Goal: Task Accomplishment & Management: Manage account settings

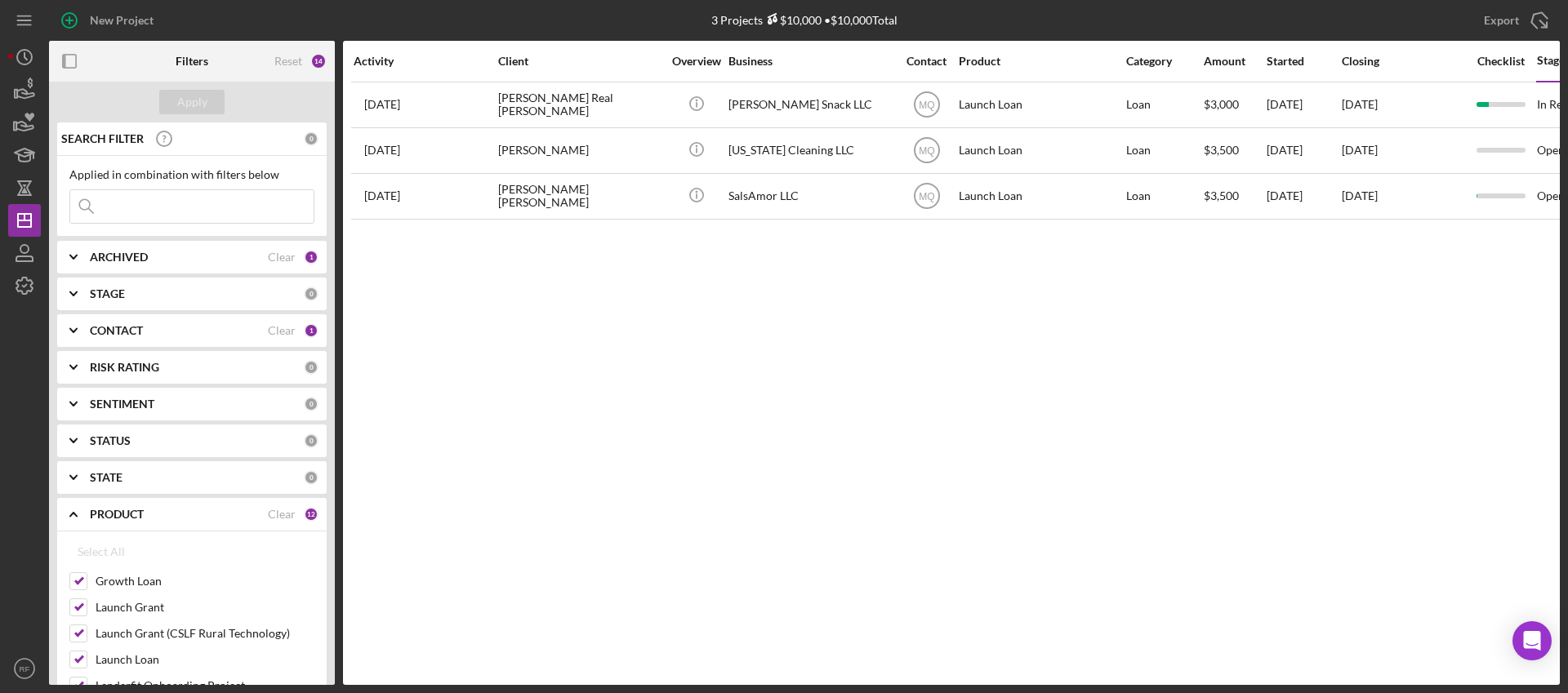
click at [139, 338] on div "CONTACT Clear 1" at bounding box center [203, 330] width 228 height 15
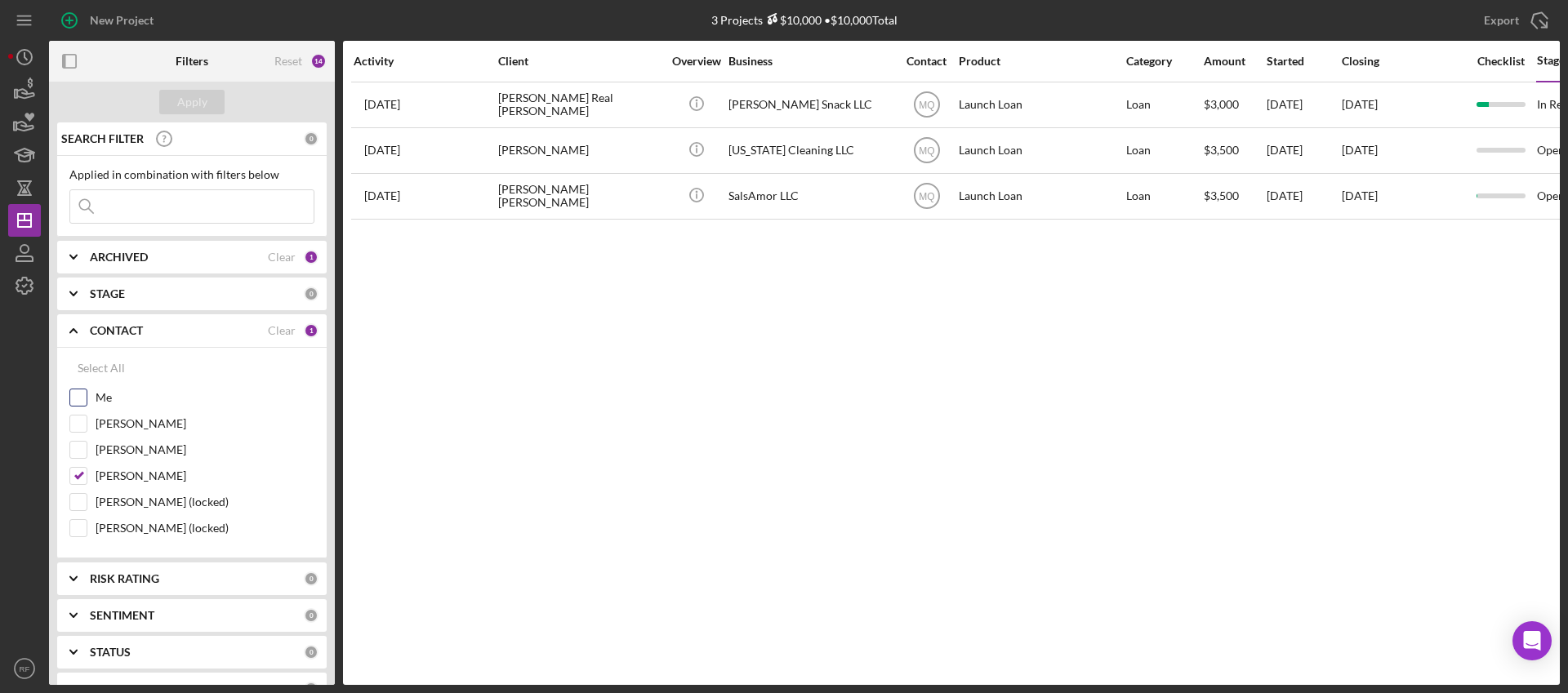
click at [75, 398] on input "Me" at bounding box center [78, 398] width 17 height 17
checkbox input "true"
click at [74, 476] on input "[PERSON_NAME]" at bounding box center [78, 475] width 17 height 17
checkbox input "false"
click at [221, 103] on button "Apply" at bounding box center [192, 101] width 65 height 24
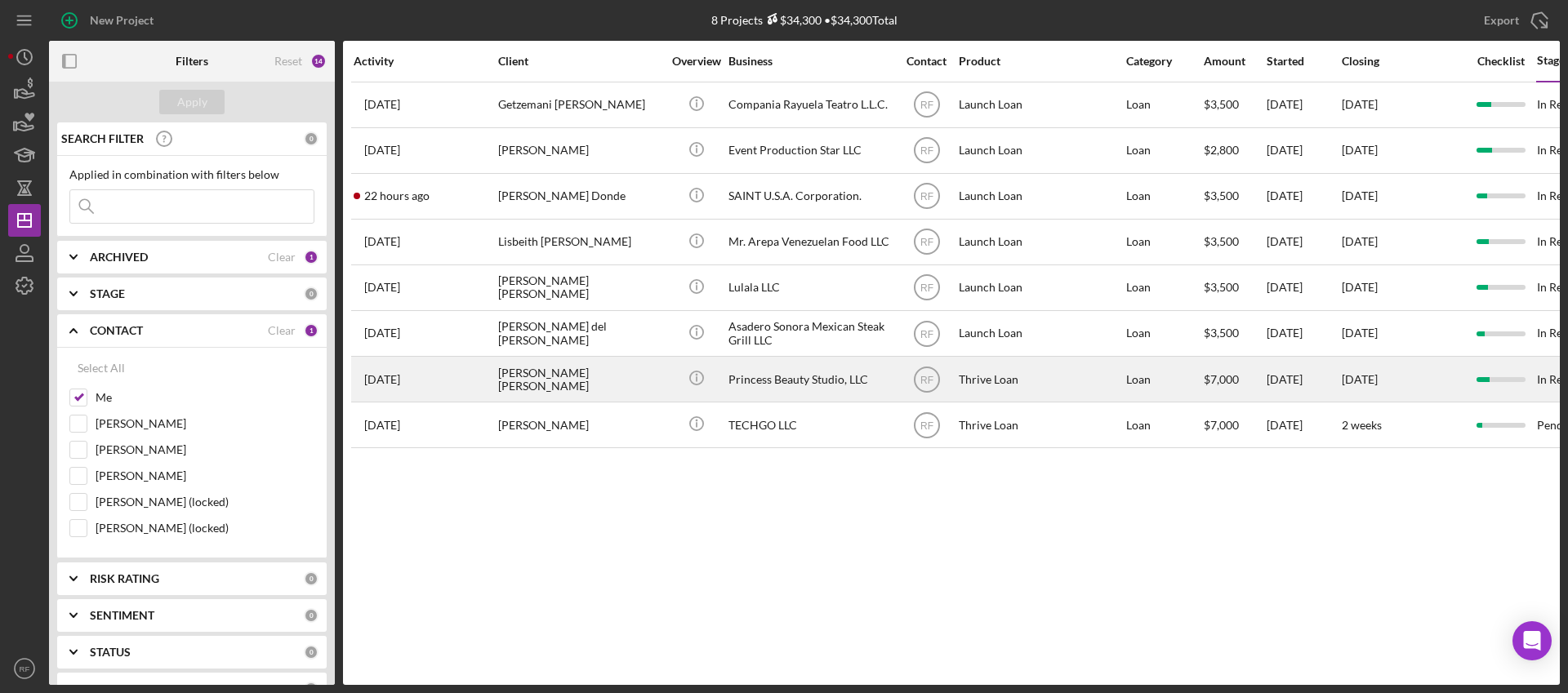
click at [547, 379] on div "[PERSON_NAME] [PERSON_NAME]" at bounding box center [579, 379] width 163 height 44
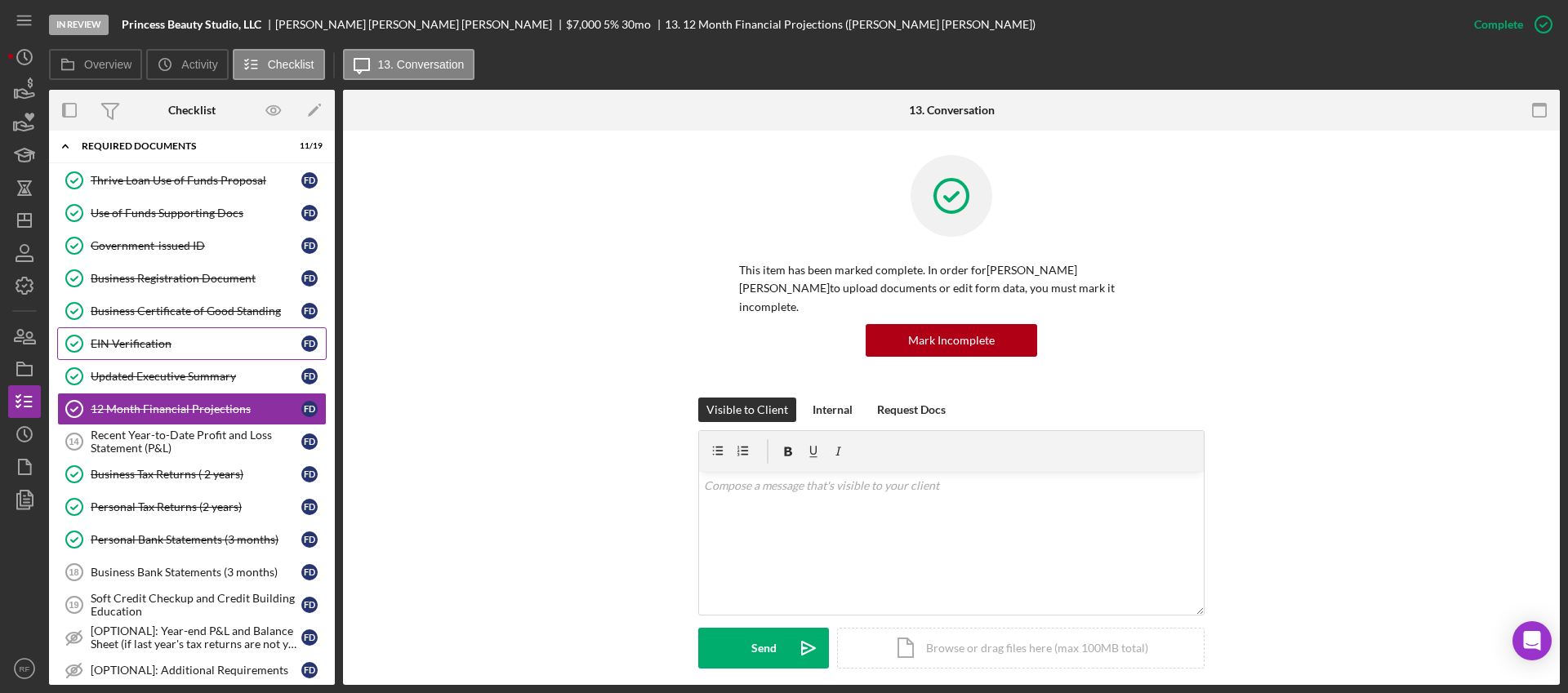
scroll to position [47, 0]
click at [176, 443] on div "Recent Year-to-Date Profit and Loss Statement (P&L)" at bounding box center [195, 439] width 211 height 26
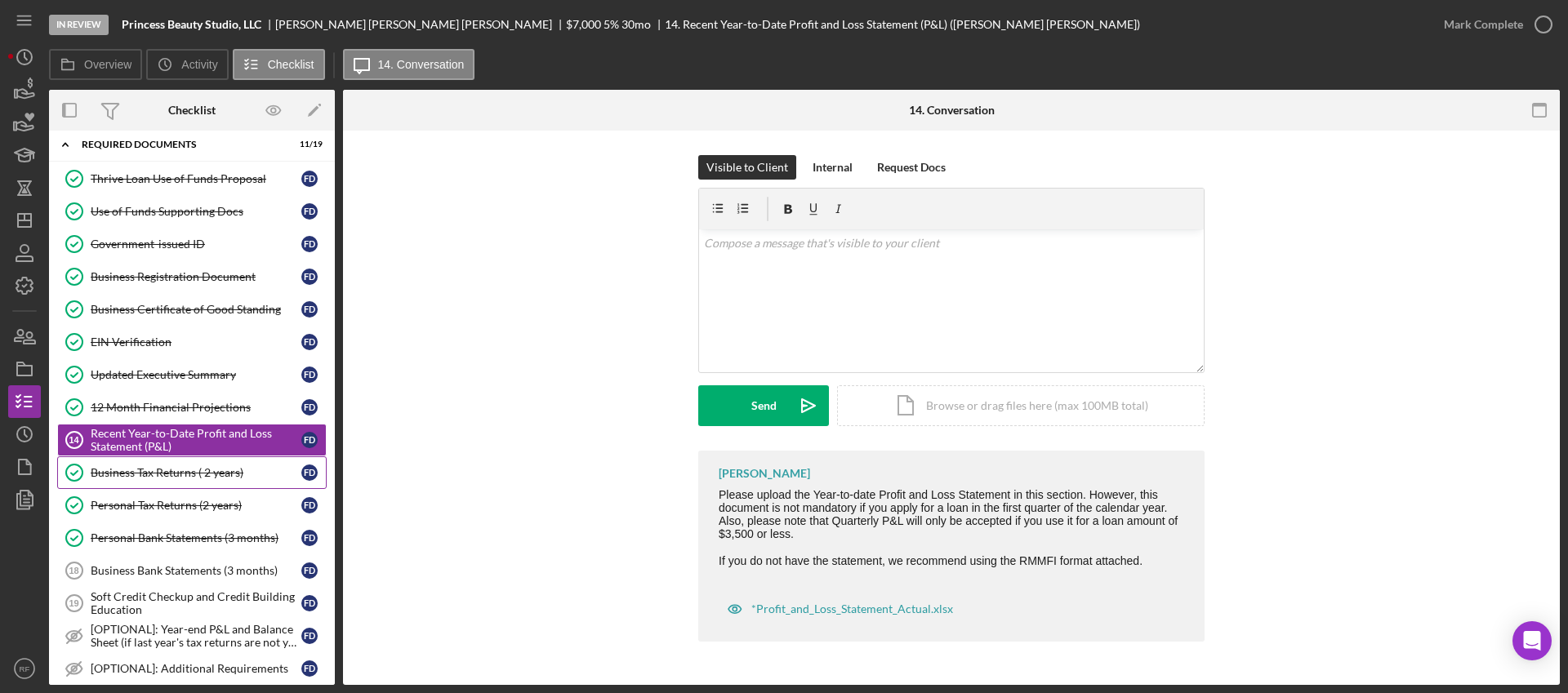
click at [176, 472] on div "Business Tax Returns ( 2 years)" at bounding box center [195, 472] width 211 height 13
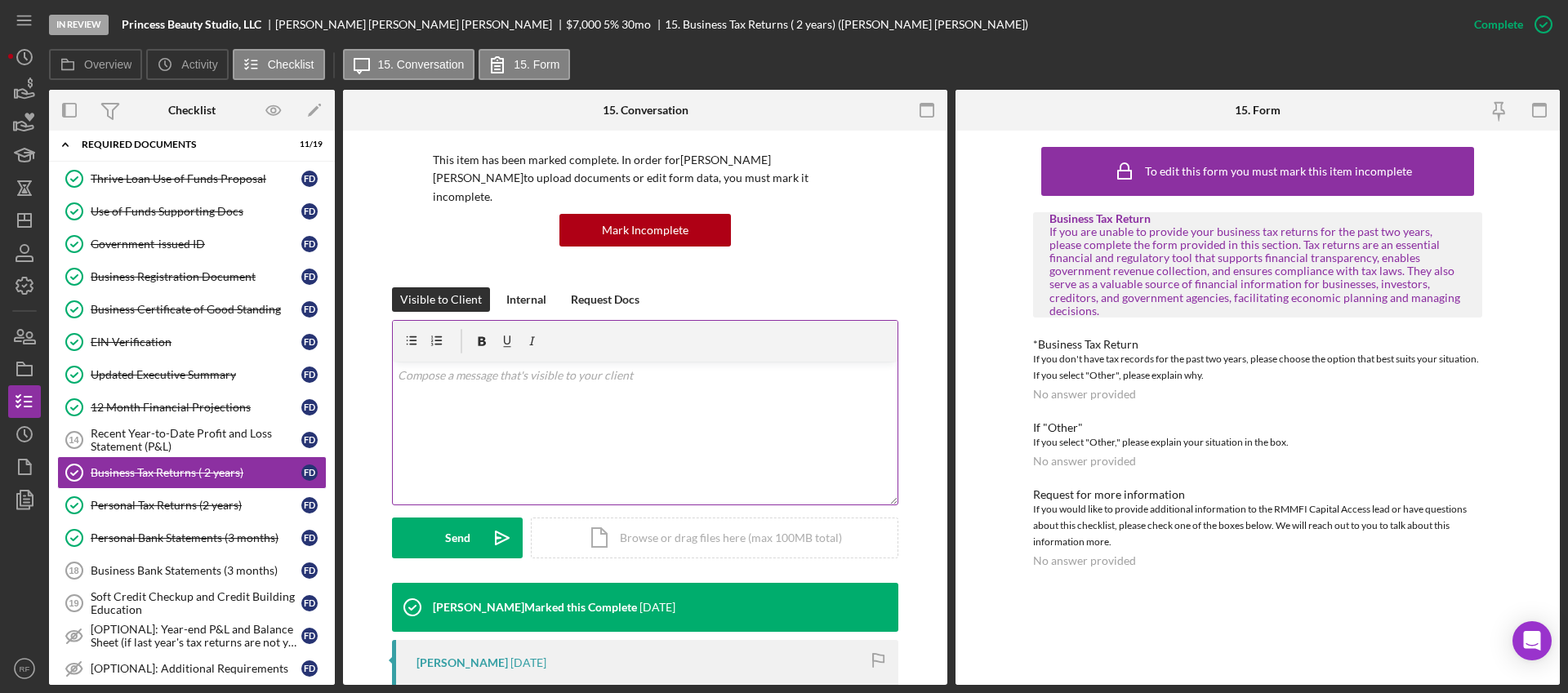
scroll to position [298, 0]
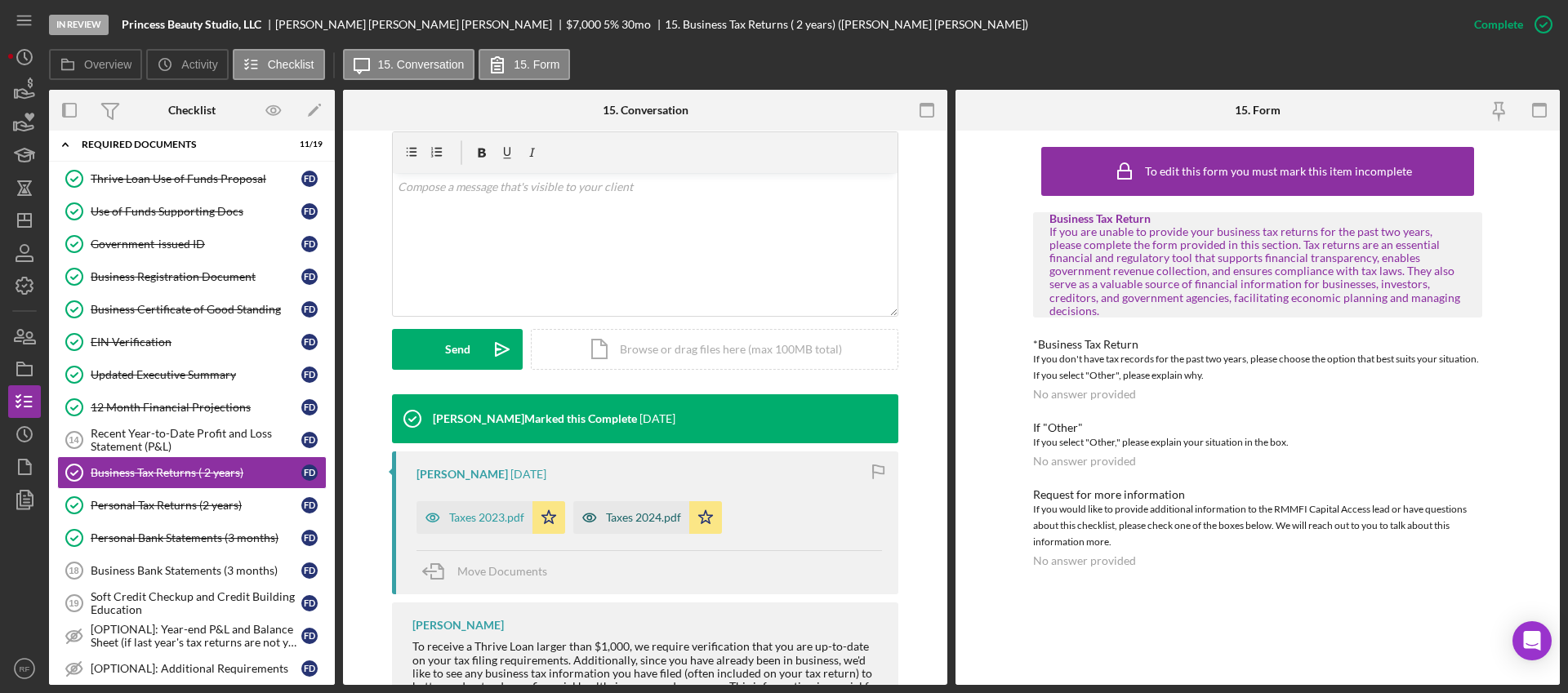
click at [601, 502] on icon "button" at bounding box center [590, 518] width 33 height 33
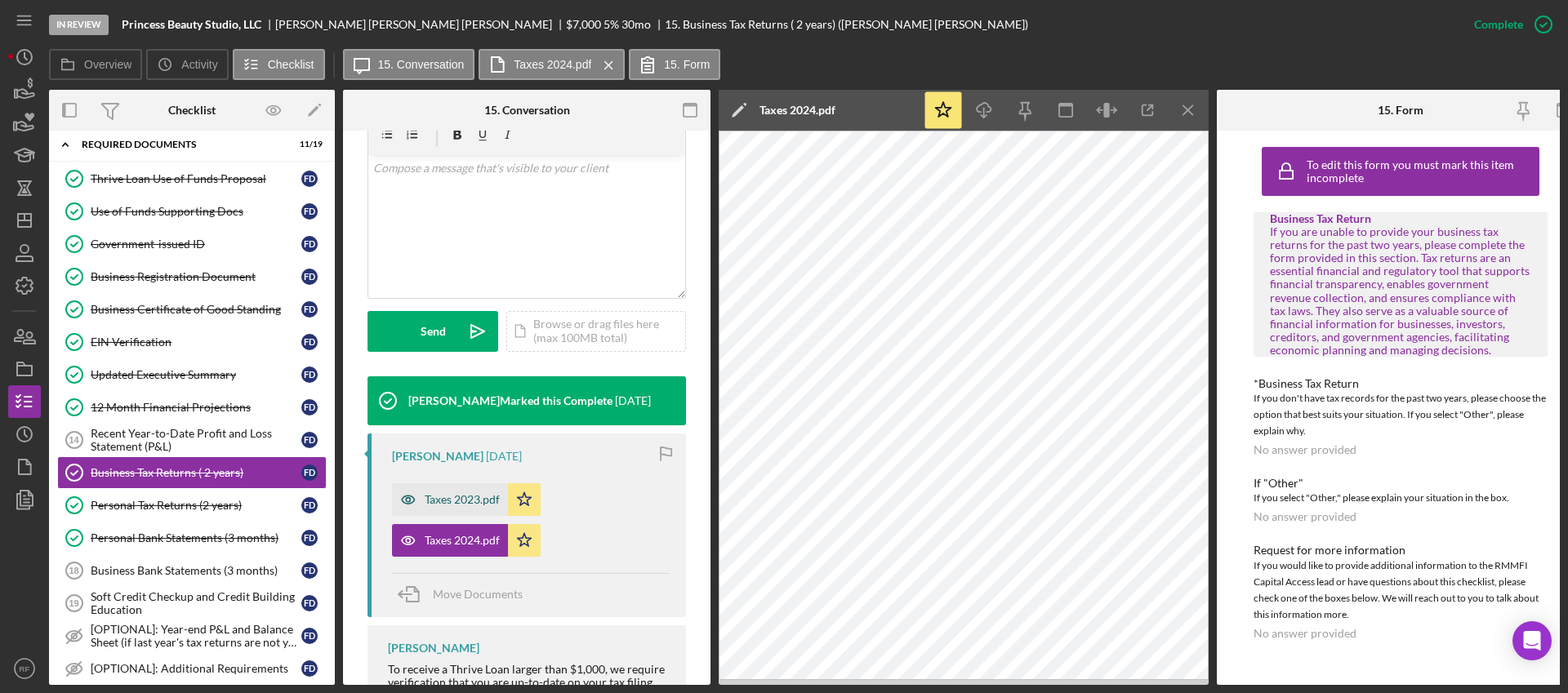
click at [454, 507] on div "Taxes 2023.pdf" at bounding box center [449, 500] width 116 height 33
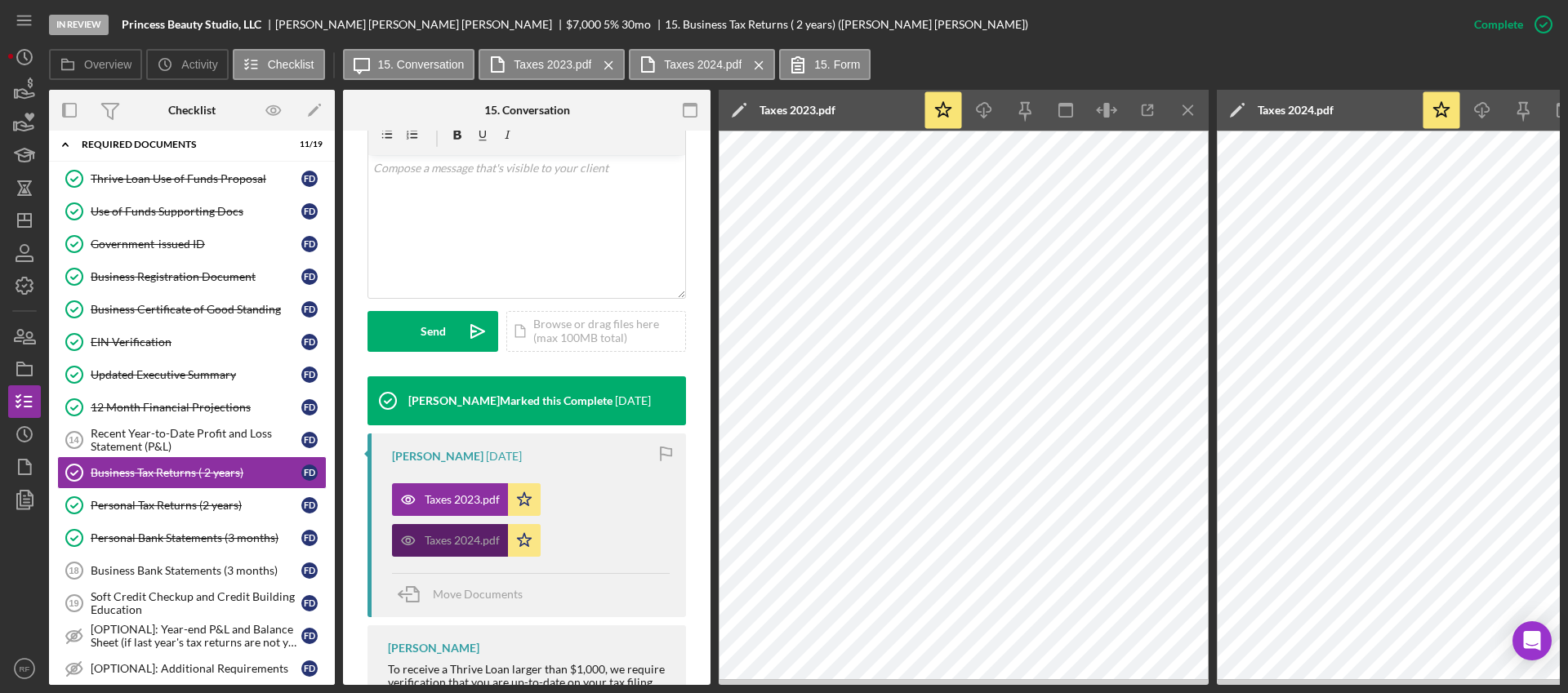
click at [465, 536] on div "Taxes 2024.pdf" at bounding box center [462, 539] width 75 height 13
click at [472, 495] on div "Taxes 2023.pdf" at bounding box center [462, 499] width 75 height 13
click at [1195, 102] on icon "Icon/Menu Close" at bounding box center [1189, 111] width 37 height 37
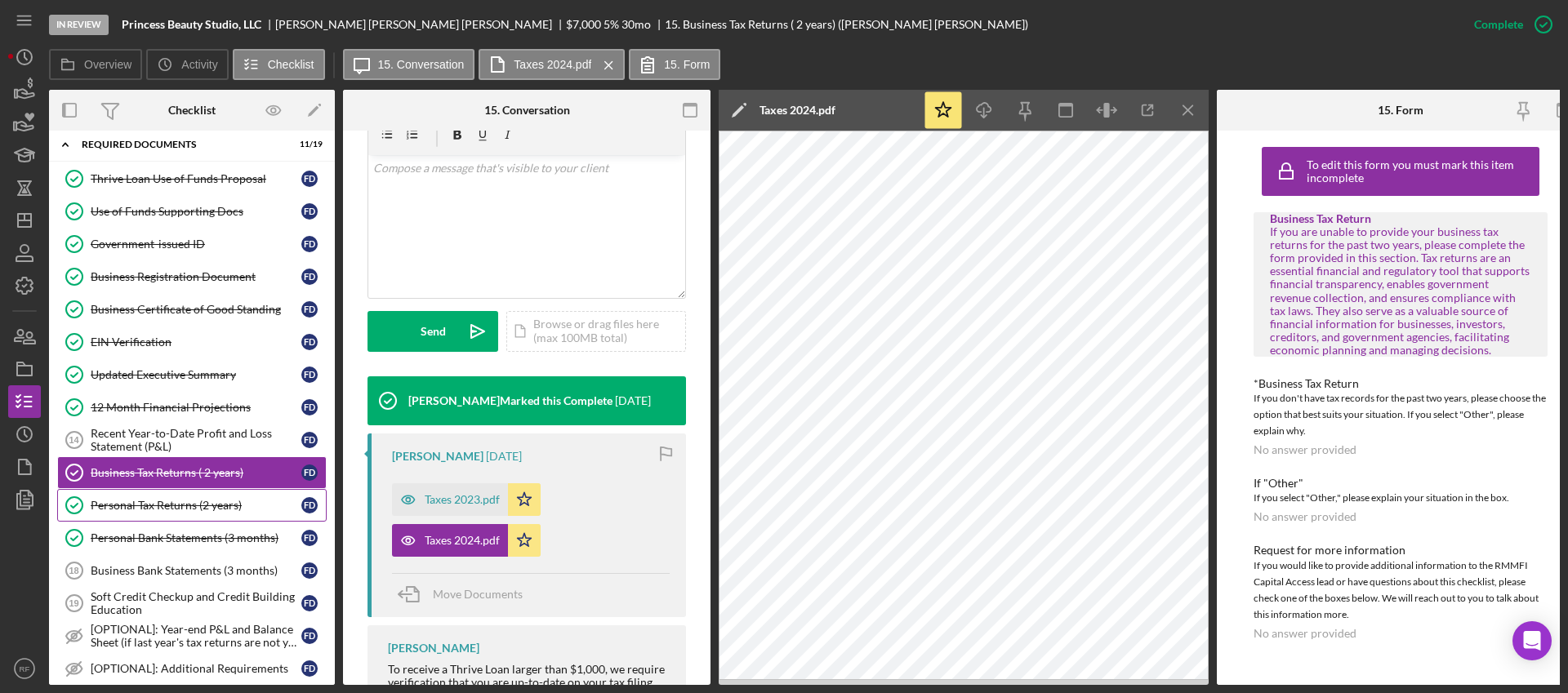
click at [158, 513] on link "Personal Tax Returns (2 years) Personal Tax Returns (2 years) F D" at bounding box center [192, 505] width 269 height 33
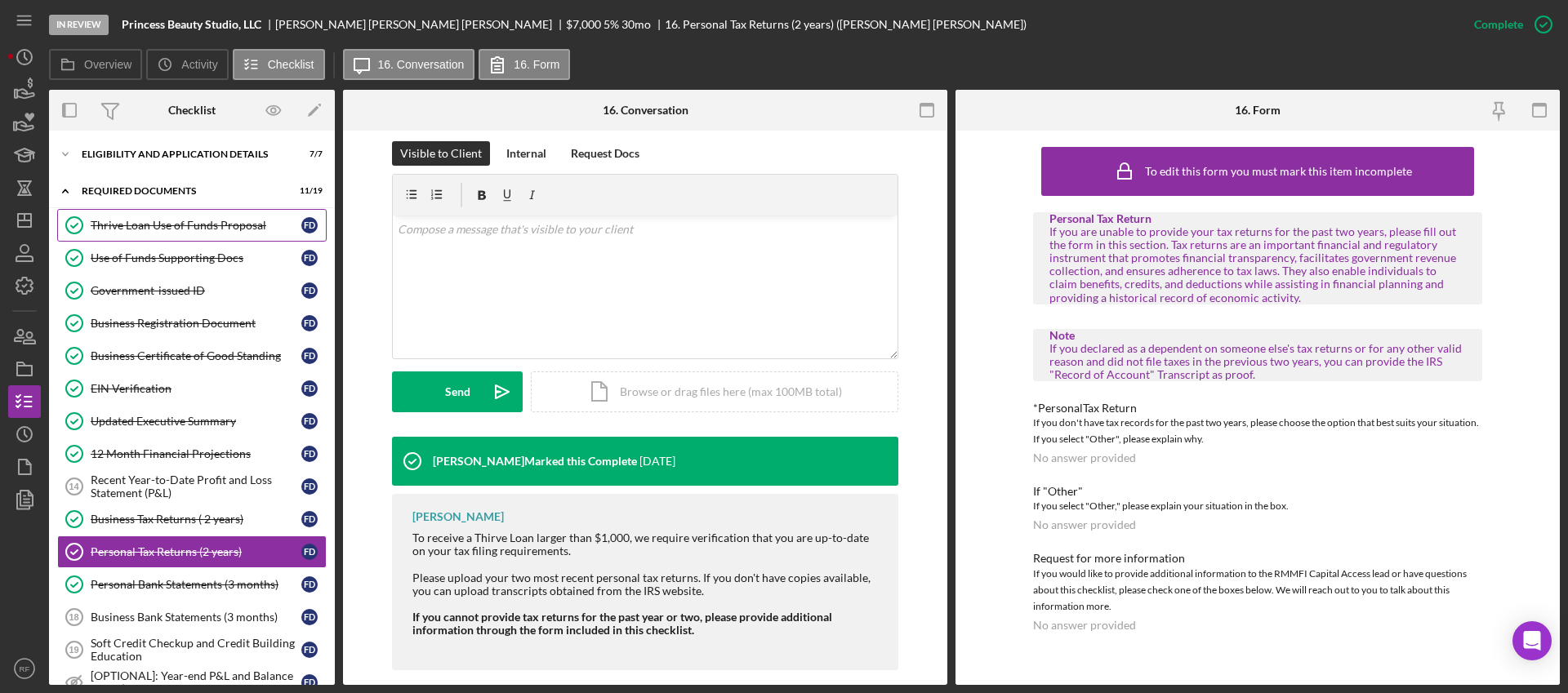
click at [136, 226] on div "Thrive Loan Use of Funds Proposal" at bounding box center [195, 225] width 211 height 13
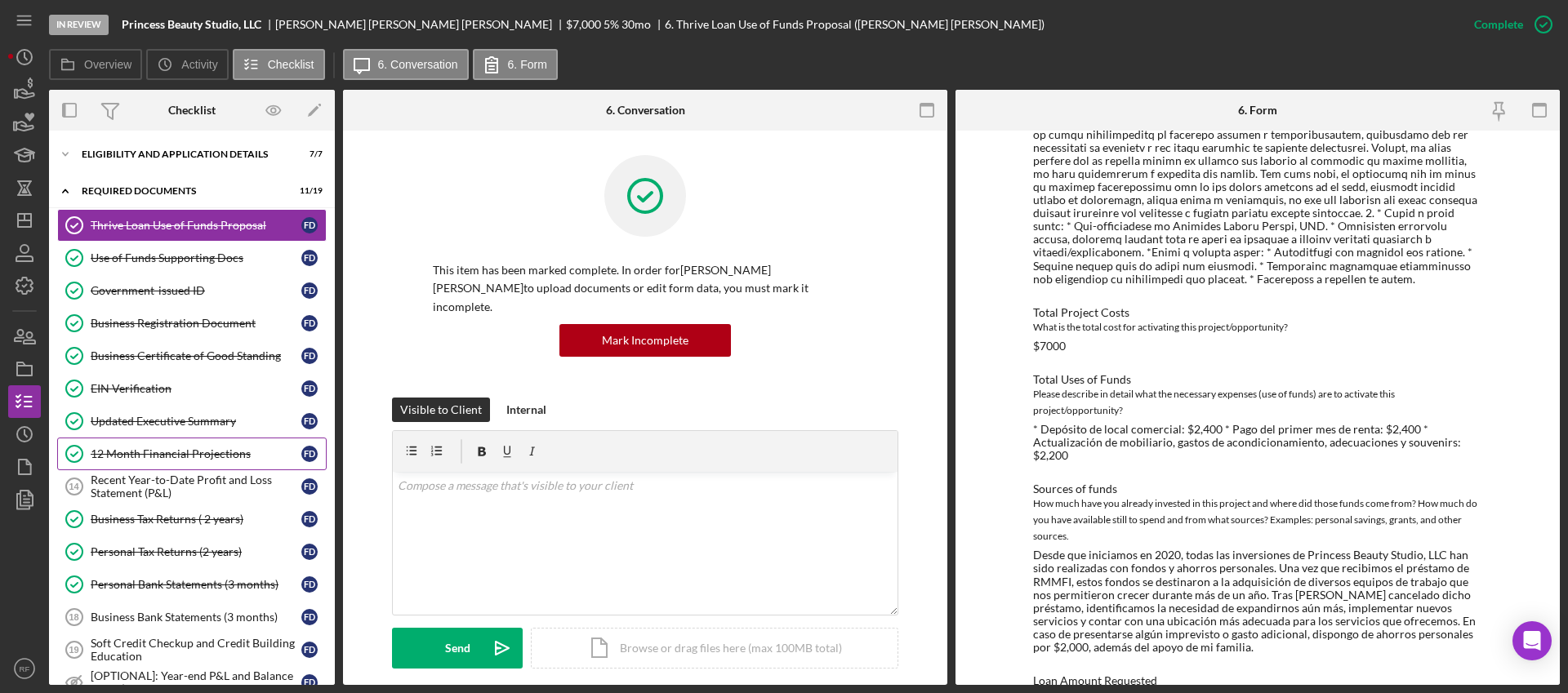
scroll to position [473, 0]
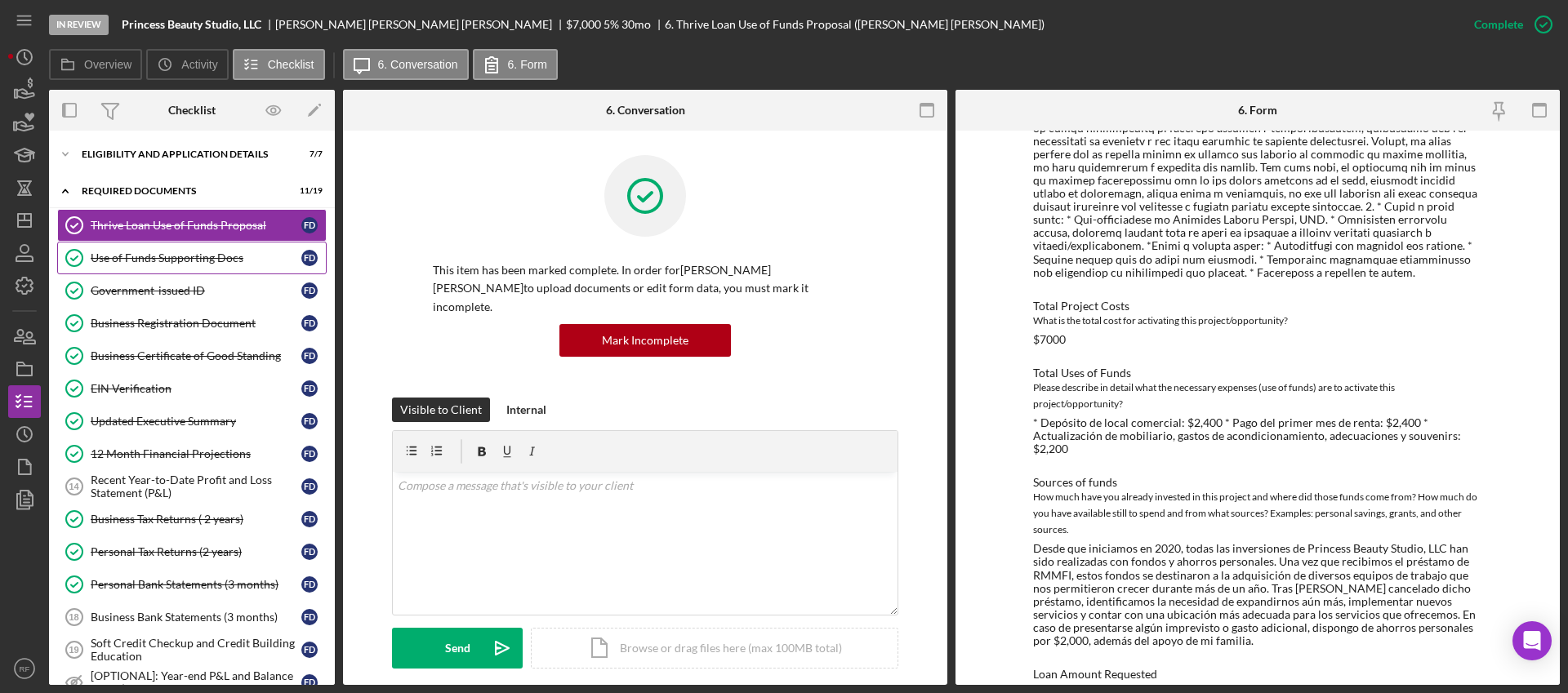
click at [134, 261] on div "Use of Funds Supporting Docs" at bounding box center [195, 258] width 211 height 13
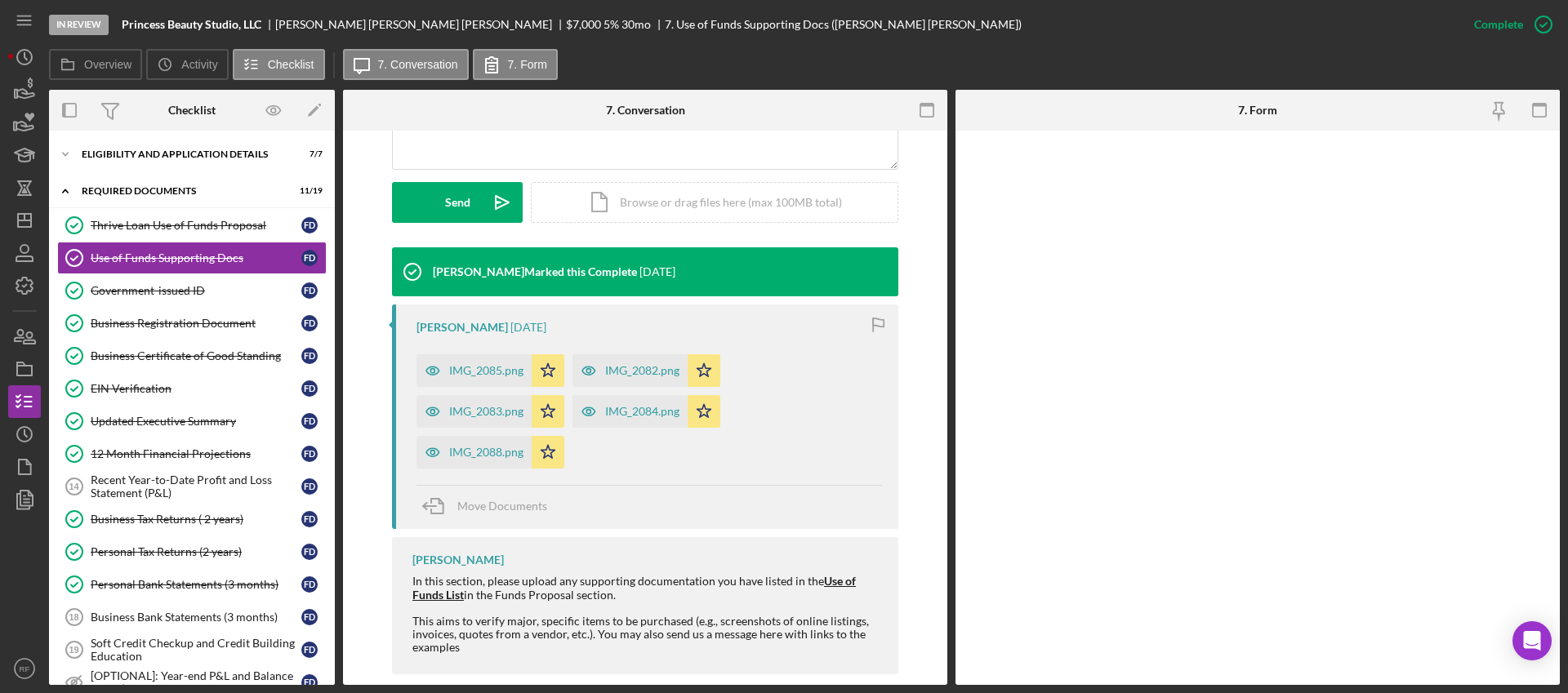
scroll to position [450, 0]
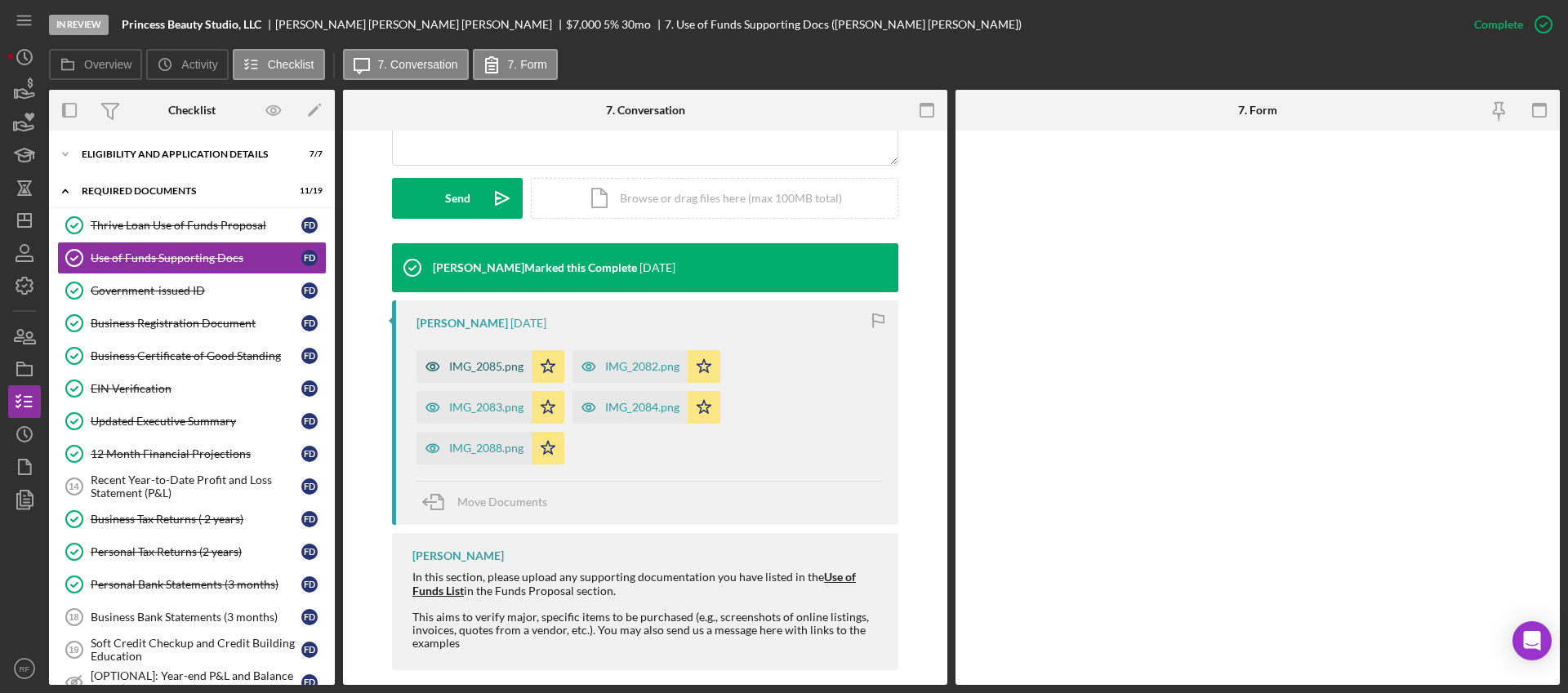
click at [477, 361] on div "IMG_2085.png" at bounding box center [486, 366] width 74 height 13
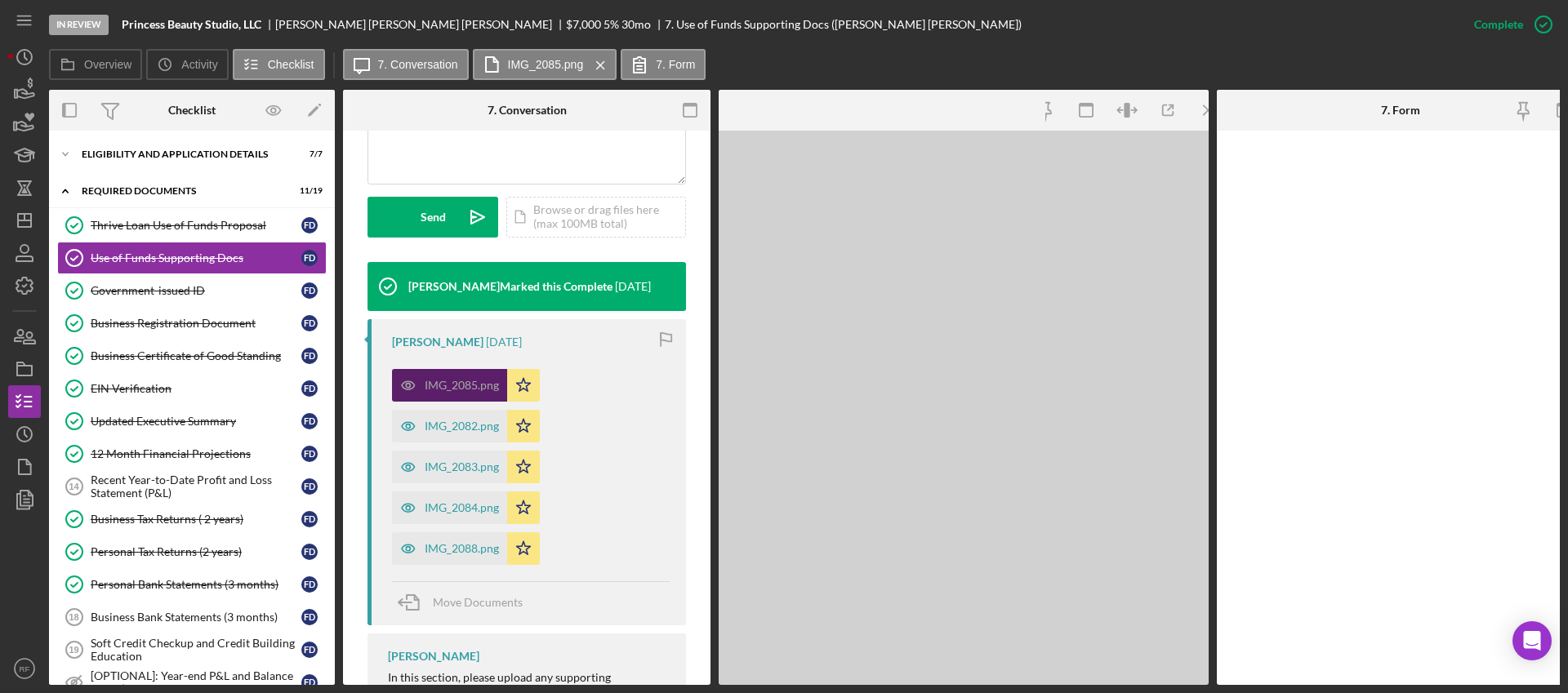
scroll to position [487, 0]
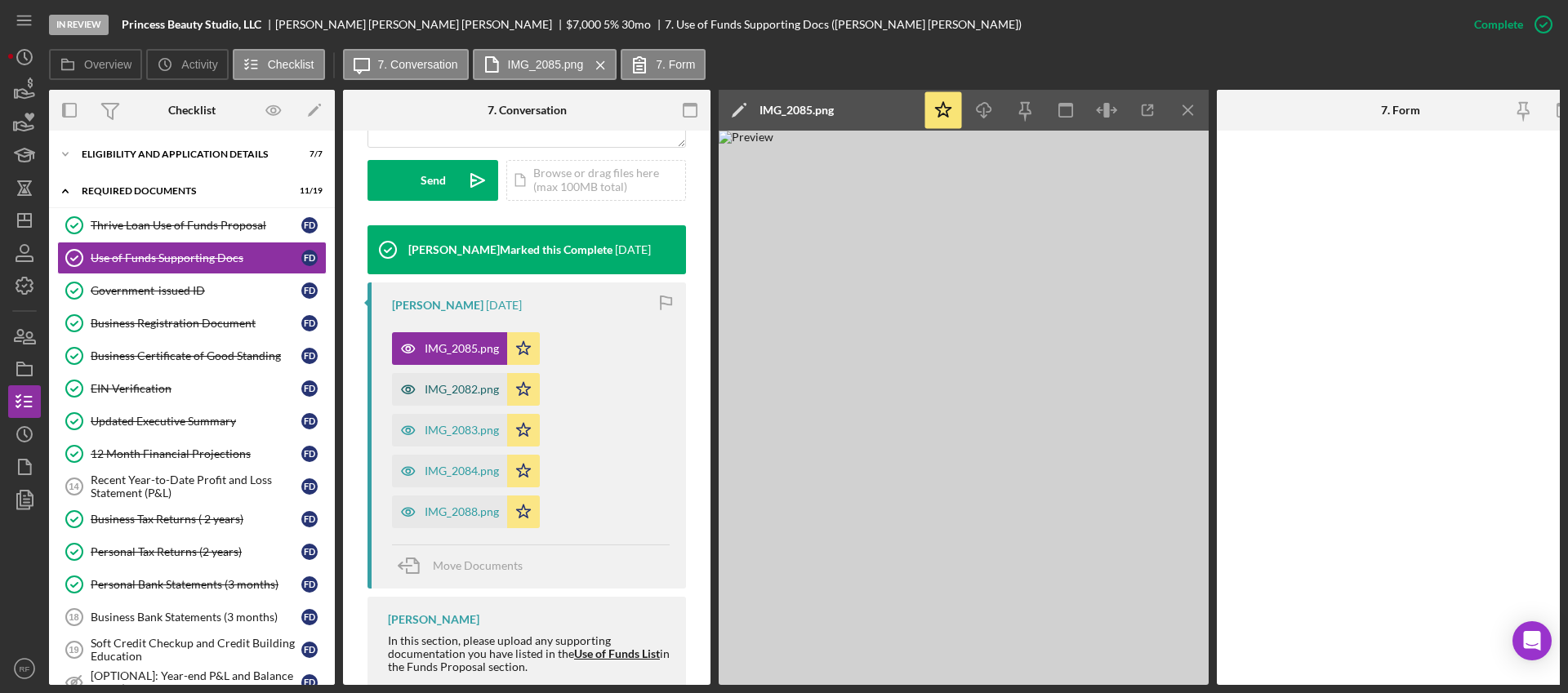
click at [452, 389] on div "IMG_2082.png" at bounding box center [462, 389] width 74 height 13
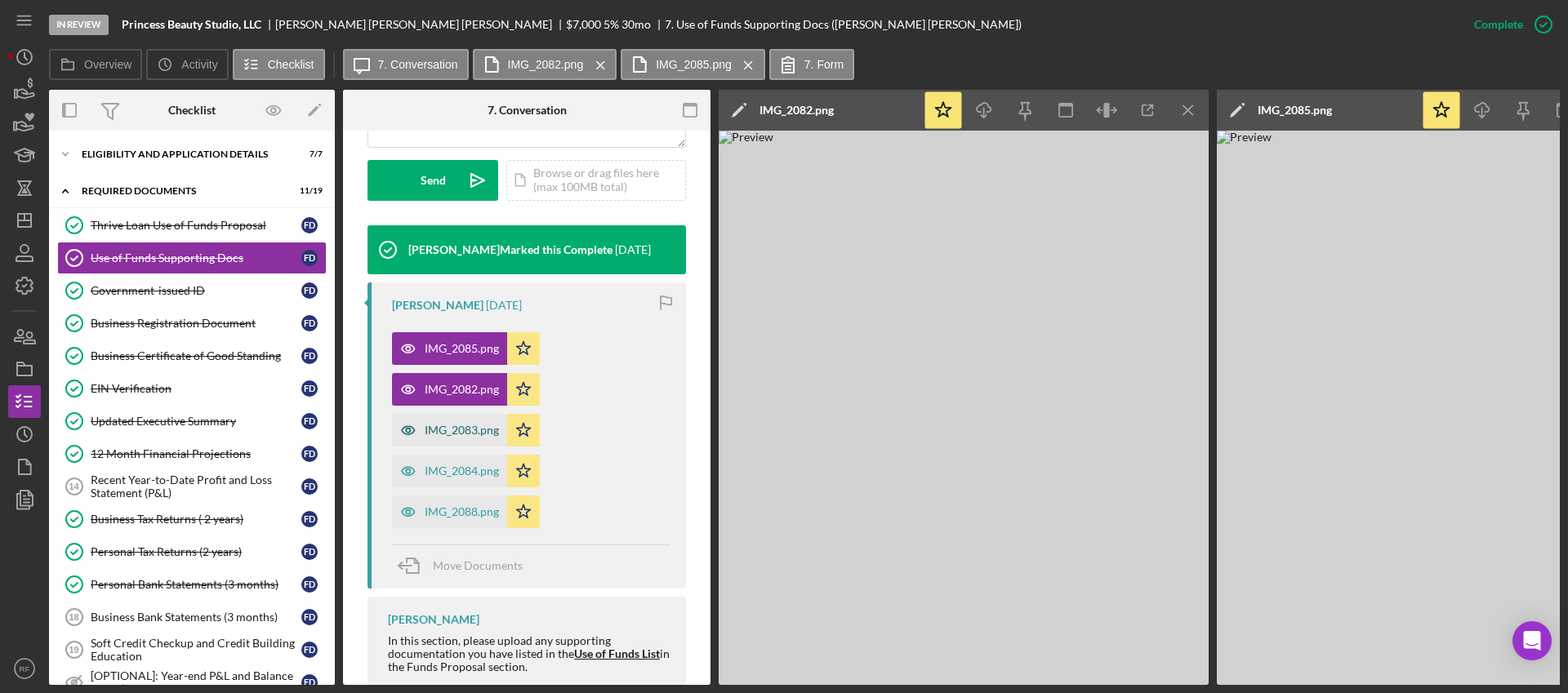
click at [459, 437] on div "IMG_2083.png" at bounding box center [449, 431] width 115 height 33
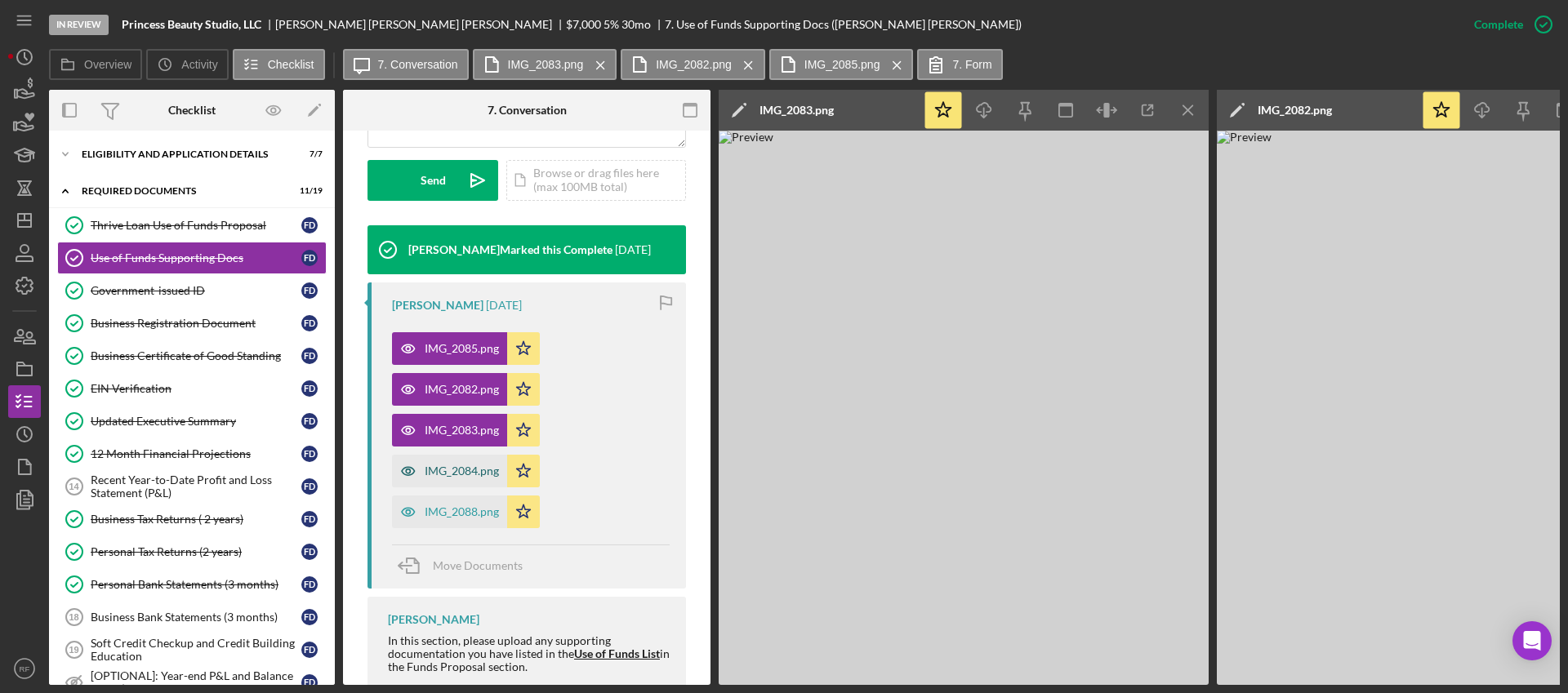
click at [472, 472] on div "IMG_2084.png" at bounding box center [462, 470] width 74 height 13
click at [470, 515] on div "IMG_2088.png" at bounding box center [462, 511] width 74 height 13
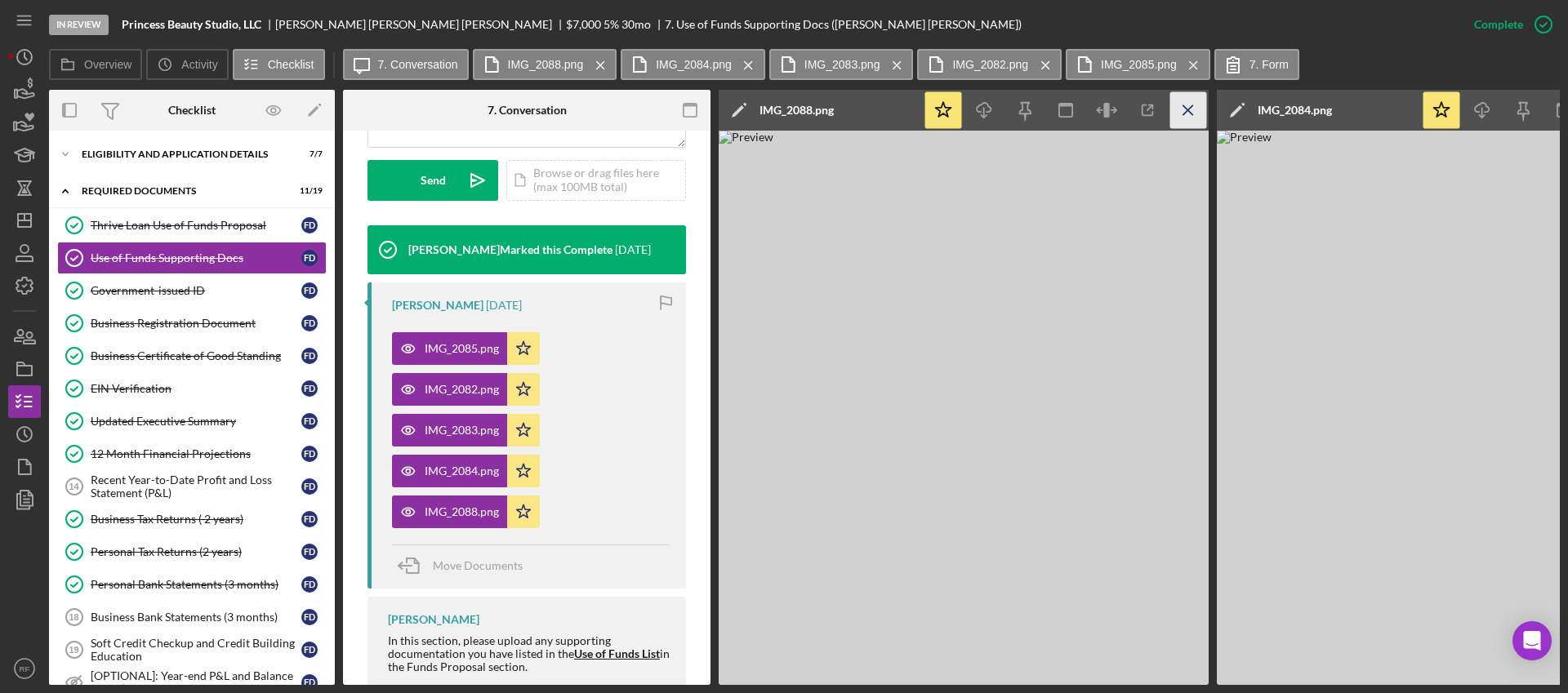
click at [1184, 118] on icon "Icon/Menu Close" at bounding box center [1189, 111] width 37 height 37
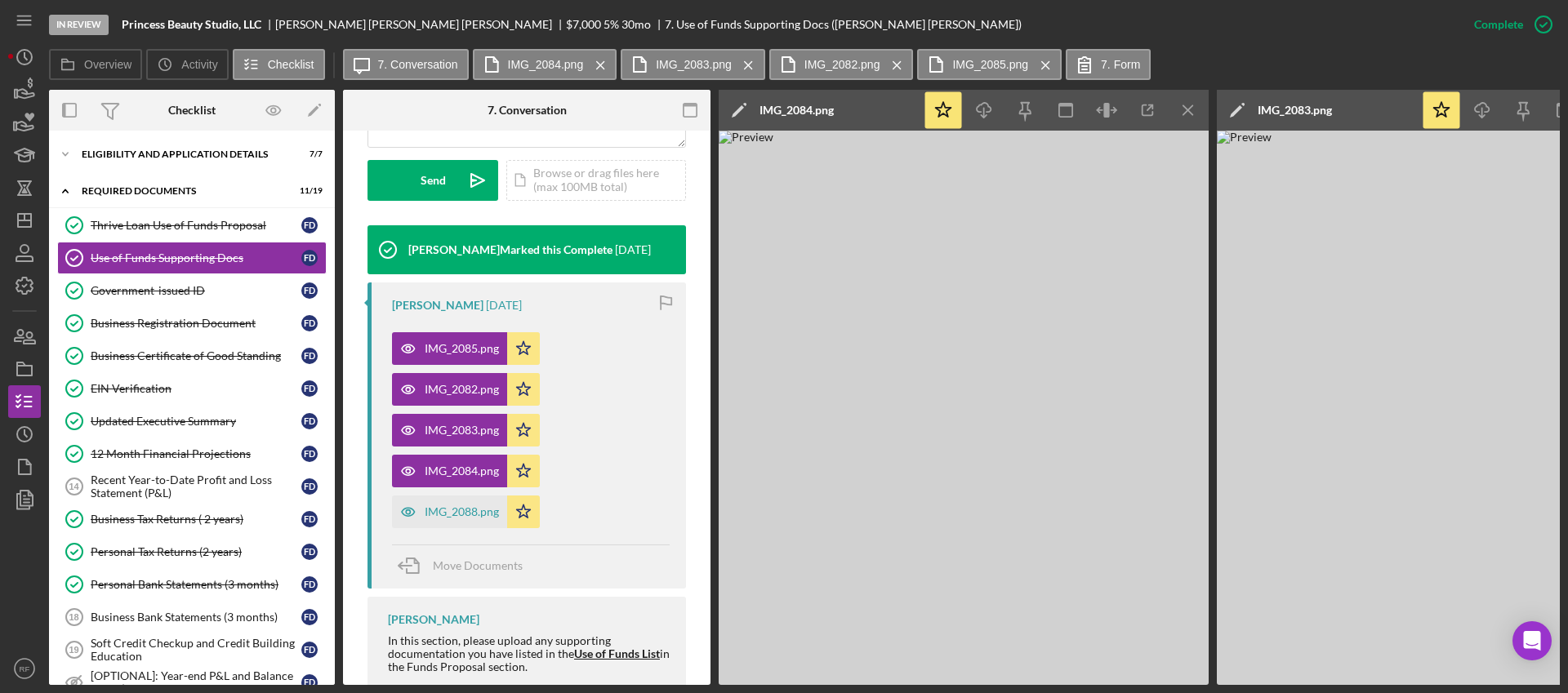
click at [1184, 118] on icon "Icon/Menu Close" at bounding box center [1189, 111] width 37 height 37
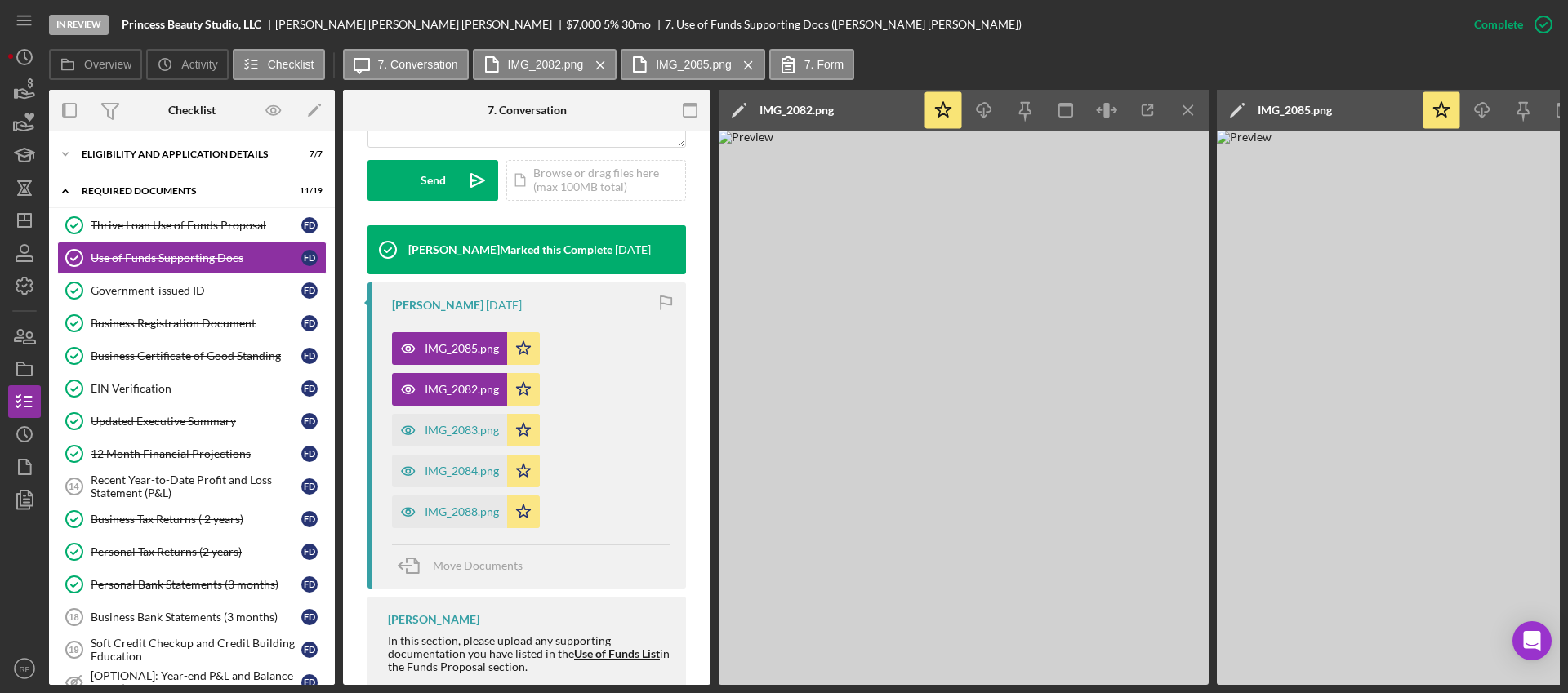
click at [1184, 118] on icon "Icon/Menu Close" at bounding box center [1189, 111] width 37 height 37
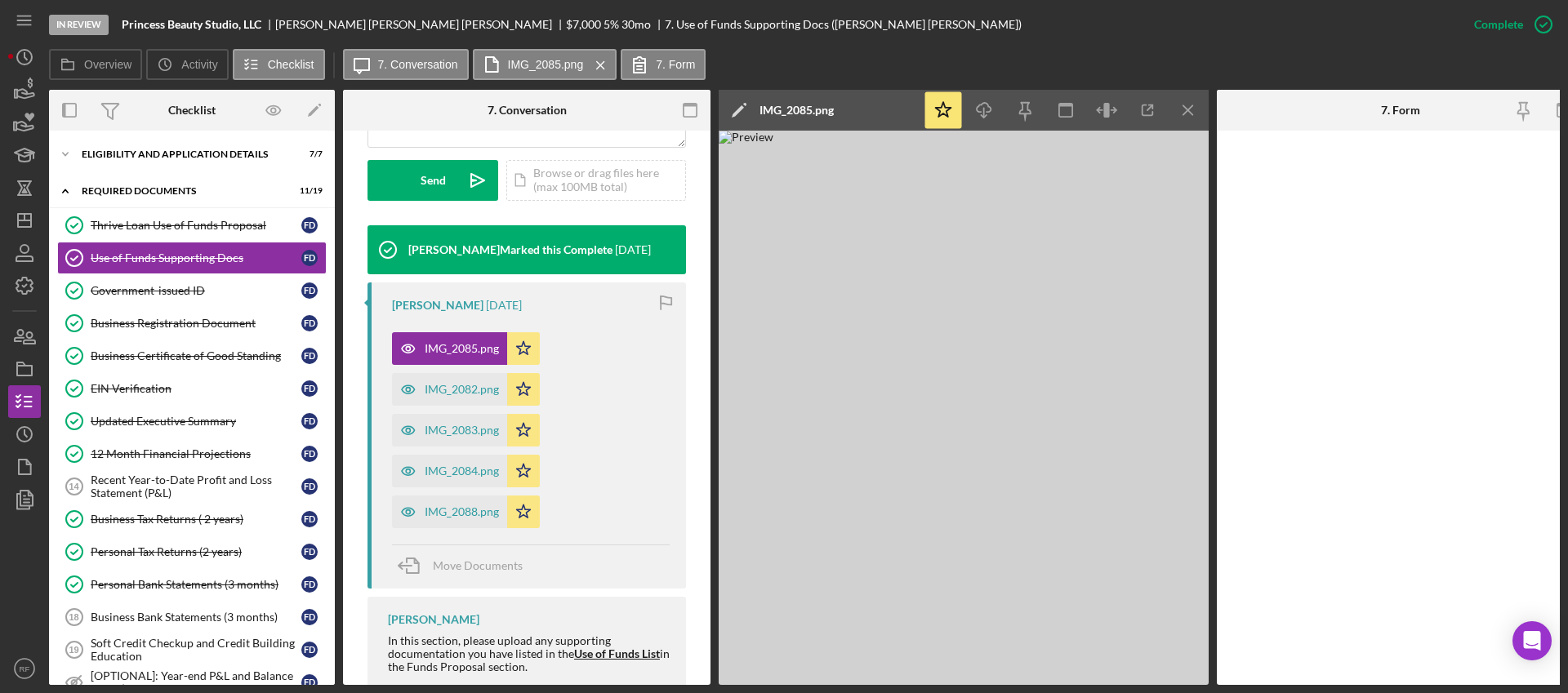
click at [1184, 118] on icon "Icon/Menu Close" at bounding box center [1189, 111] width 37 height 37
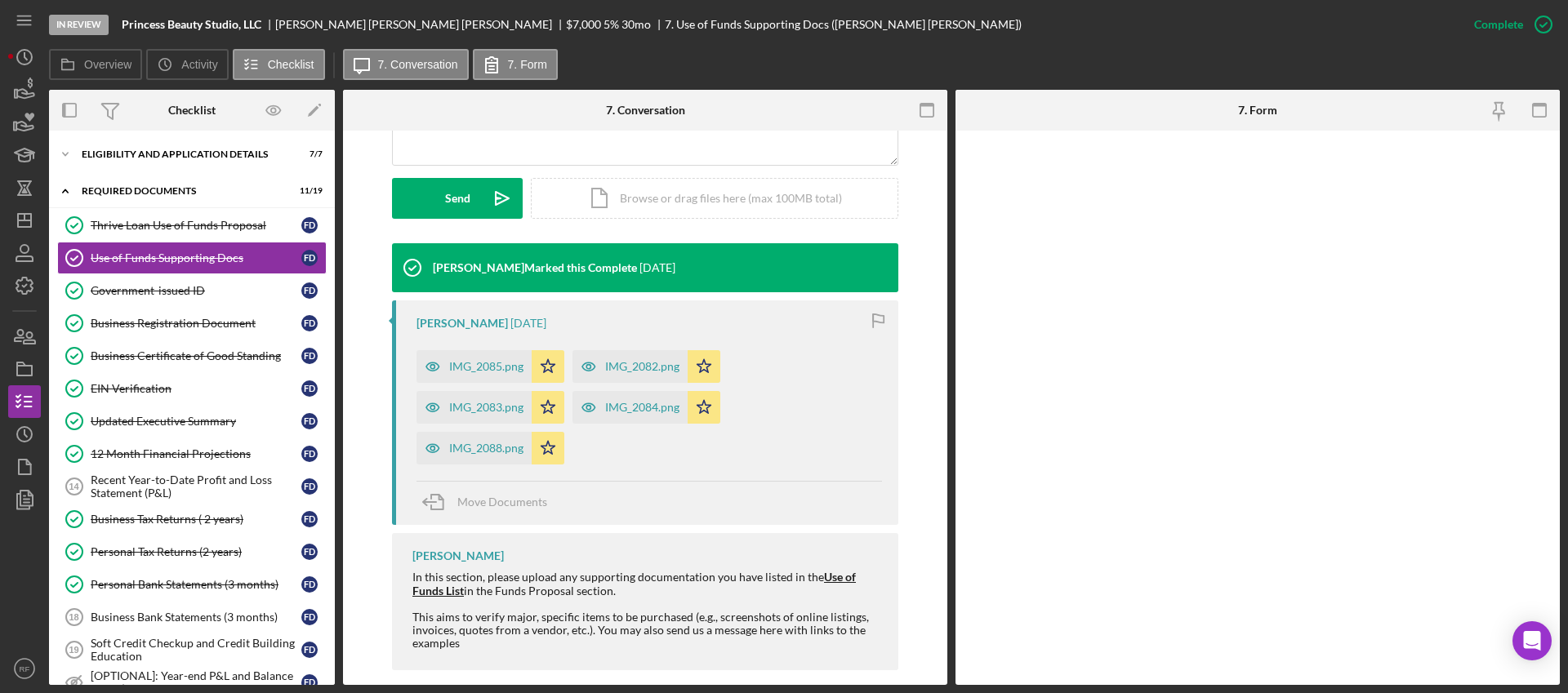
click at [693, 535] on div "[PERSON_NAME] In this section, please upload any supporting documentation you h…" at bounding box center [645, 602] width 506 height 137
click at [160, 608] on link "Business Bank Statements (3 months) 18 Business Bank Statements (3 months) F D" at bounding box center [192, 617] width 269 height 33
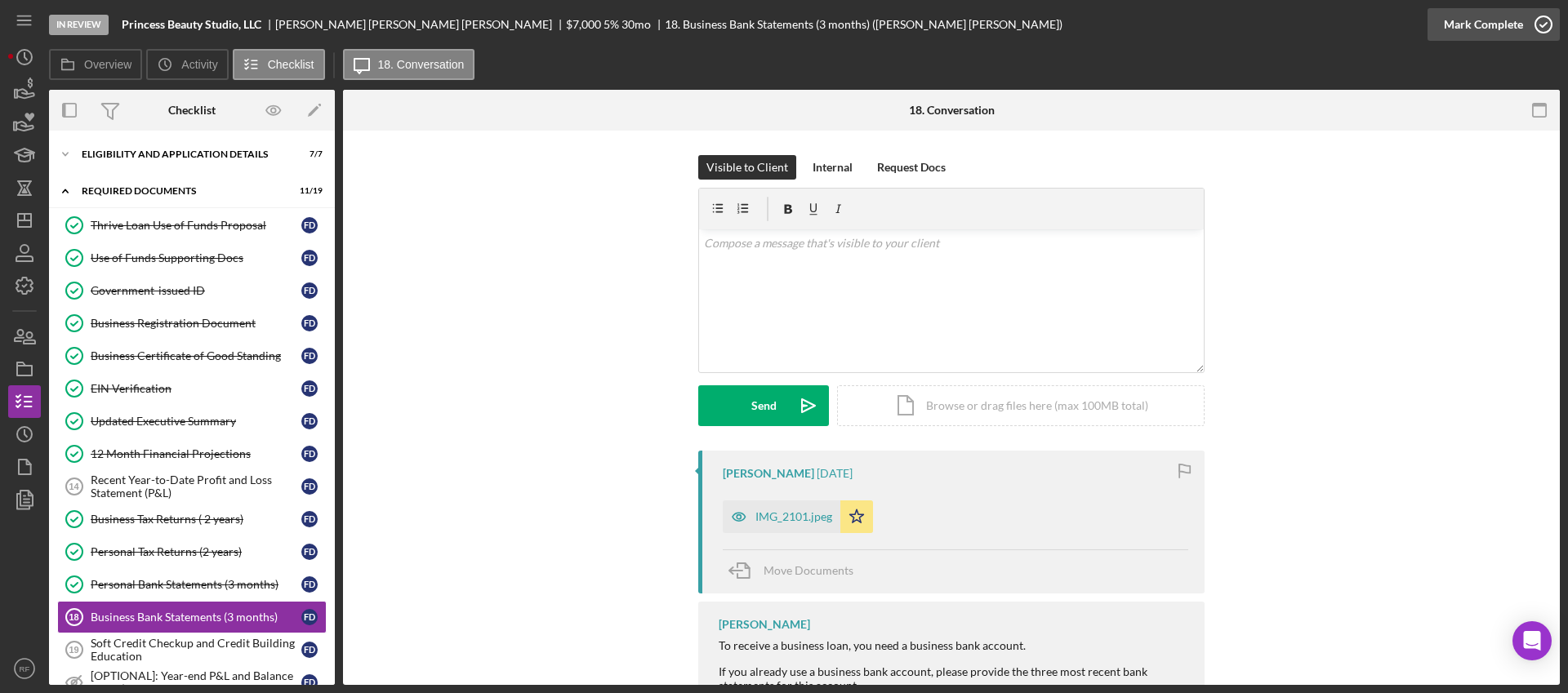
click at [1524, 23] on icon "button" at bounding box center [1544, 24] width 41 height 41
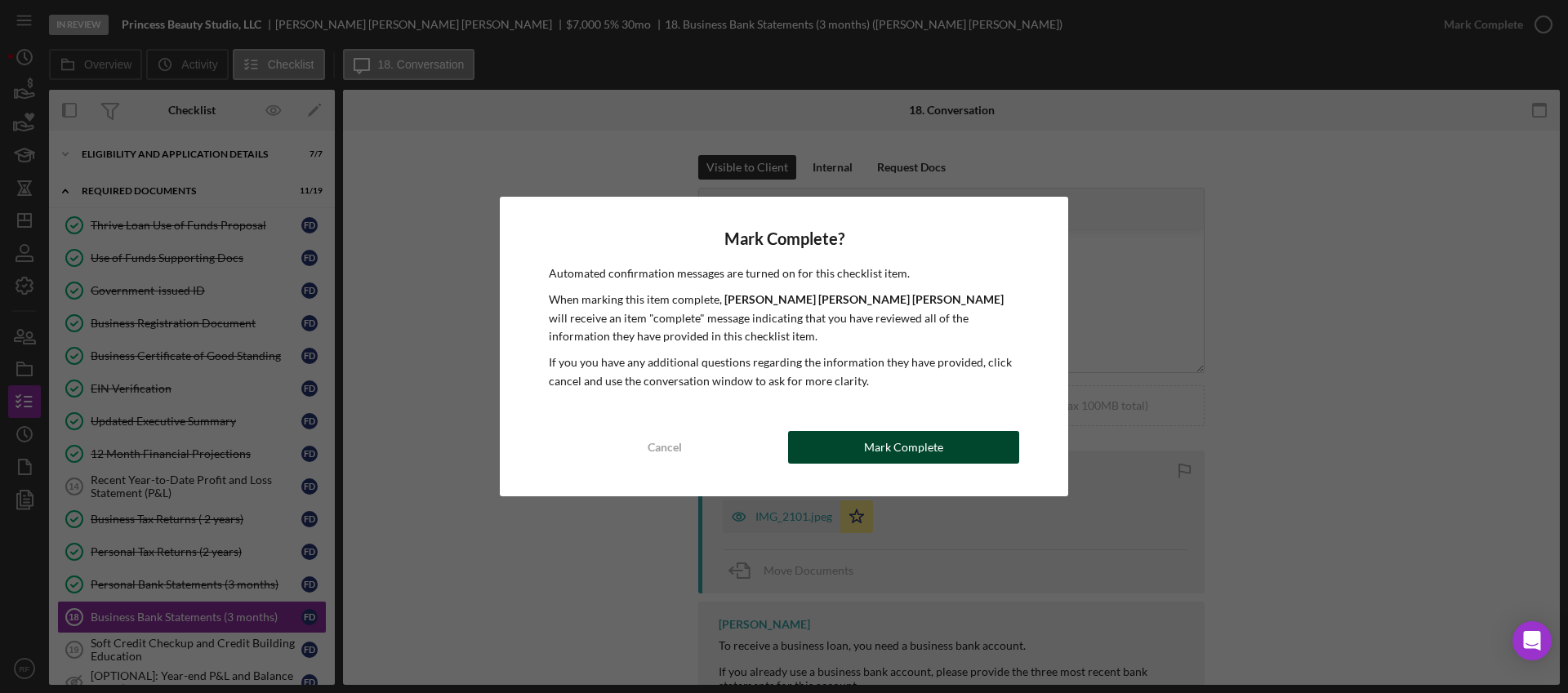
click at [970, 449] on button "Mark Complete" at bounding box center [904, 448] width 231 height 33
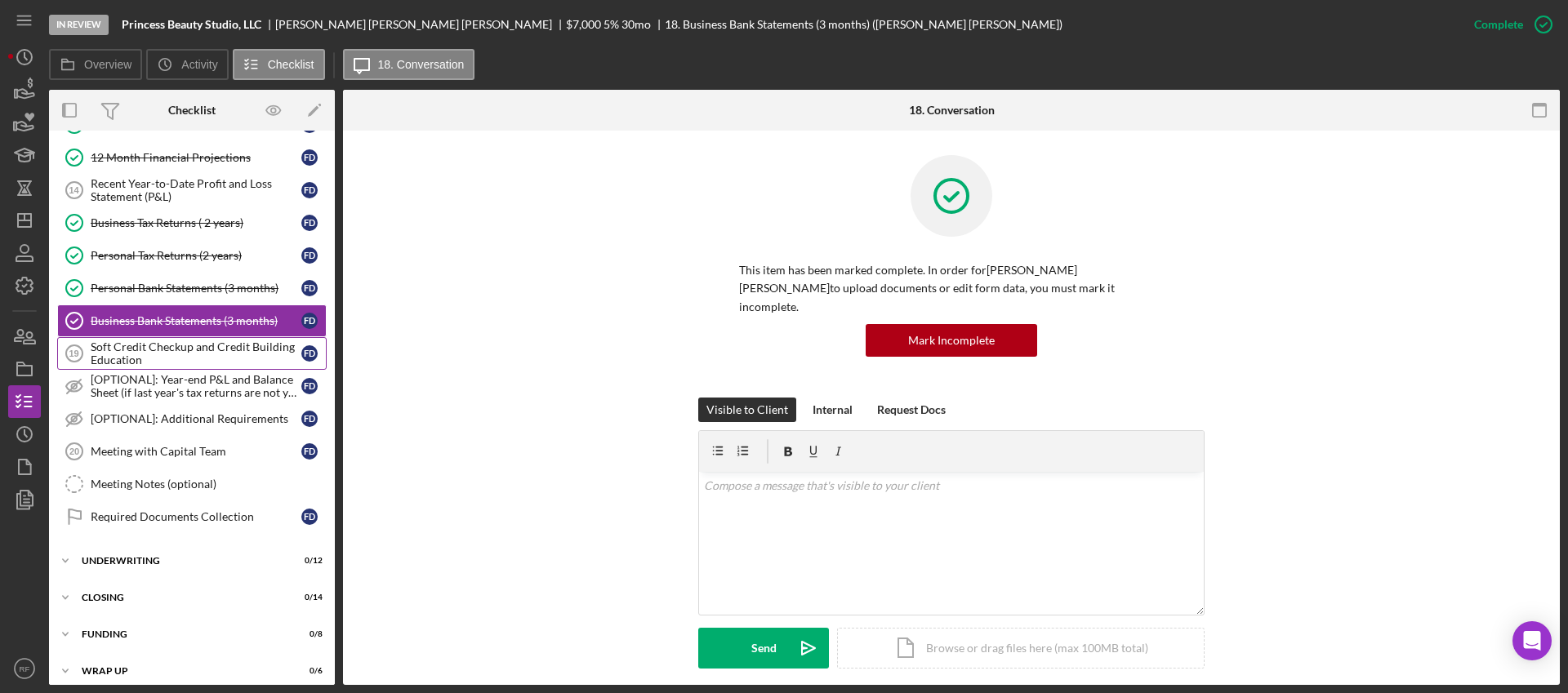
scroll to position [308, 0]
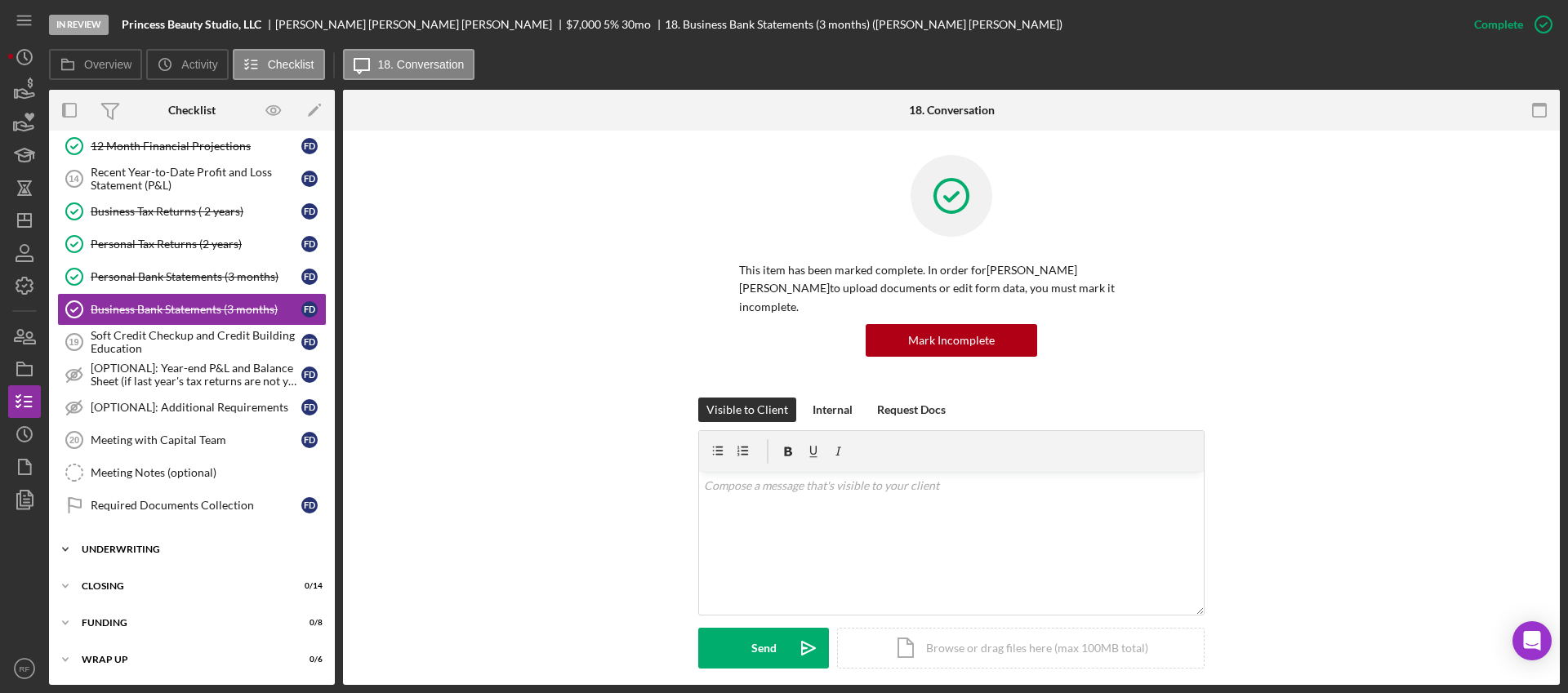
click at [175, 545] on div "UNDERWRITING" at bounding box center [197, 549] width 232 height 10
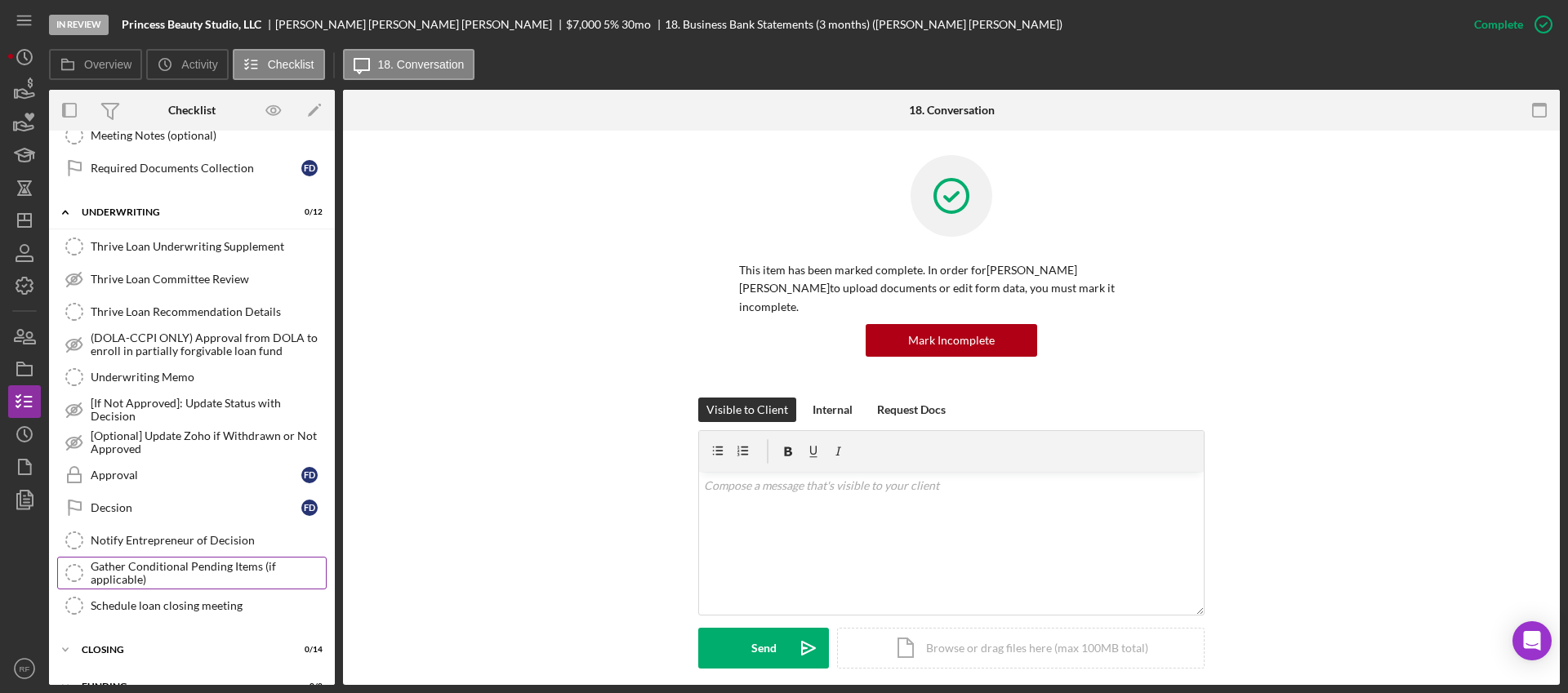
click at [158, 580] on div "Gather Conditional Pending Items (if applicable)" at bounding box center [208, 572] width 235 height 26
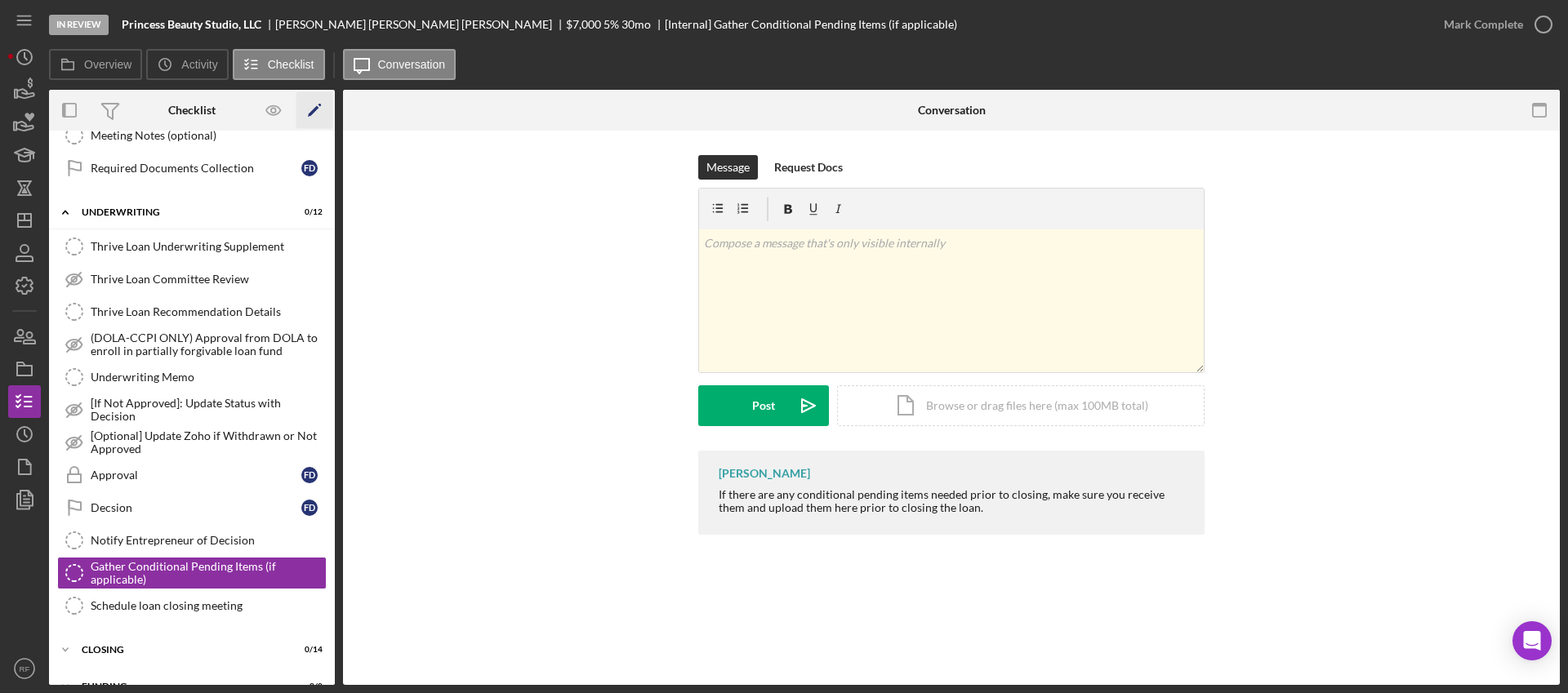
click at [314, 114] on icon "Icon/Edit" at bounding box center [315, 111] width 37 height 37
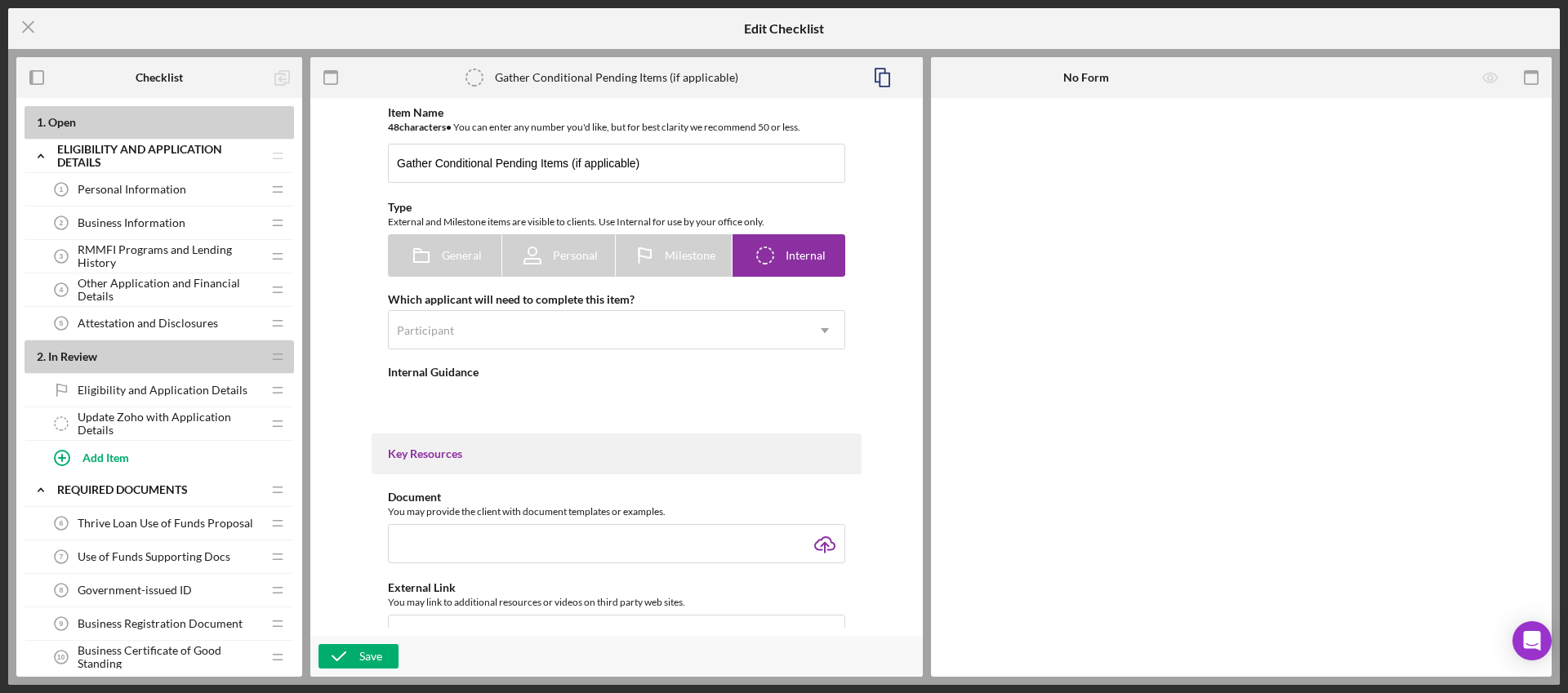
type textarea "<div>If there are any conditional pending items needed prior to closing, make s…"
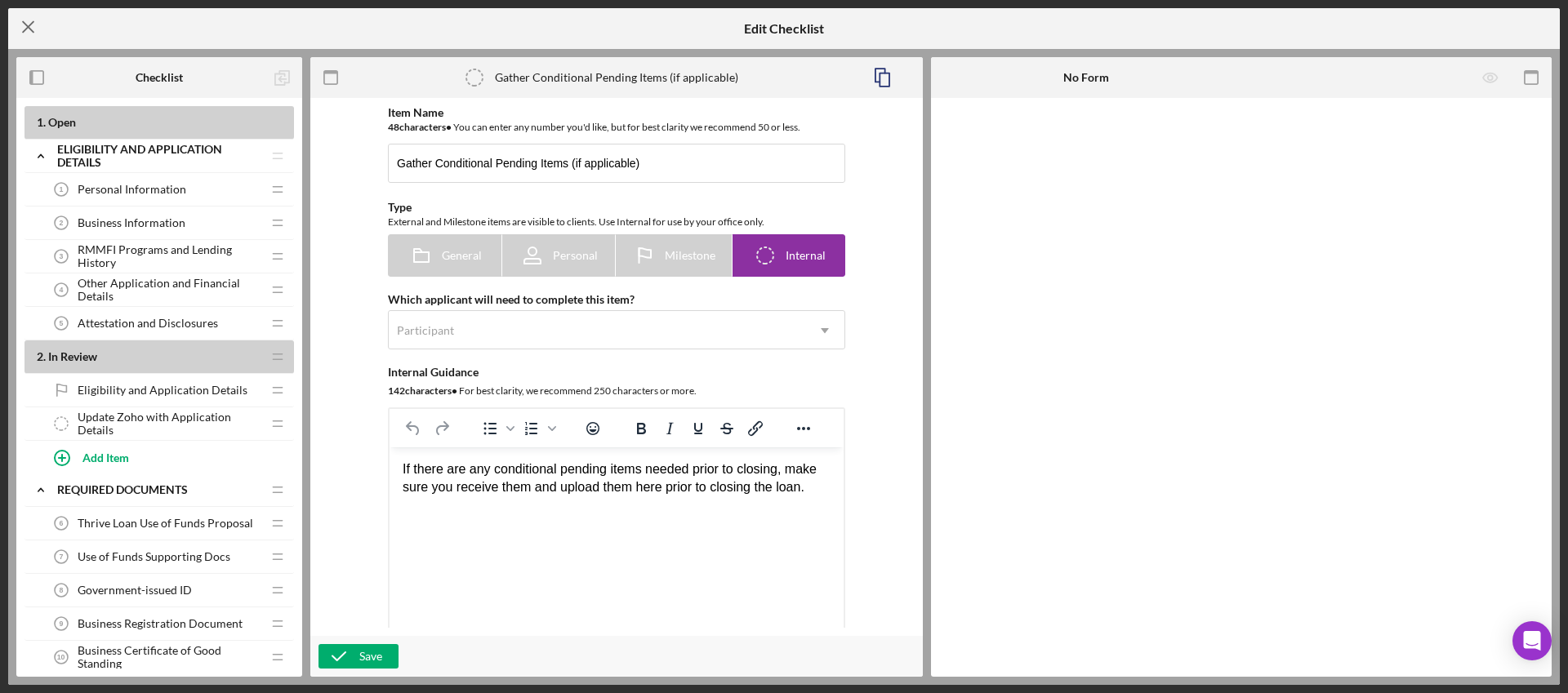
click at [32, 28] on icon "Icon/Menu Close" at bounding box center [28, 27] width 41 height 41
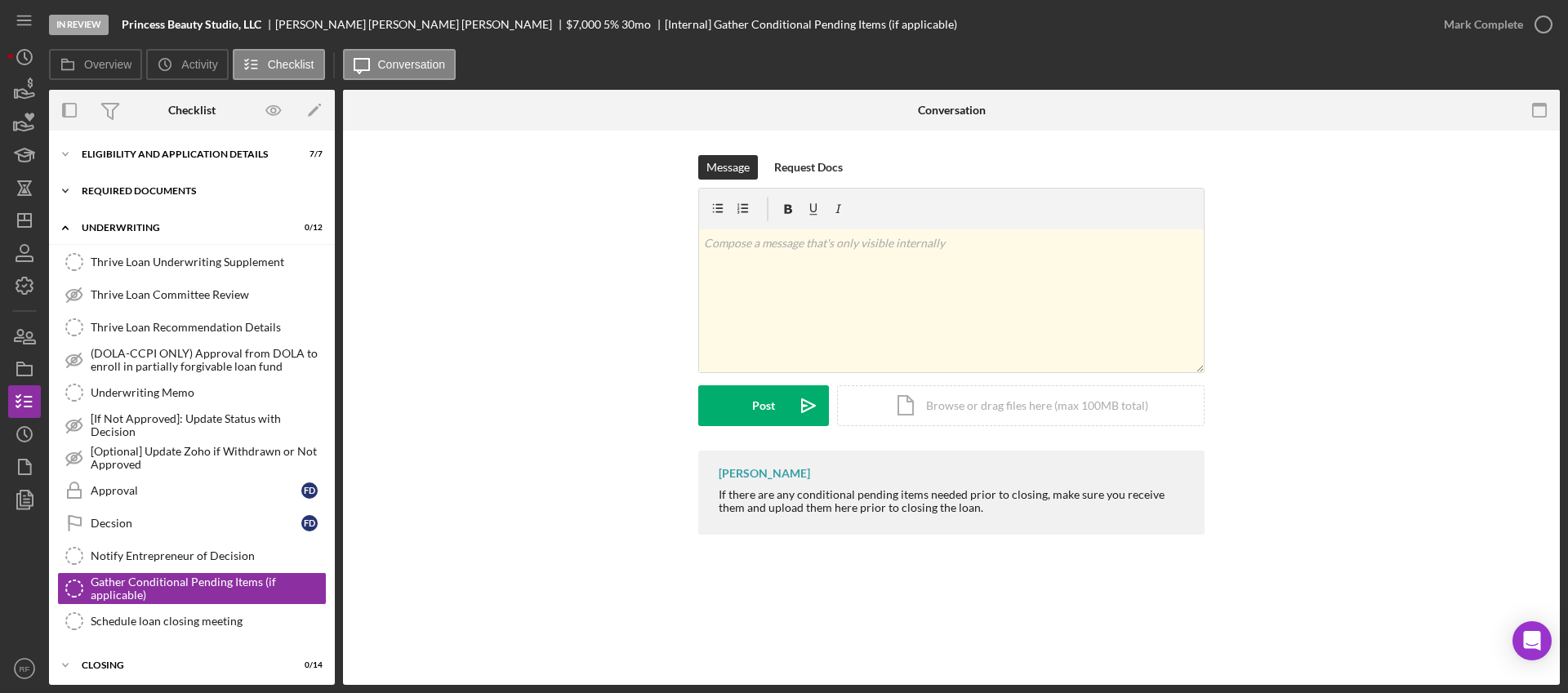
click at [166, 187] on div "REQUIRED DOCUMENTS" at bounding box center [197, 191] width 232 height 10
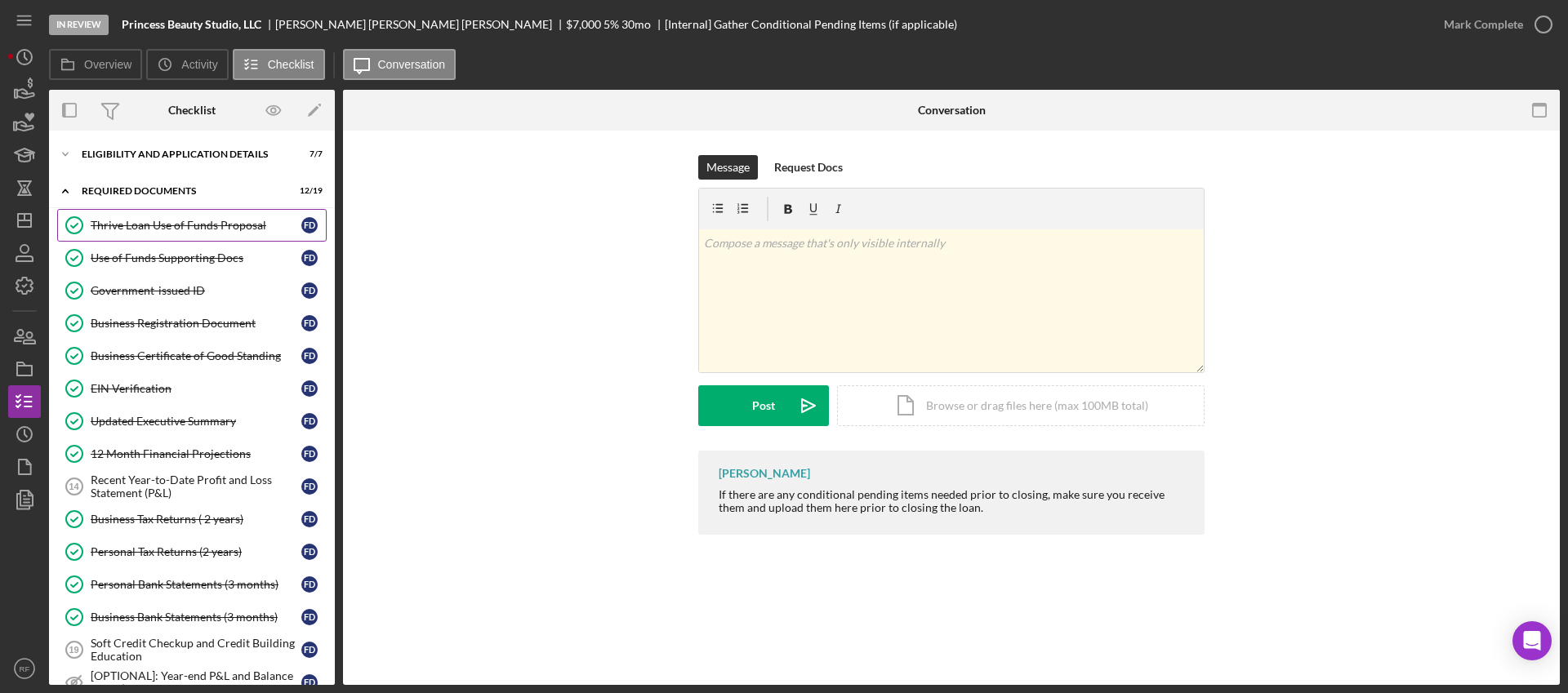
click at [163, 232] on link "Thrive Loan Use of Funds Proposal Thrive Loan Use of Funds Proposal F D" at bounding box center [192, 225] width 269 height 33
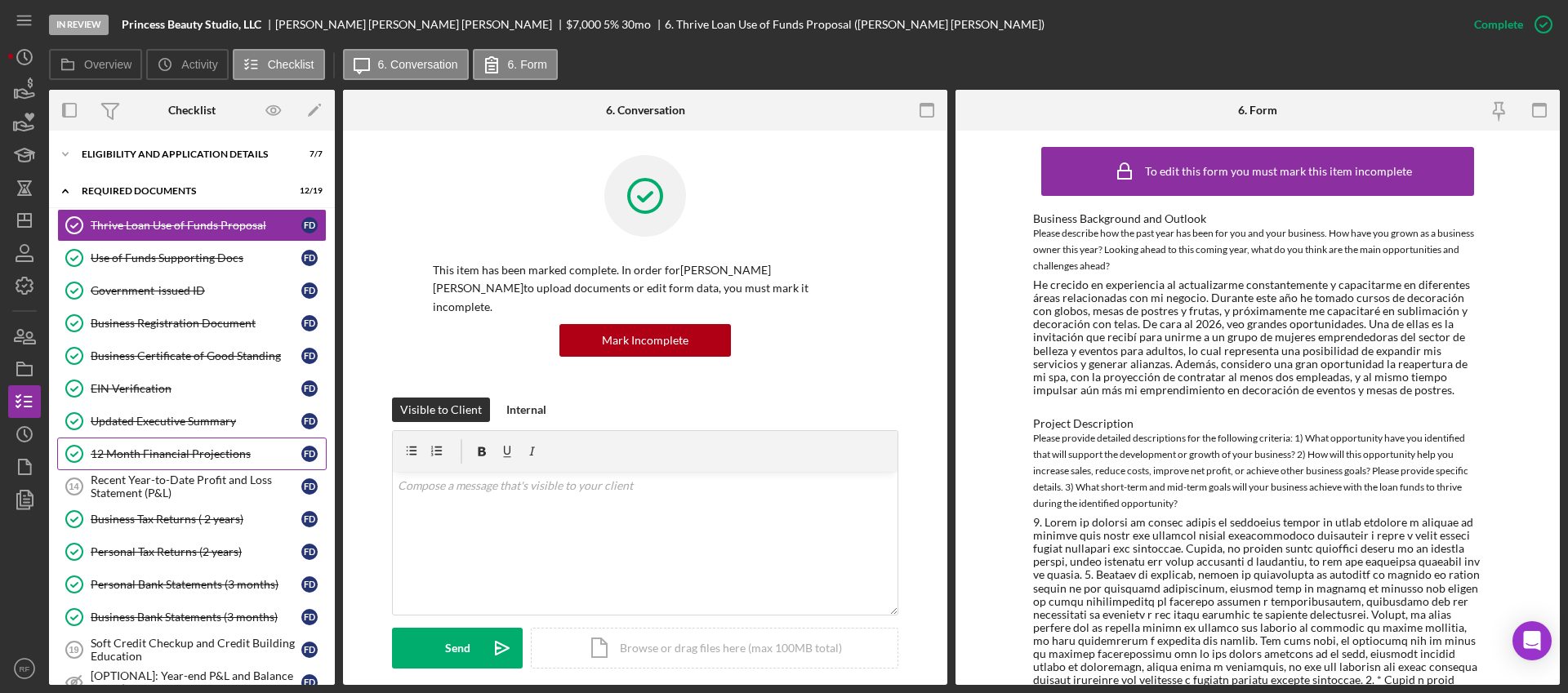
click at [132, 447] on div "12 Month Financial Projections" at bounding box center [195, 453] width 211 height 13
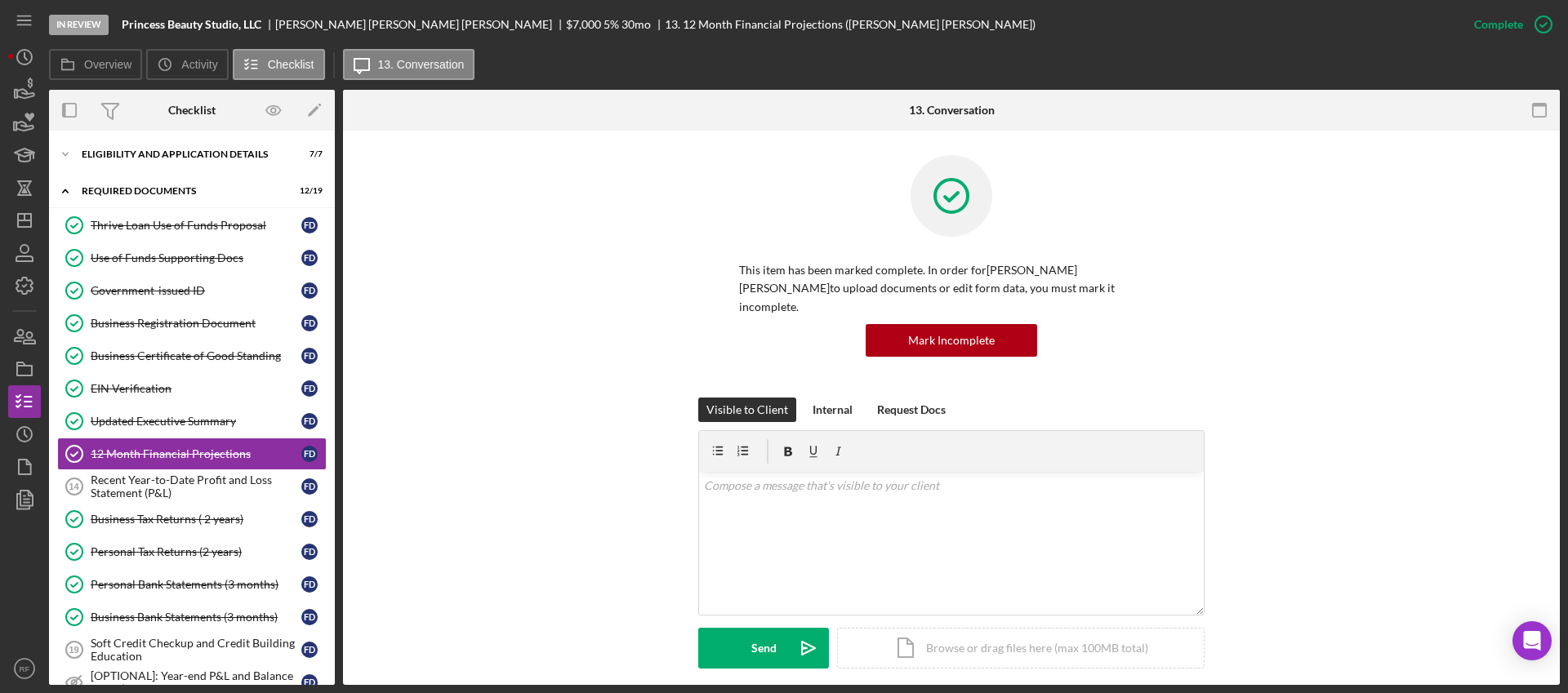
scroll to position [449, 0]
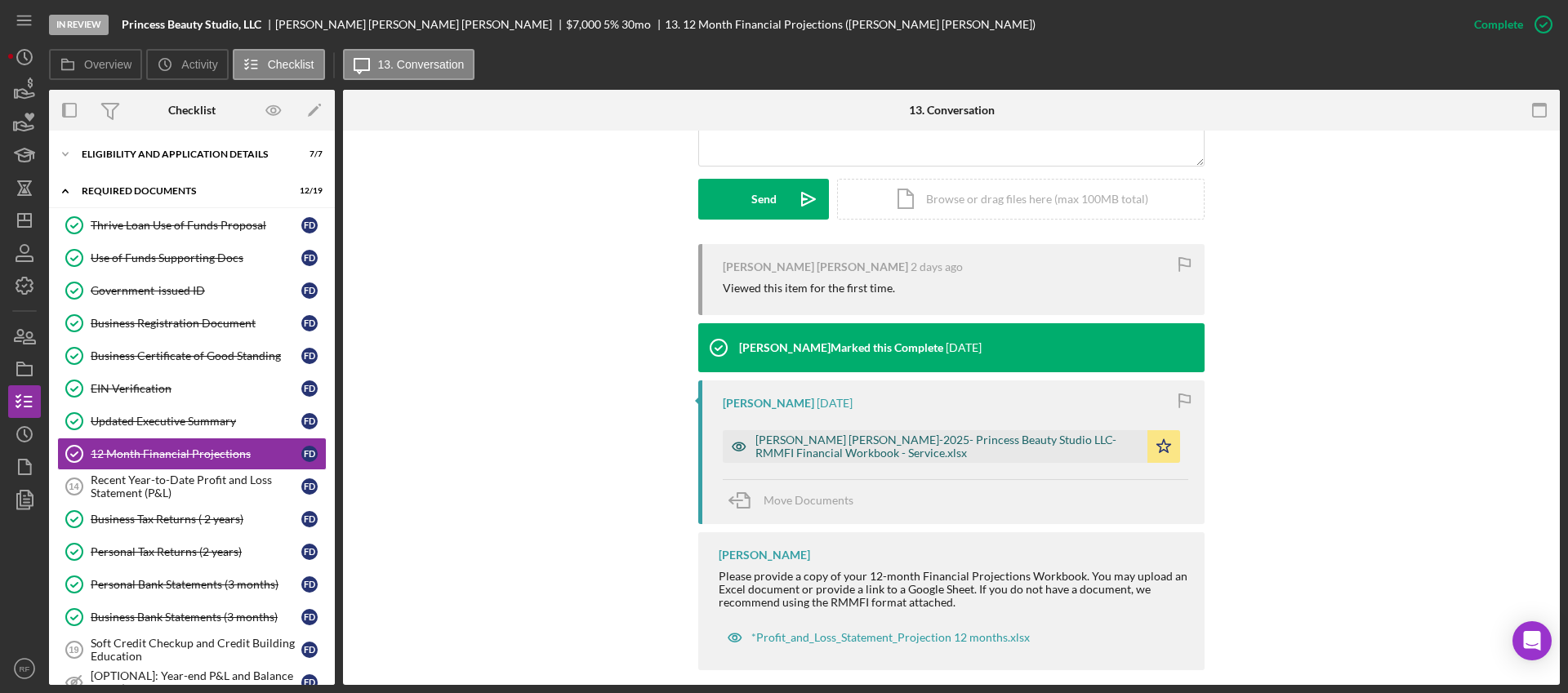
click at [834, 433] on div "[PERSON_NAME] [PERSON_NAME]-2025- Princess Beauty Studio LLC- RMMFI Financial W…" at bounding box center [947, 446] width 384 height 26
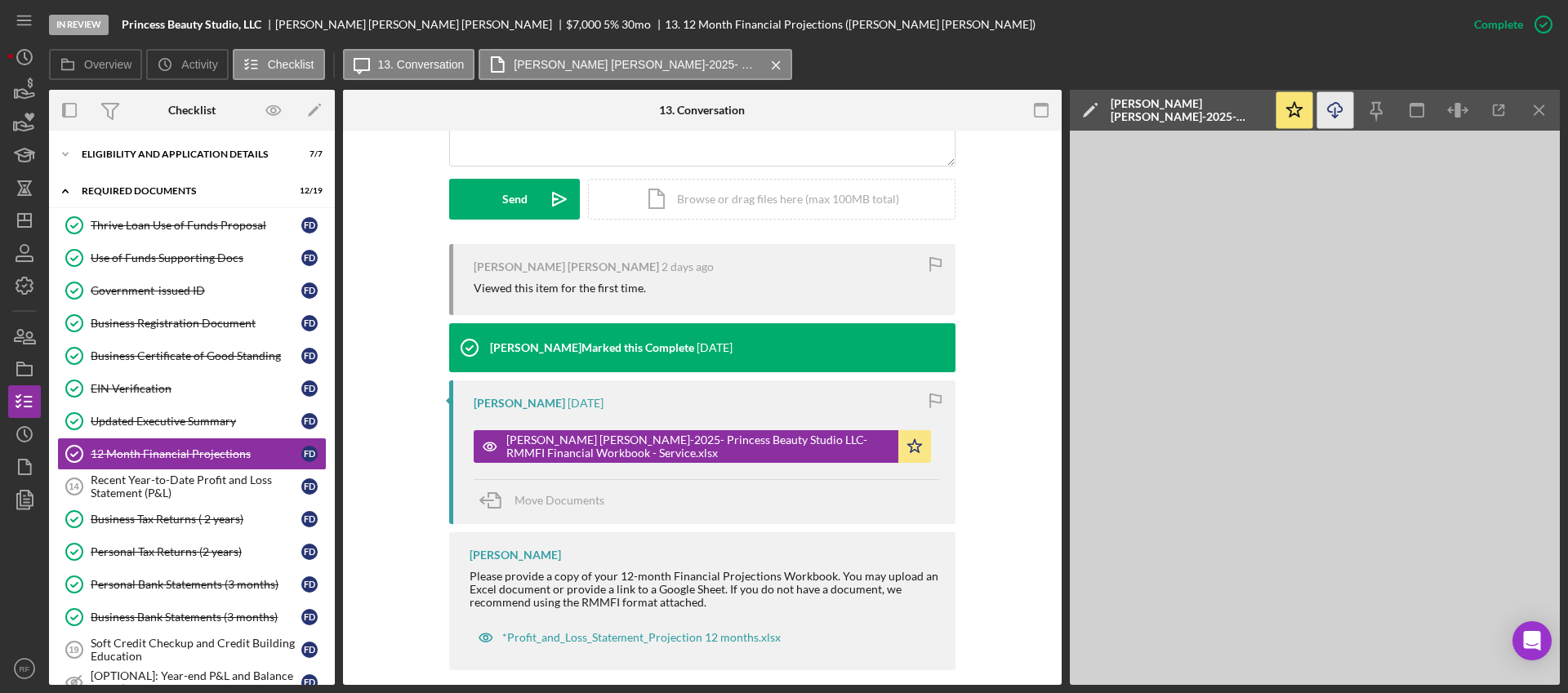
click at [1342, 115] on icon "Icon/Download" at bounding box center [1336, 111] width 37 height 37
click at [914, 431] on icon "Icon/Star" at bounding box center [915, 447] width 33 height 33
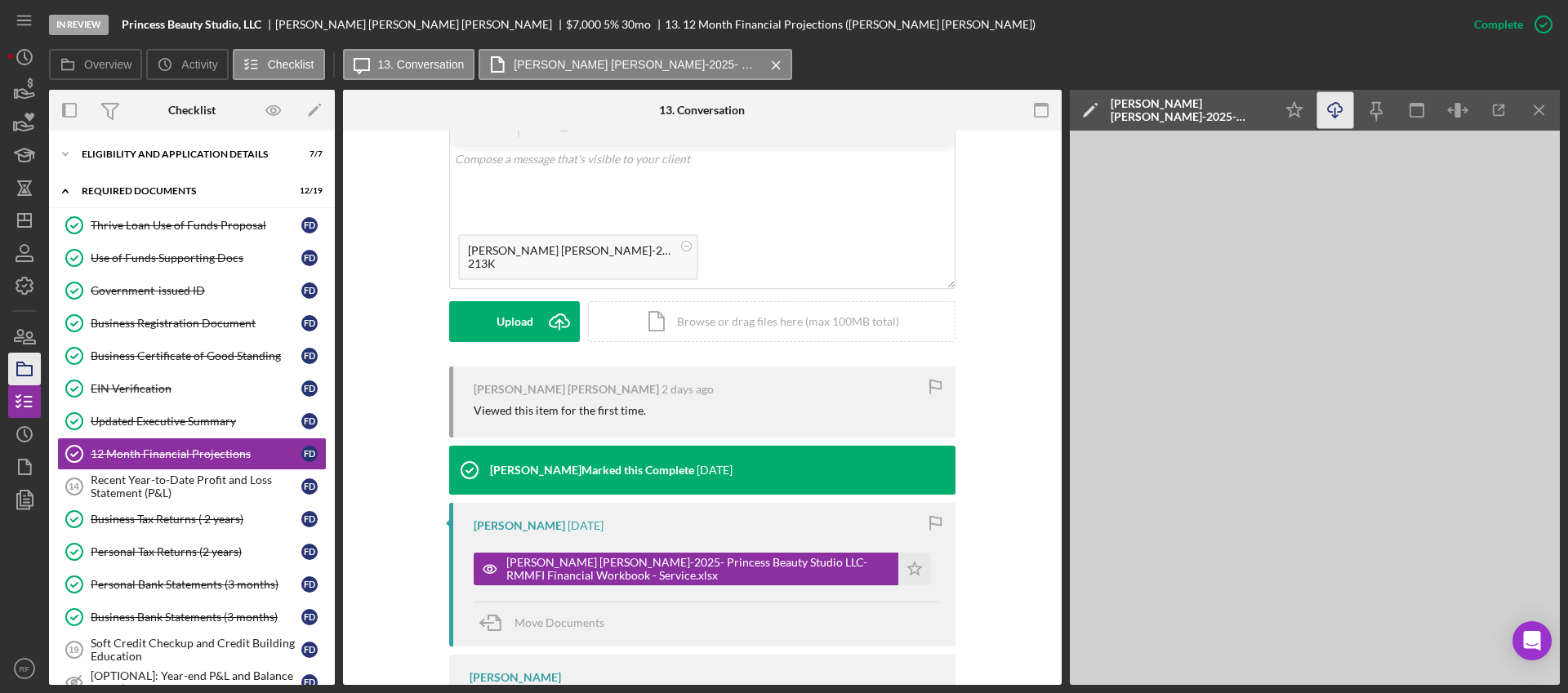
scroll to position [325, 0]
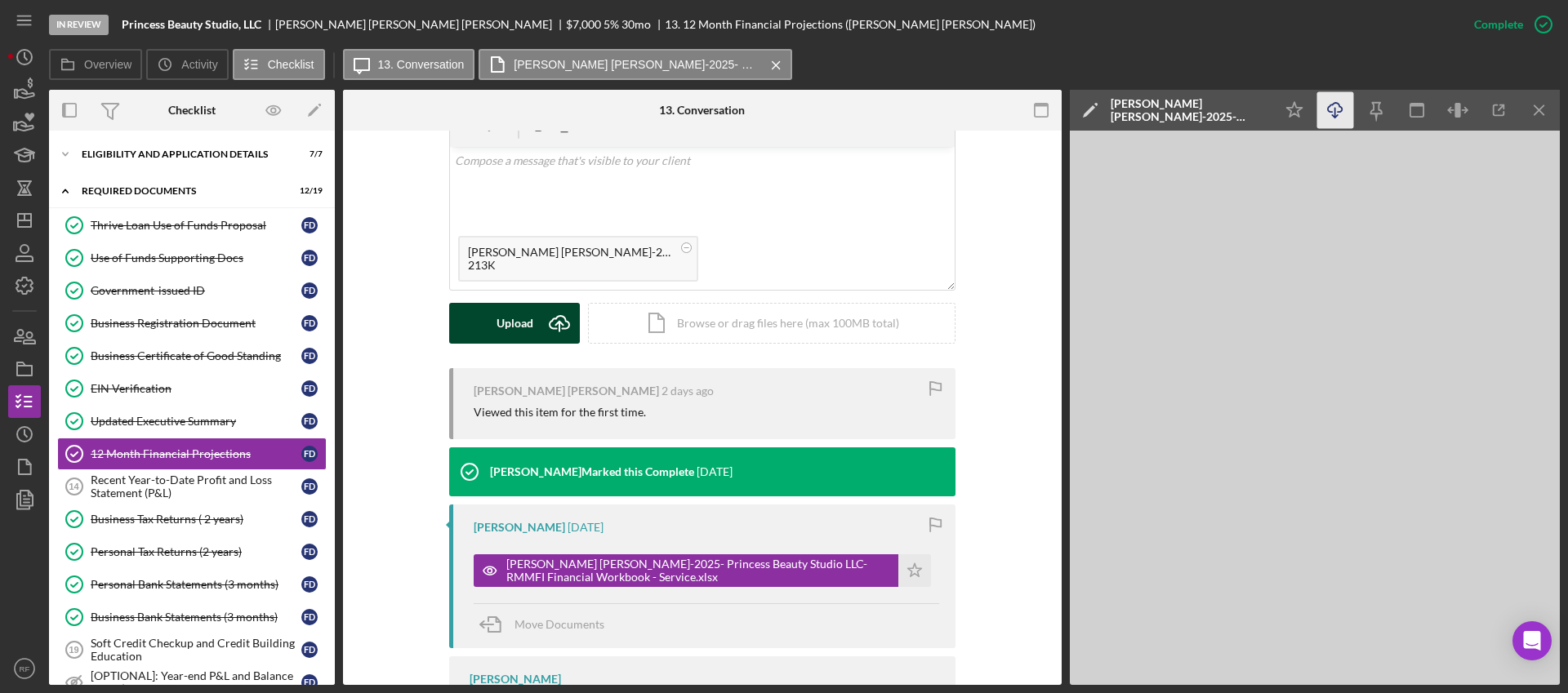
click at [483, 306] on button "Upload Icon/Upload" at bounding box center [514, 324] width 130 height 41
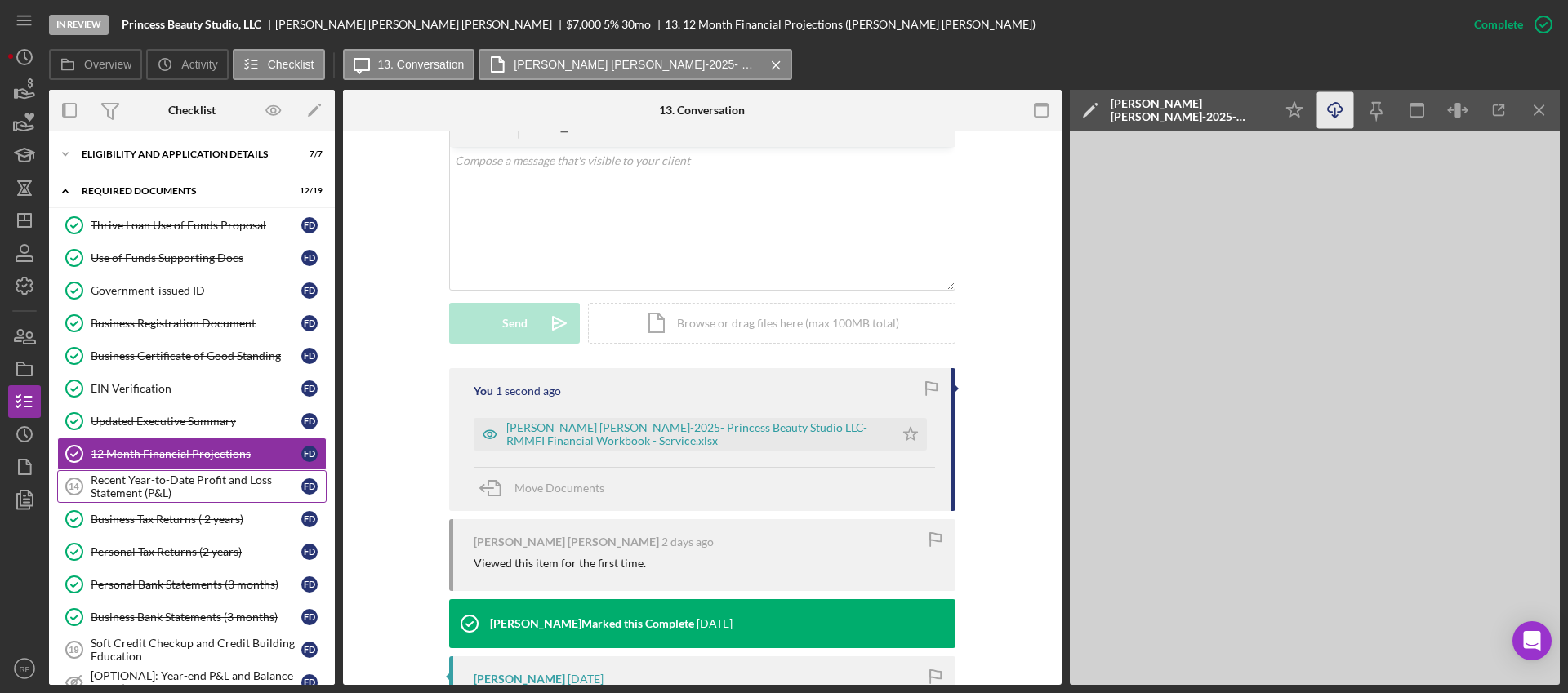
click at [163, 483] on div "Recent Year-to-Date Profit and Loss Statement (P&L)" at bounding box center [195, 486] width 211 height 26
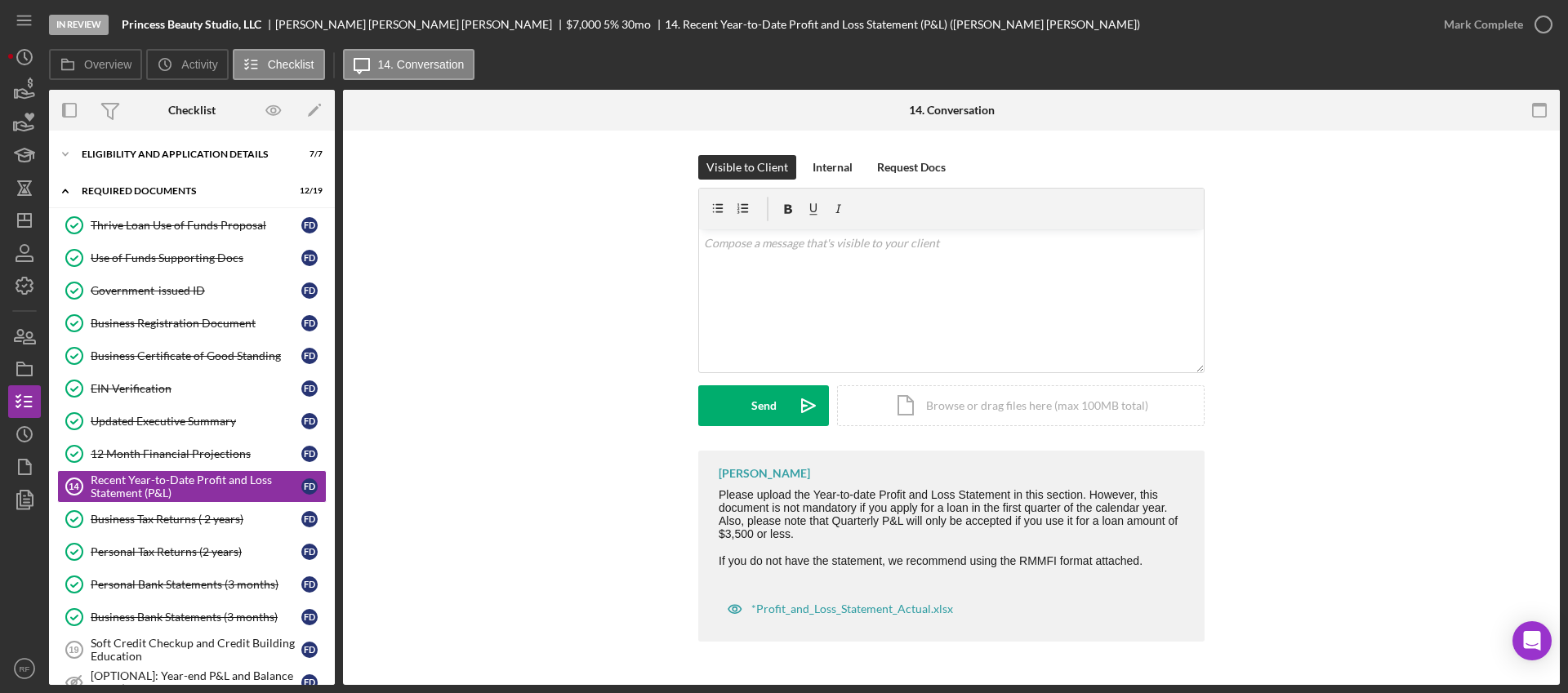
click at [253, 184] on div "Icon/Expander REQUIRED DOCUMENTS 12 / 19" at bounding box center [192, 191] width 286 height 33
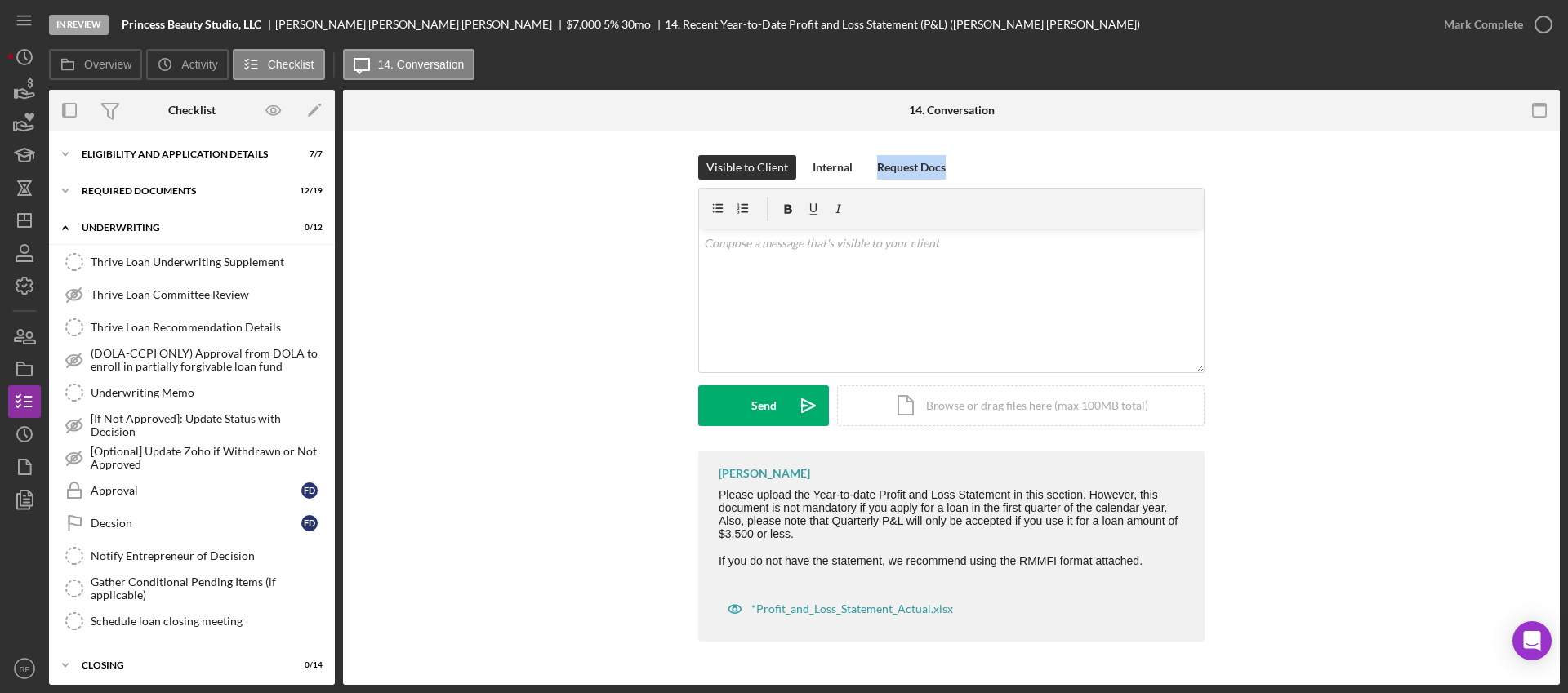
drag, startPoint x: 481, startPoint y: 265, endPoint x: 364, endPoint y: 201, distance: 133.4
click at [438, 237] on div "Visible to Client Internal Request Docs v Color teal Color pink Remove color Ad…" at bounding box center [951, 303] width 1167 height 295
click at [364, 201] on div "Visible to Client Internal Request Docs v Color teal Color pink Remove color Ad…" at bounding box center [952, 402] width 1217 height 544
click at [117, 187] on div "REQUIRED DOCUMENTS" at bounding box center [197, 191] width 232 height 10
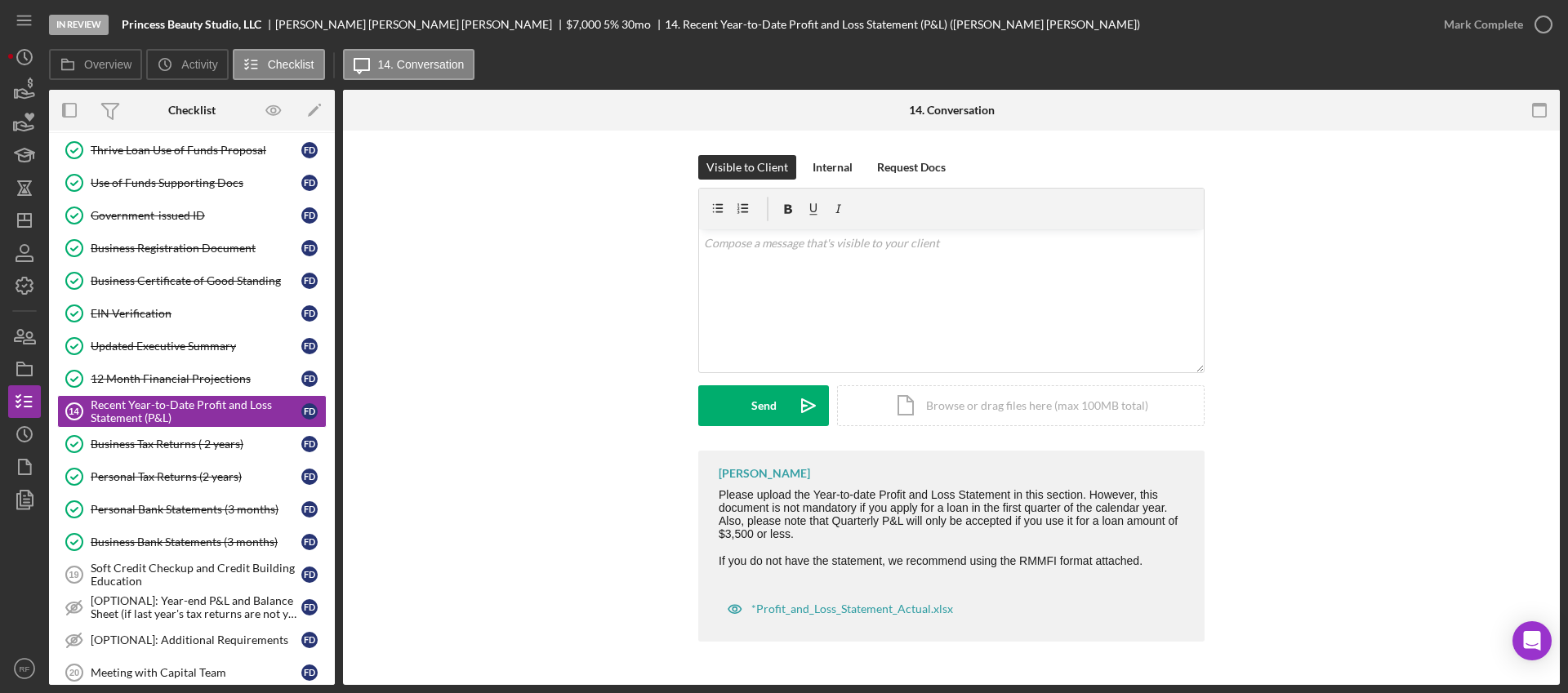
scroll to position [79, 0]
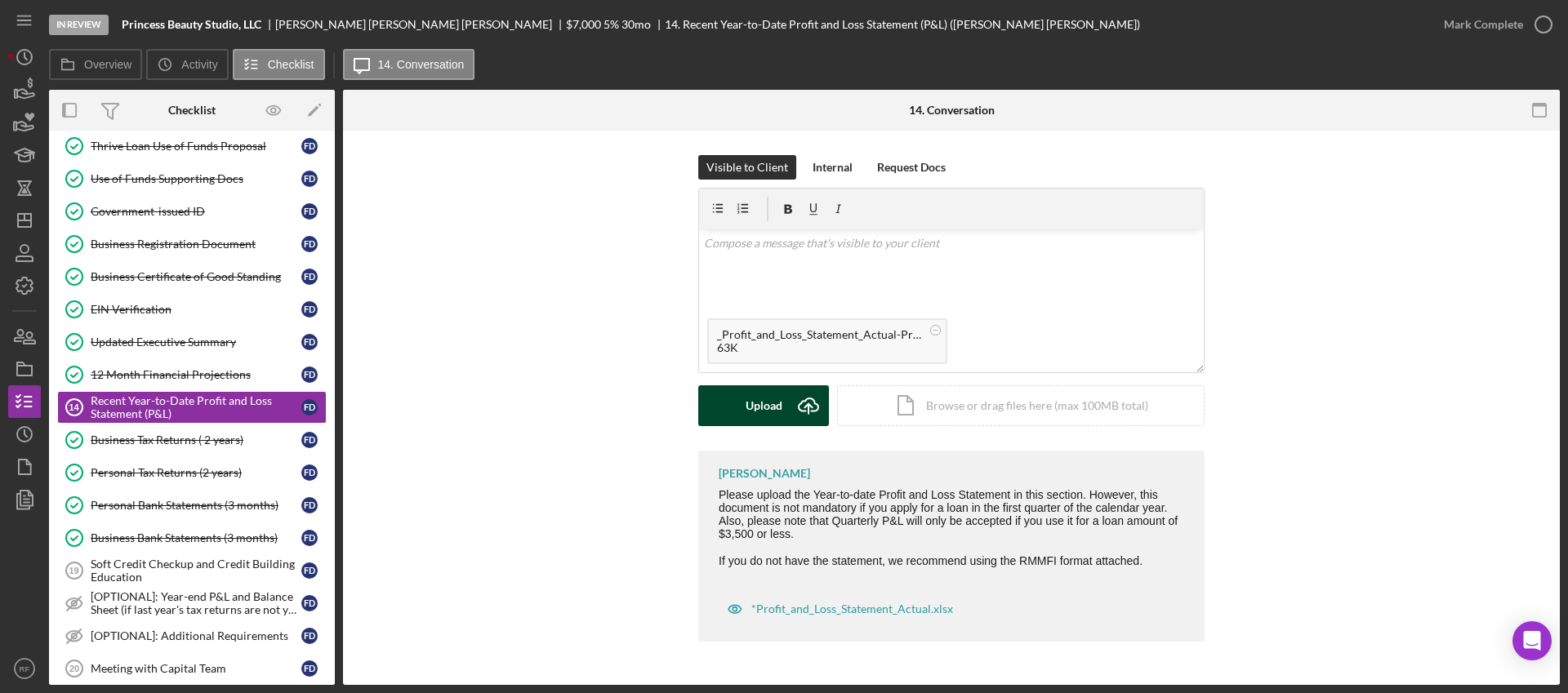
click at [740, 411] on button "Upload Icon/Upload" at bounding box center [763, 406] width 130 height 41
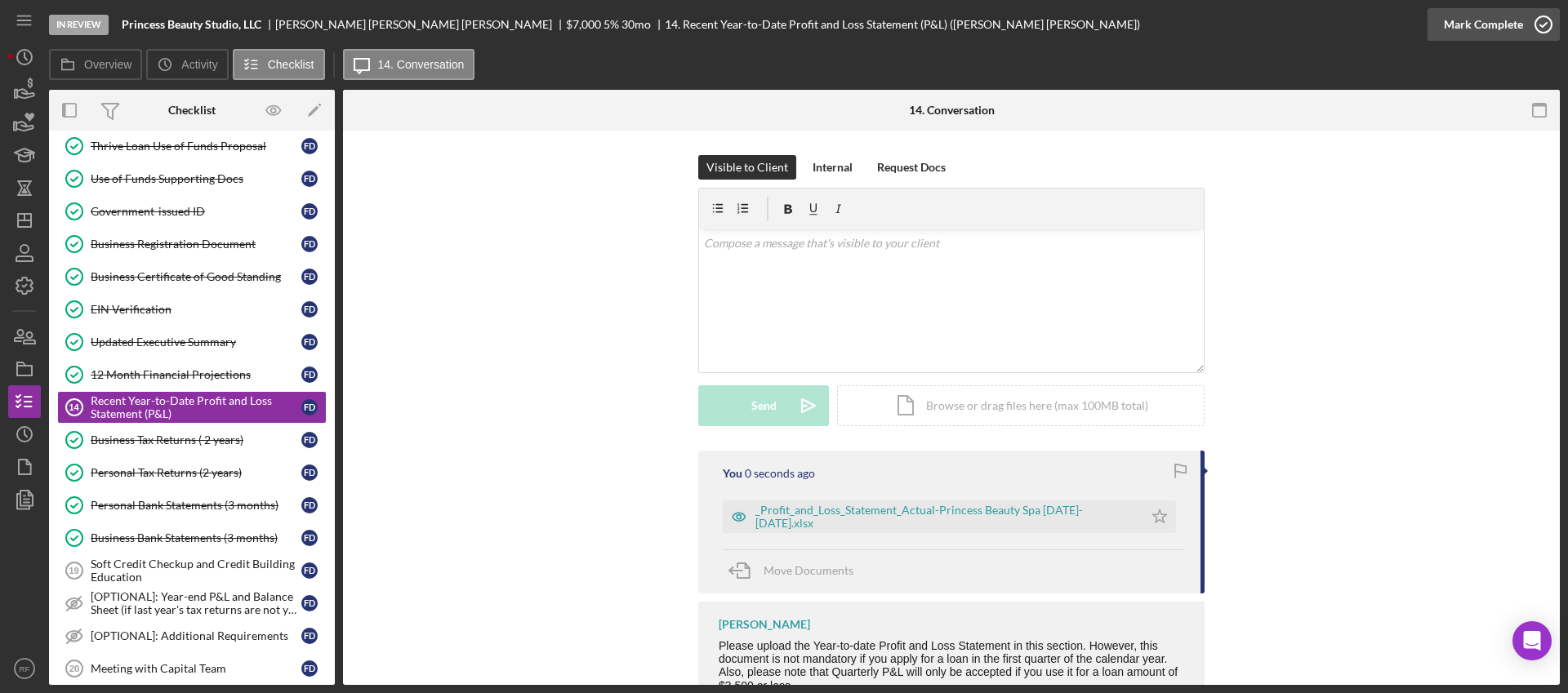
click at [1503, 25] on div "Mark Complete" at bounding box center [1482, 24] width 79 height 33
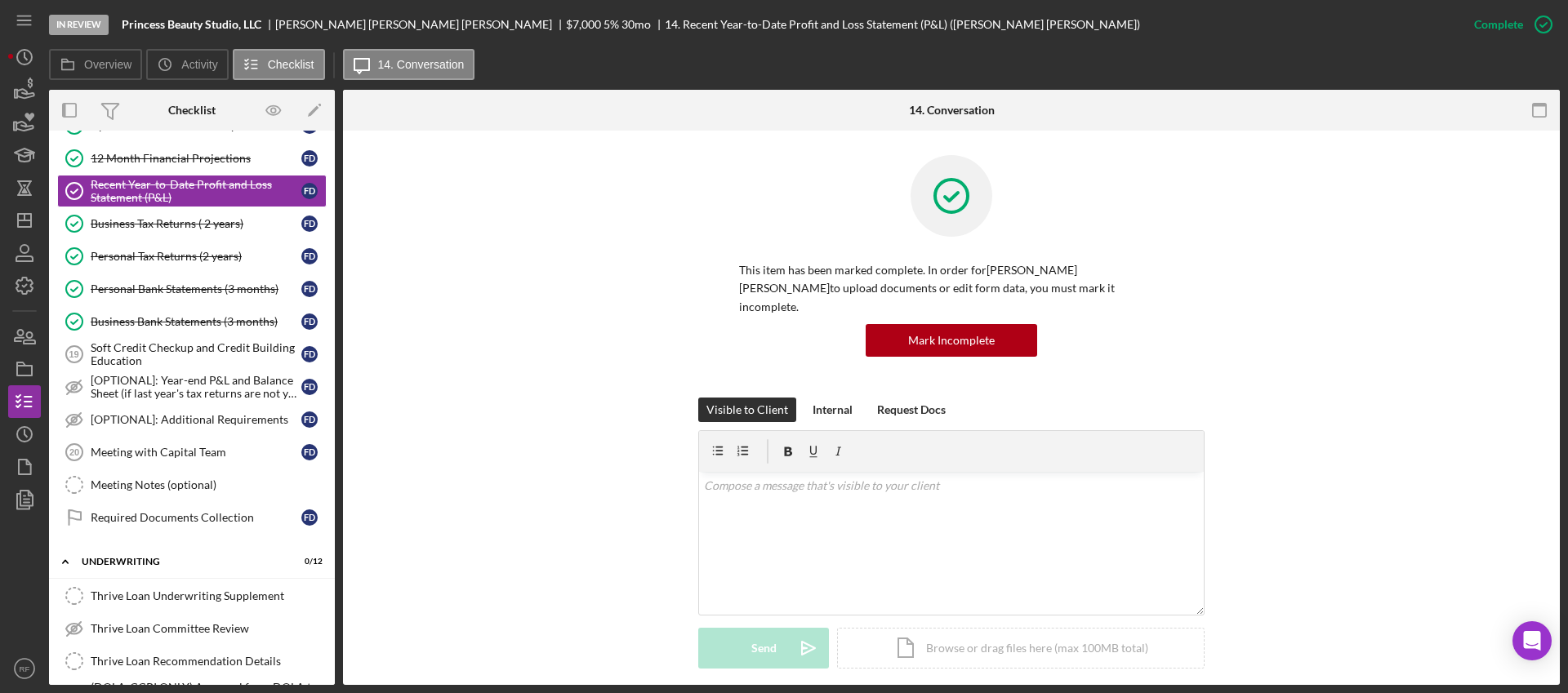
scroll to position [317, 0]
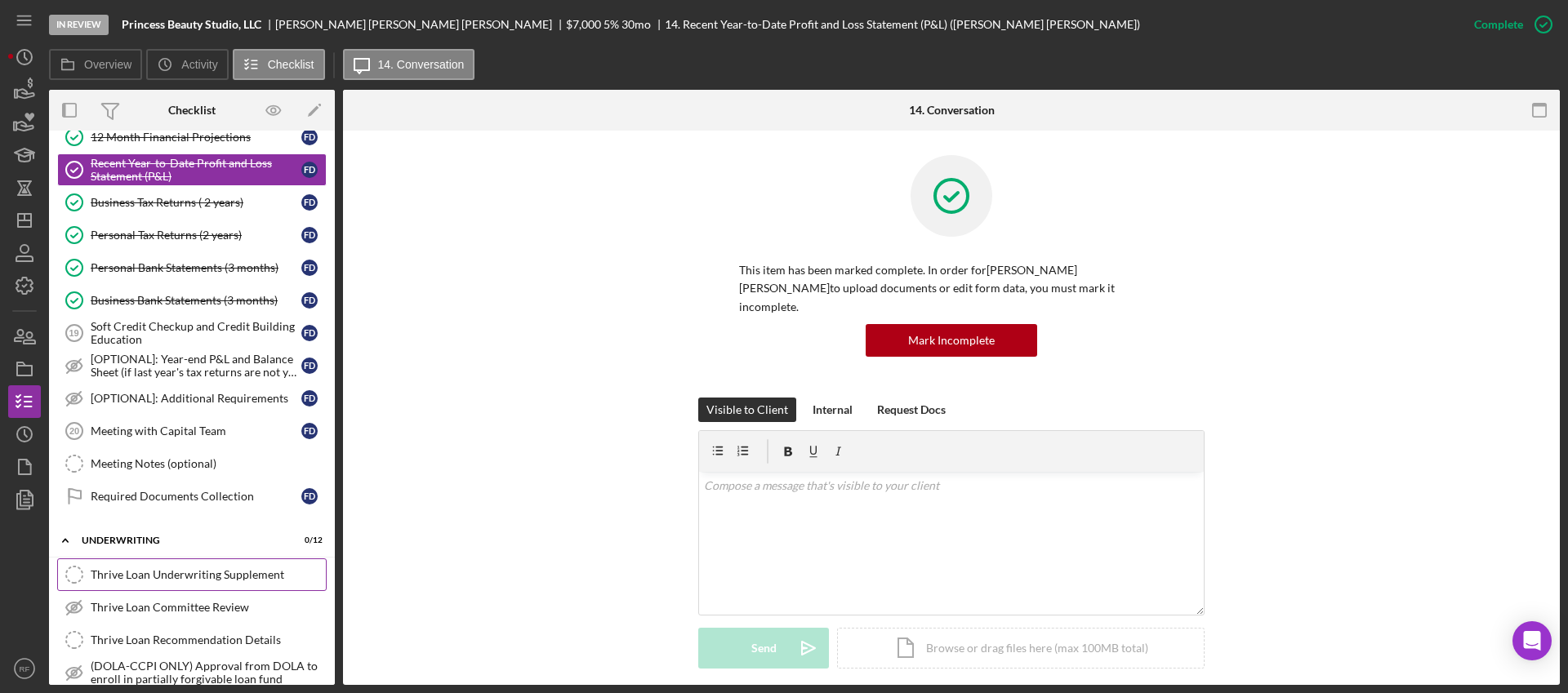
click at [176, 574] on div "Thrive Loan Underwriting Supplement" at bounding box center [208, 574] width 235 height 13
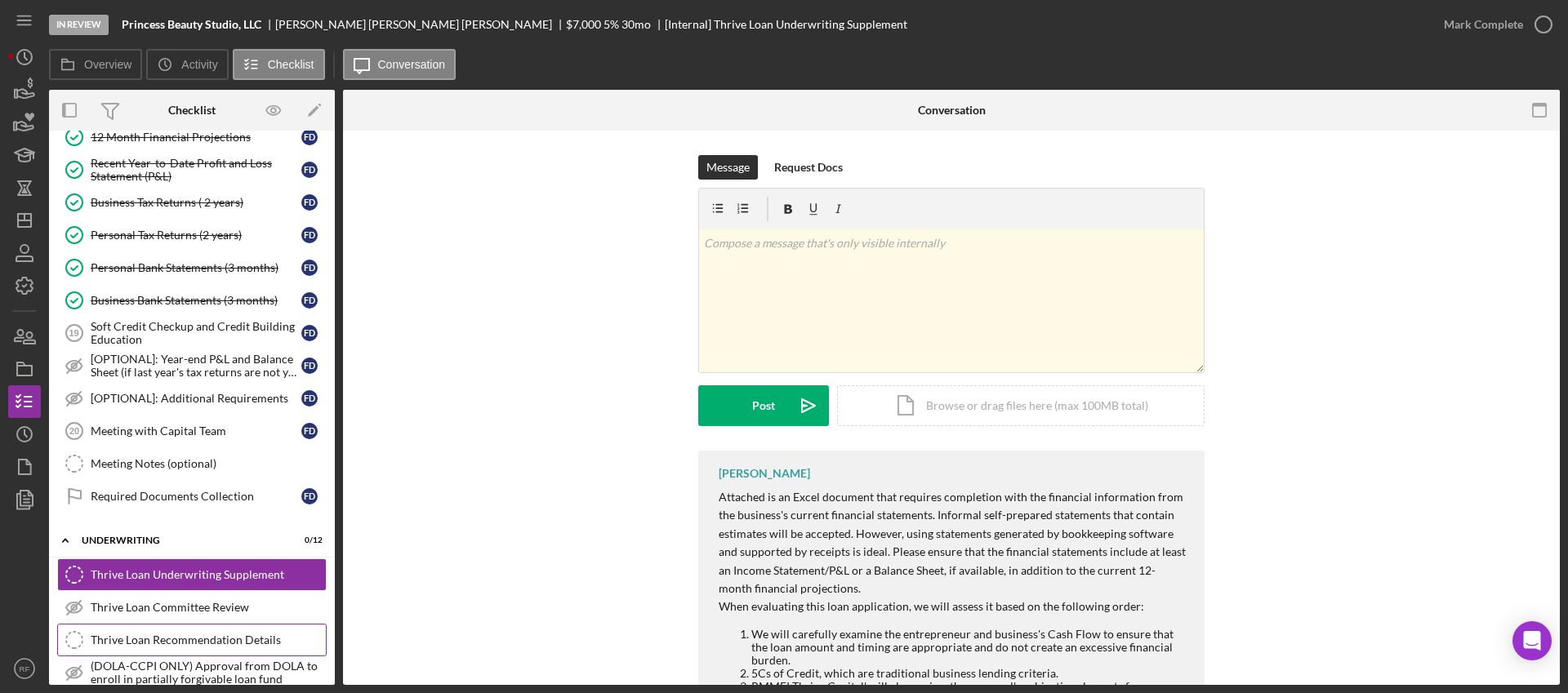
click at [182, 634] on div "Thrive Loan Recommendation Details" at bounding box center [208, 640] width 235 height 13
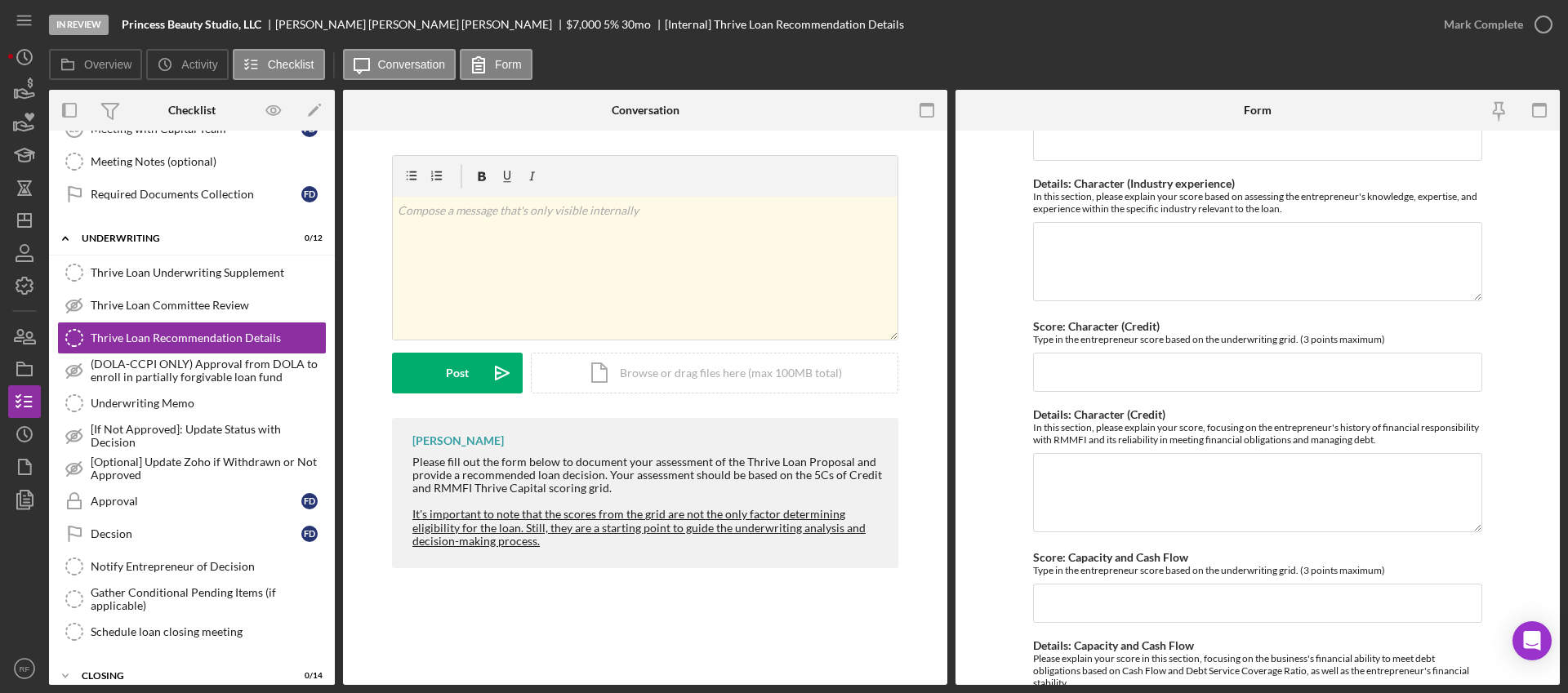
scroll to position [1855, 0]
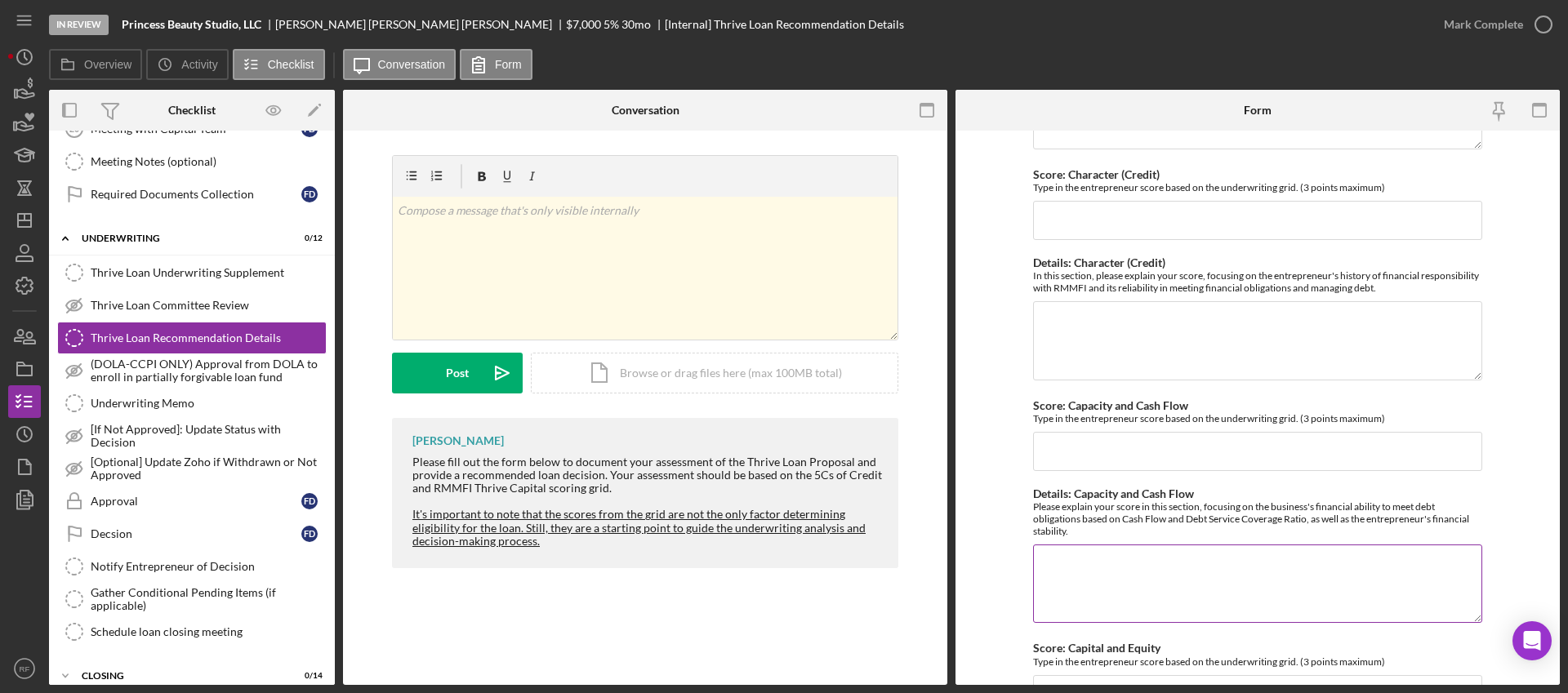
click at [1085, 592] on textarea "Details: Capacity and Cash Flow" at bounding box center [1258, 583] width 449 height 79
drag, startPoint x: 1342, startPoint y: 571, endPoint x: 1279, endPoint y: 566, distance: 63.2
click at [1279, 566] on textarea "Note: Based on her projected revenue, she can either" at bounding box center [1258, 583] width 449 height 79
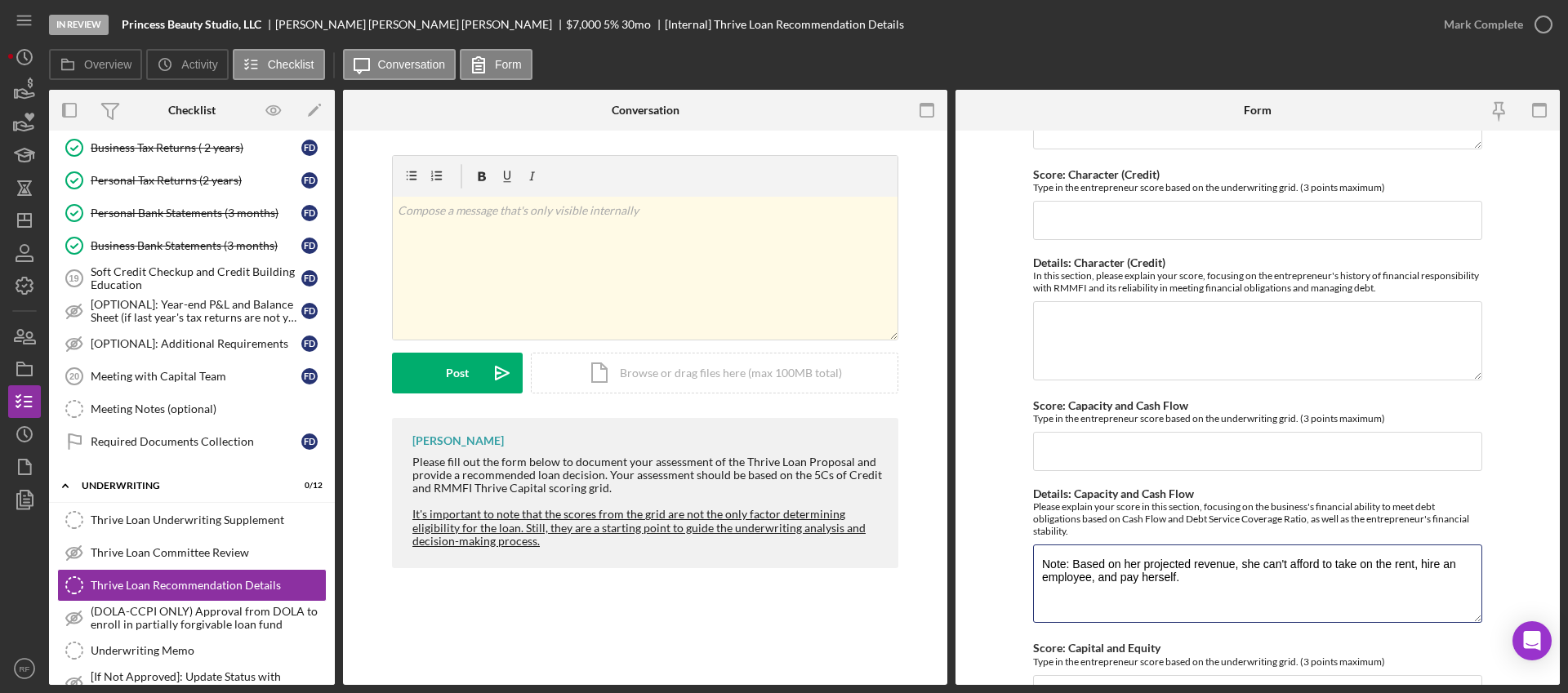
scroll to position [0, 0]
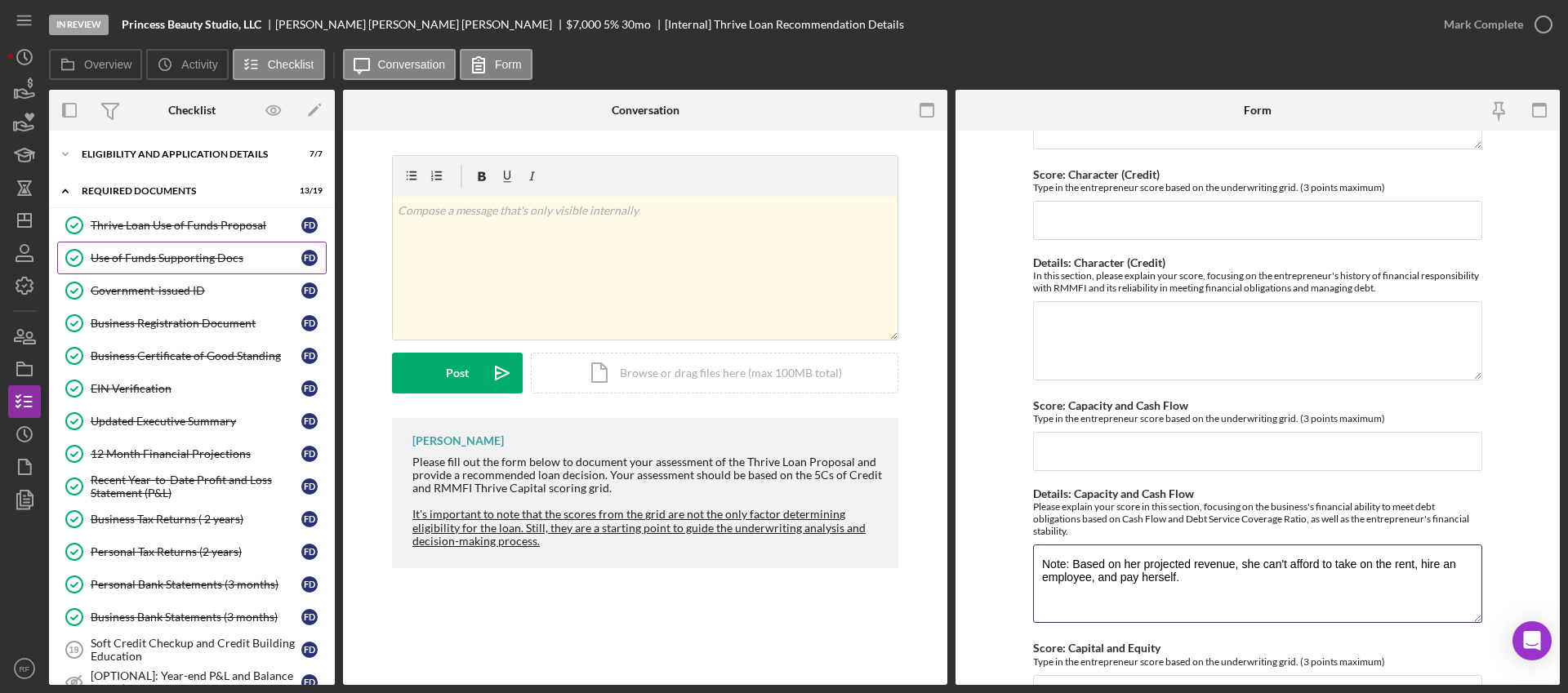
type textarea "Note: Based on her projected revenue, she can't afford to take on the rent, hir…"
click at [216, 260] on div "Use of Funds Supporting Docs" at bounding box center [195, 258] width 211 height 13
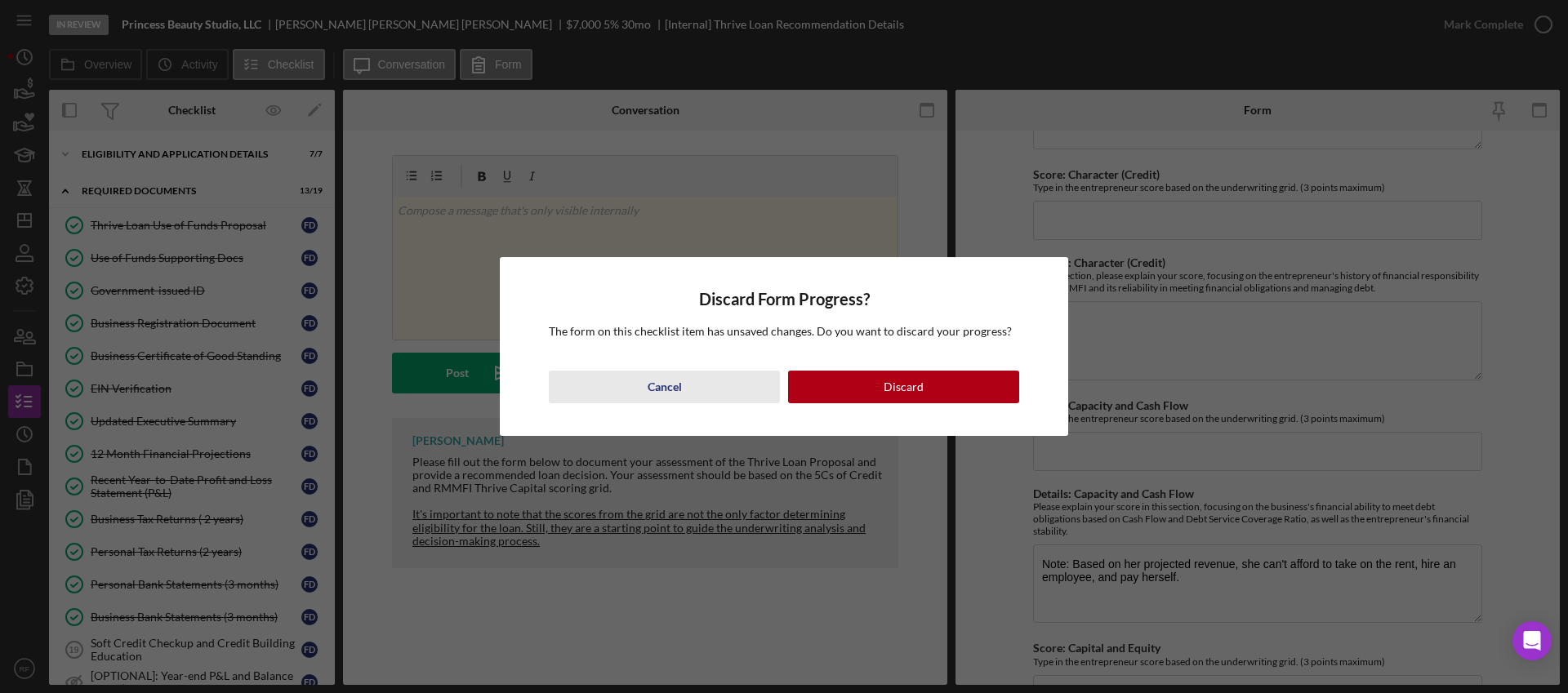
click at [691, 376] on button "Cancel" at bounding box center [665, 387] width 231 height 33
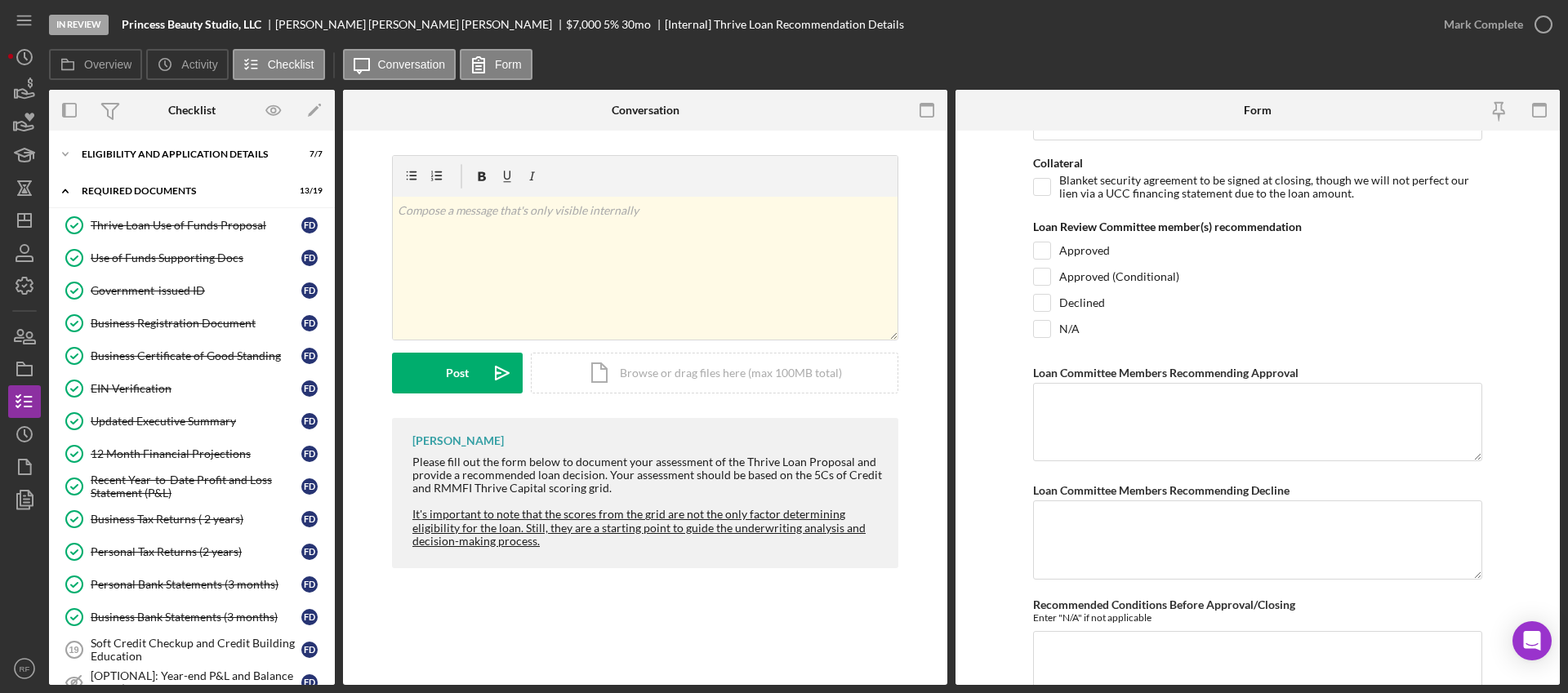
scroll to position [5181, 0]
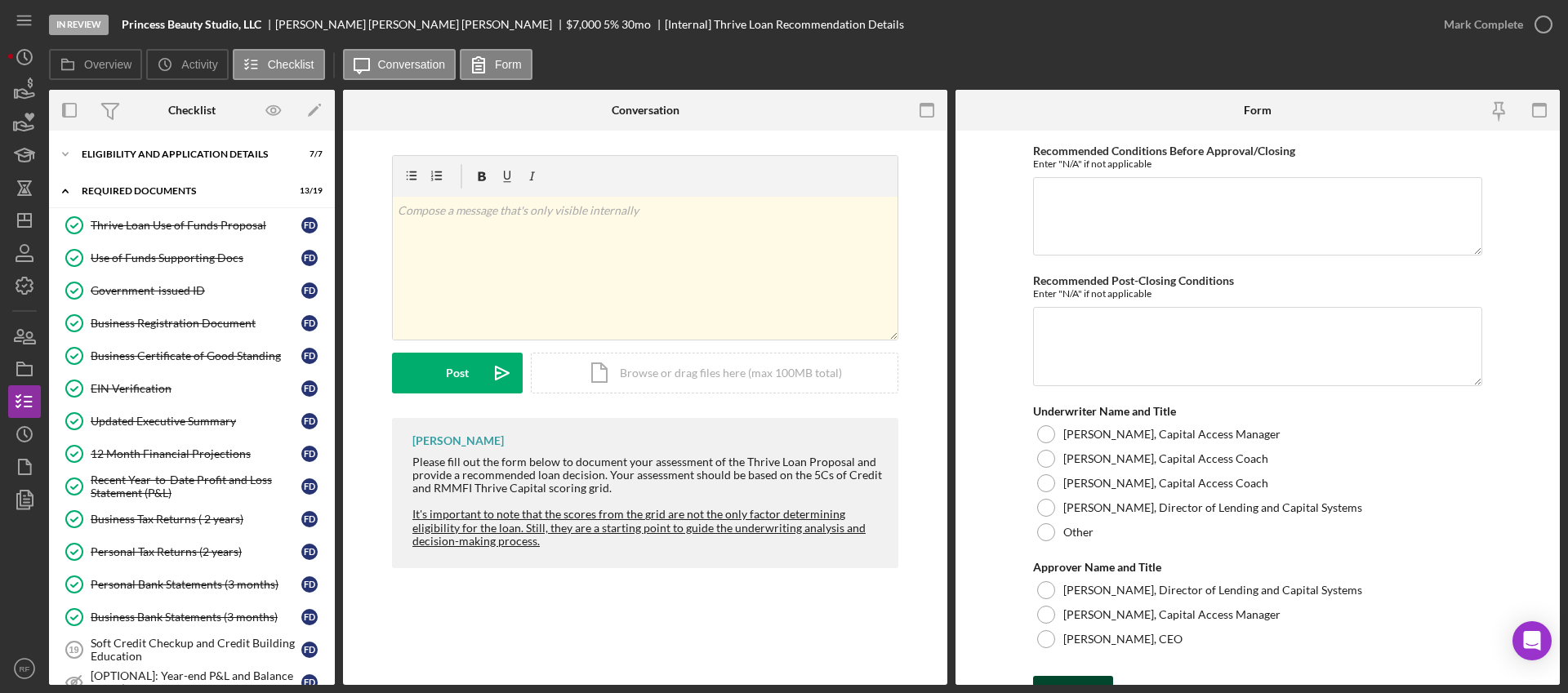
click at [1049, 676] on icon "submit" at bounding box center [1054, 692] width 41 height 41
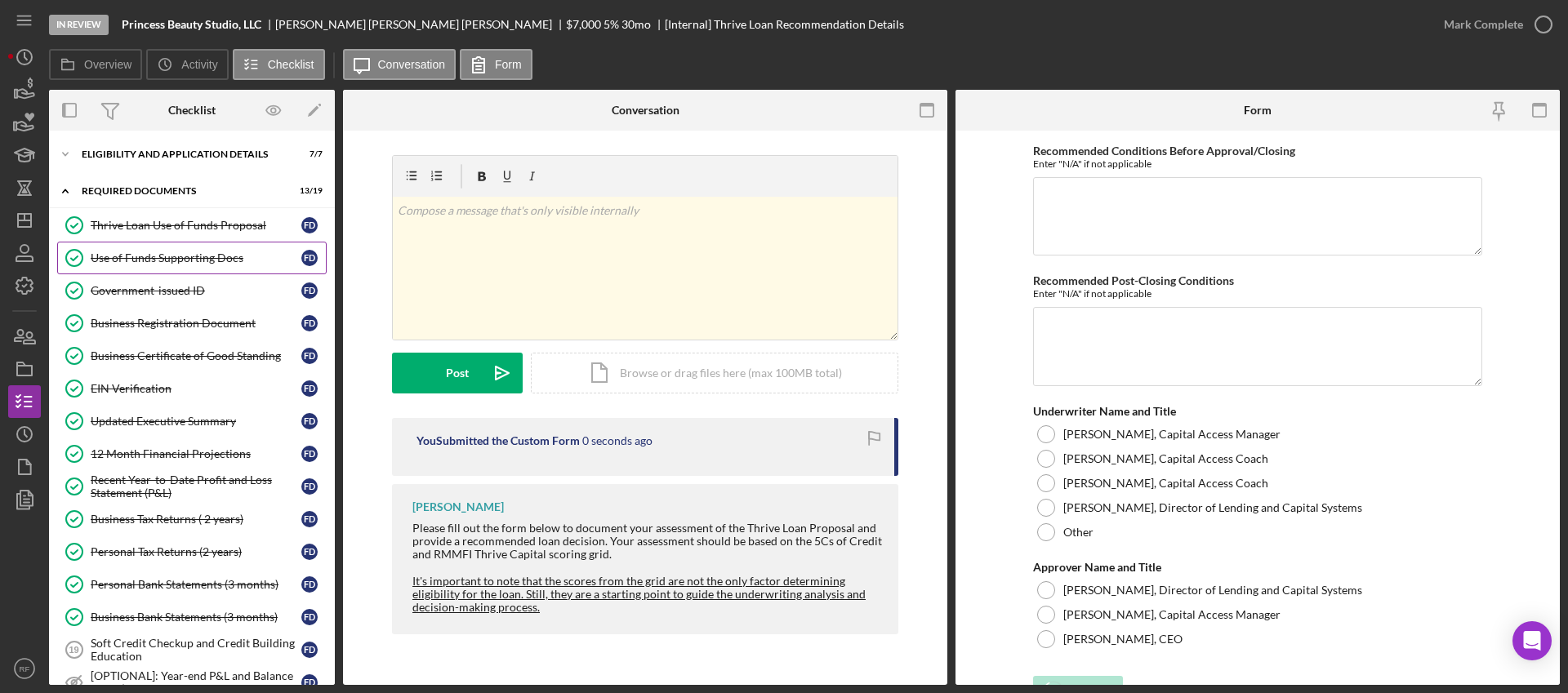
click at [227, 261] on div "Use of Funds Supporting Docs" at bounding box center [195, 258] width 211 height 13
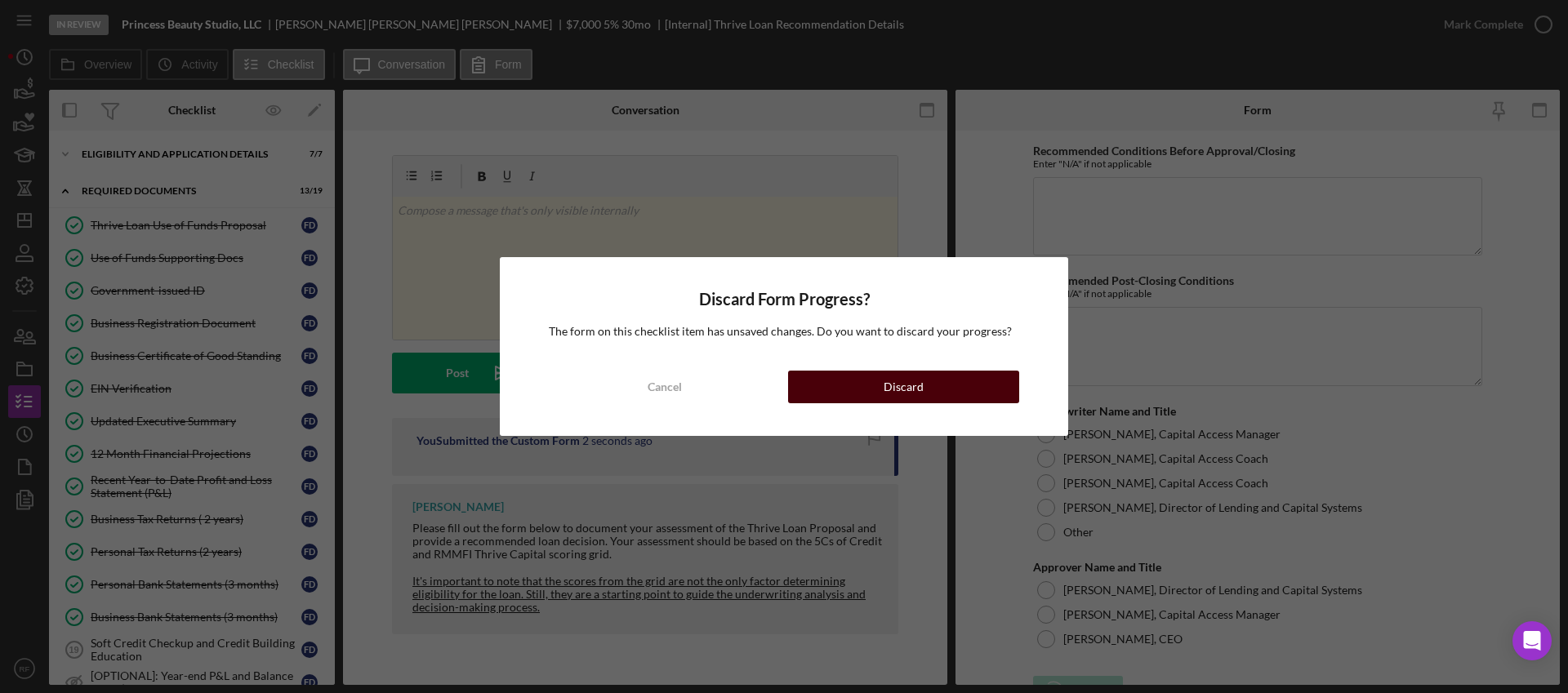
click at [927, 394] on button "Discard" at bounding box center [904, 387] width 231 height 33
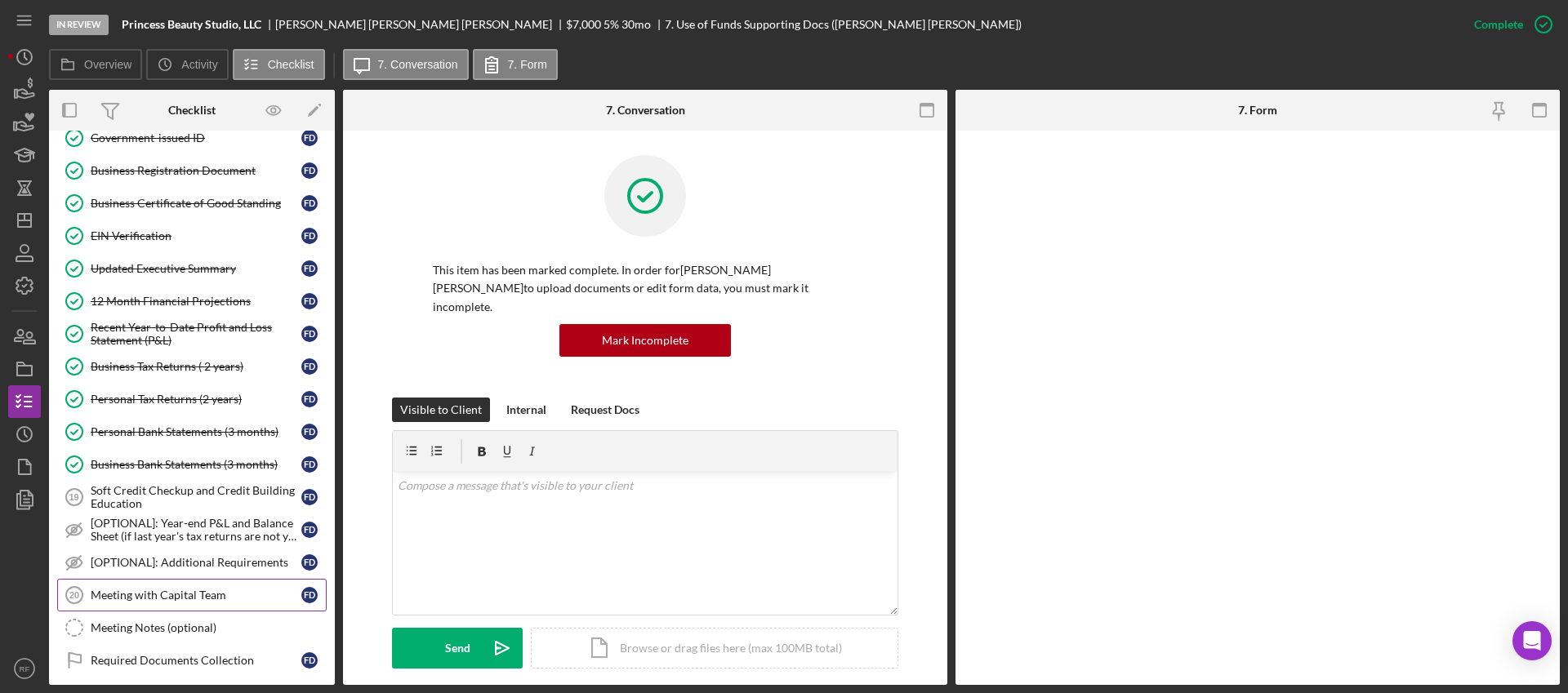
scroll to position [667, 0]
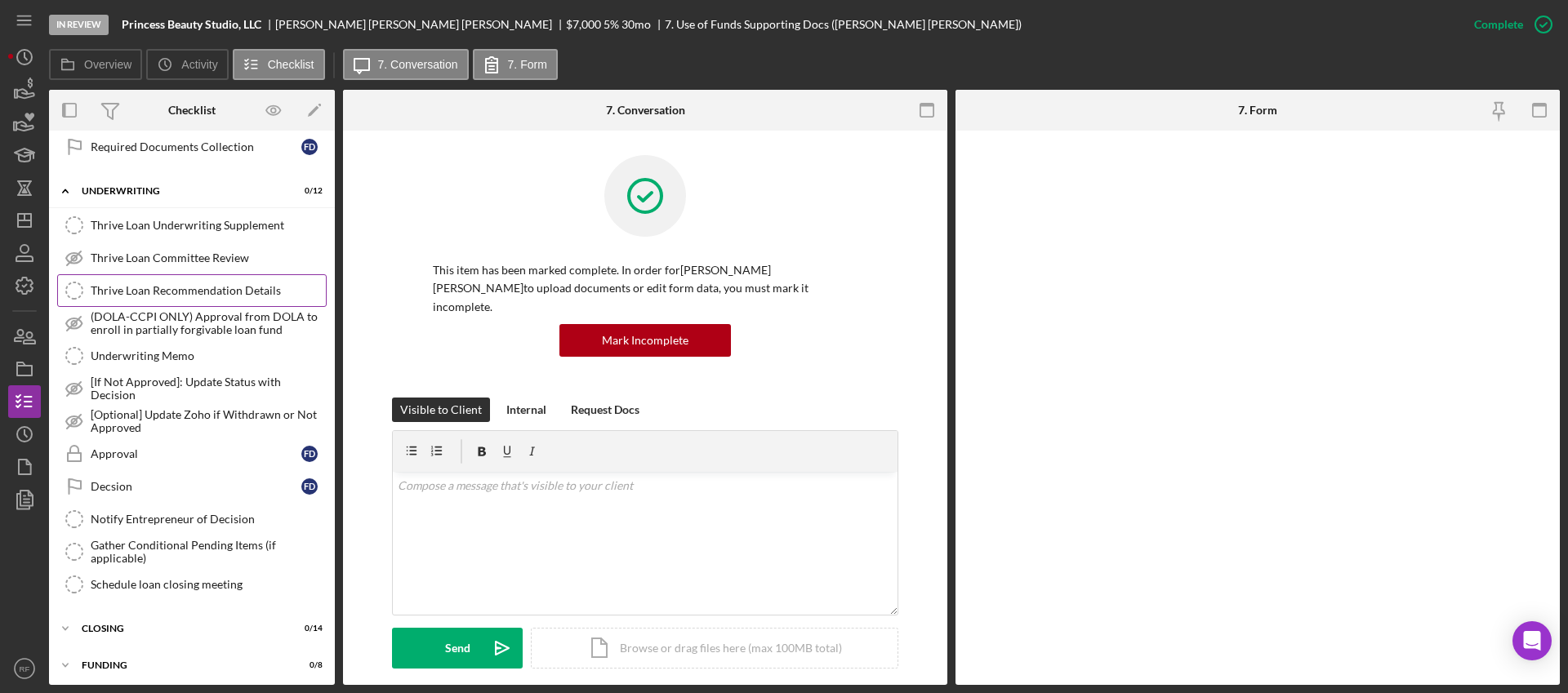
click at [180, 297] on link "Thrive Loan Recommendation Details Thrive Loan Recommendation Details" at bounding box center [192, 291] width 269 height 33
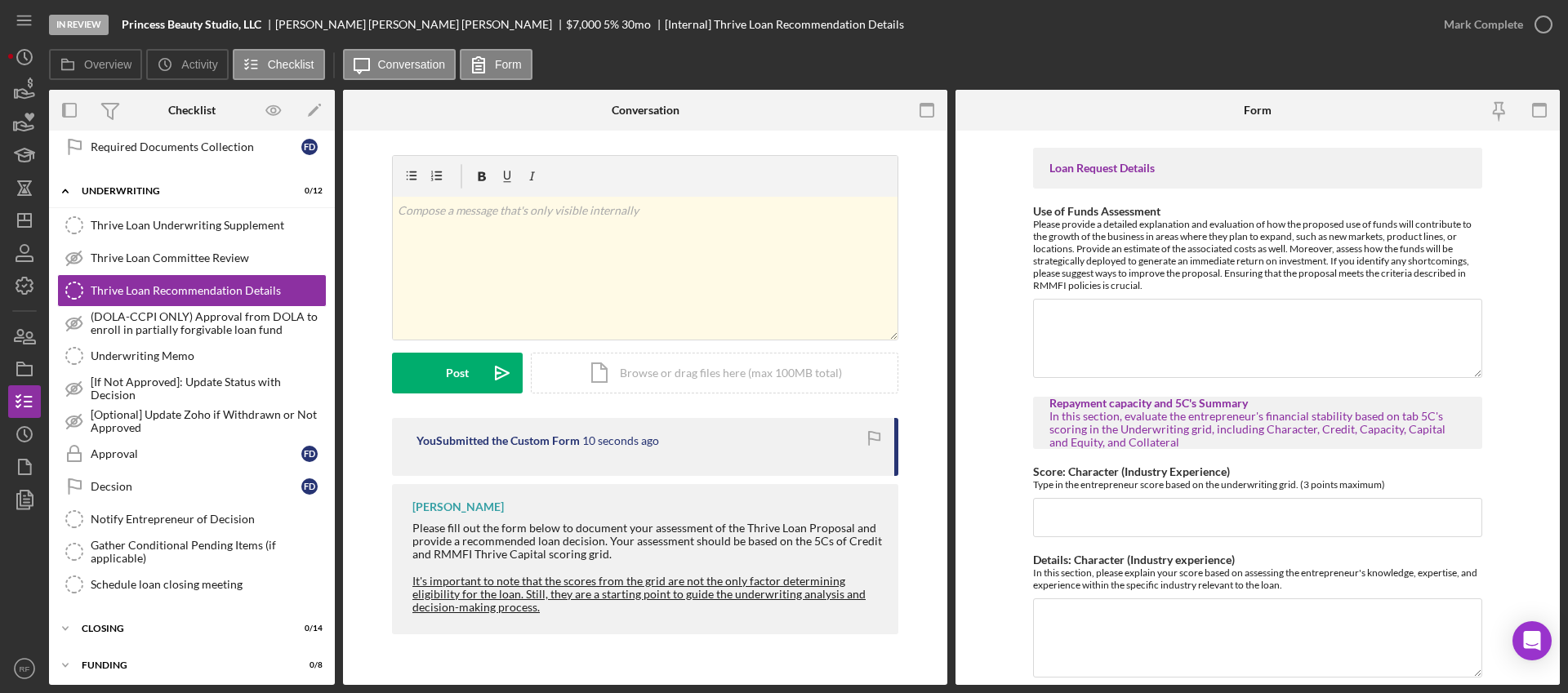
scroll to position [1858, 0]
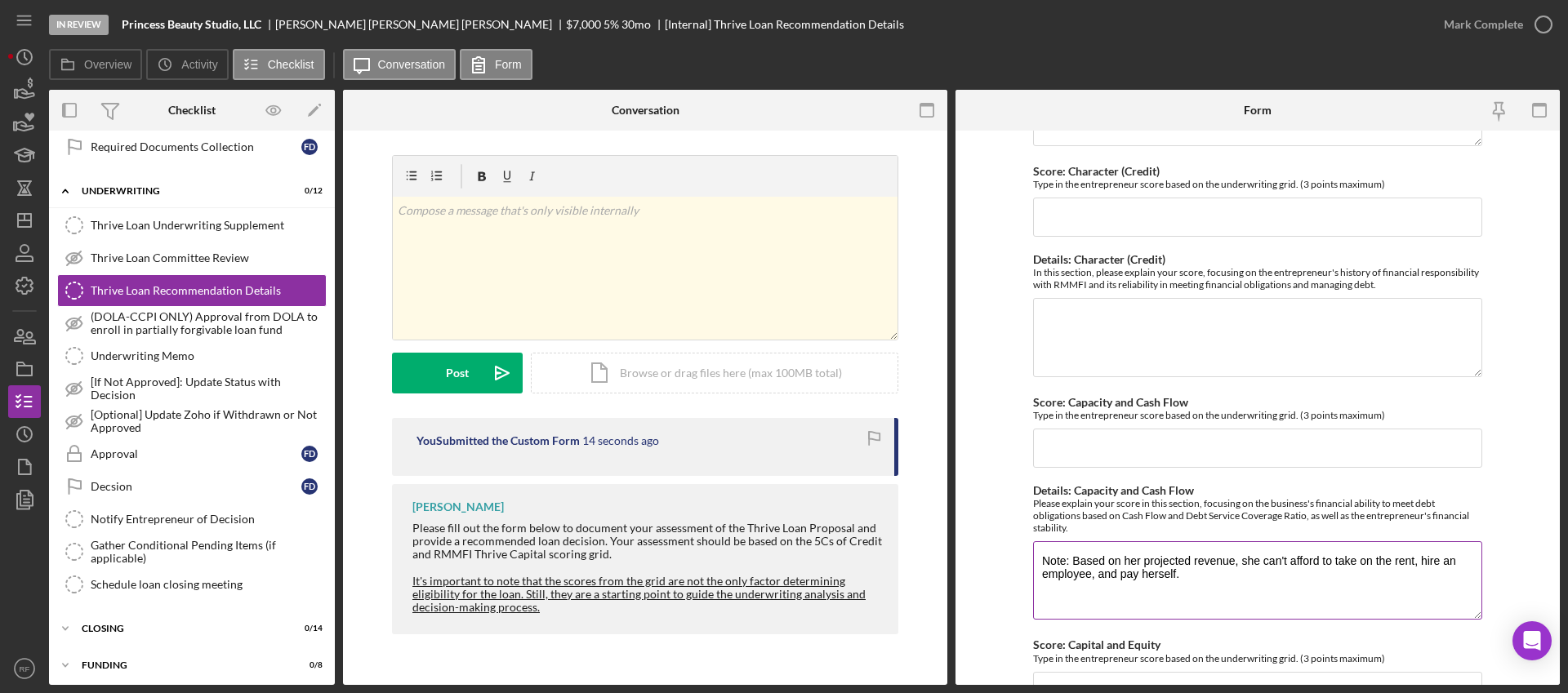
click at [1209, 580] on textarea "Note: Based on her projected revenue, she can't afford to take on the rent, hir…" at bounding box center [1258, 580] width 449 height 79
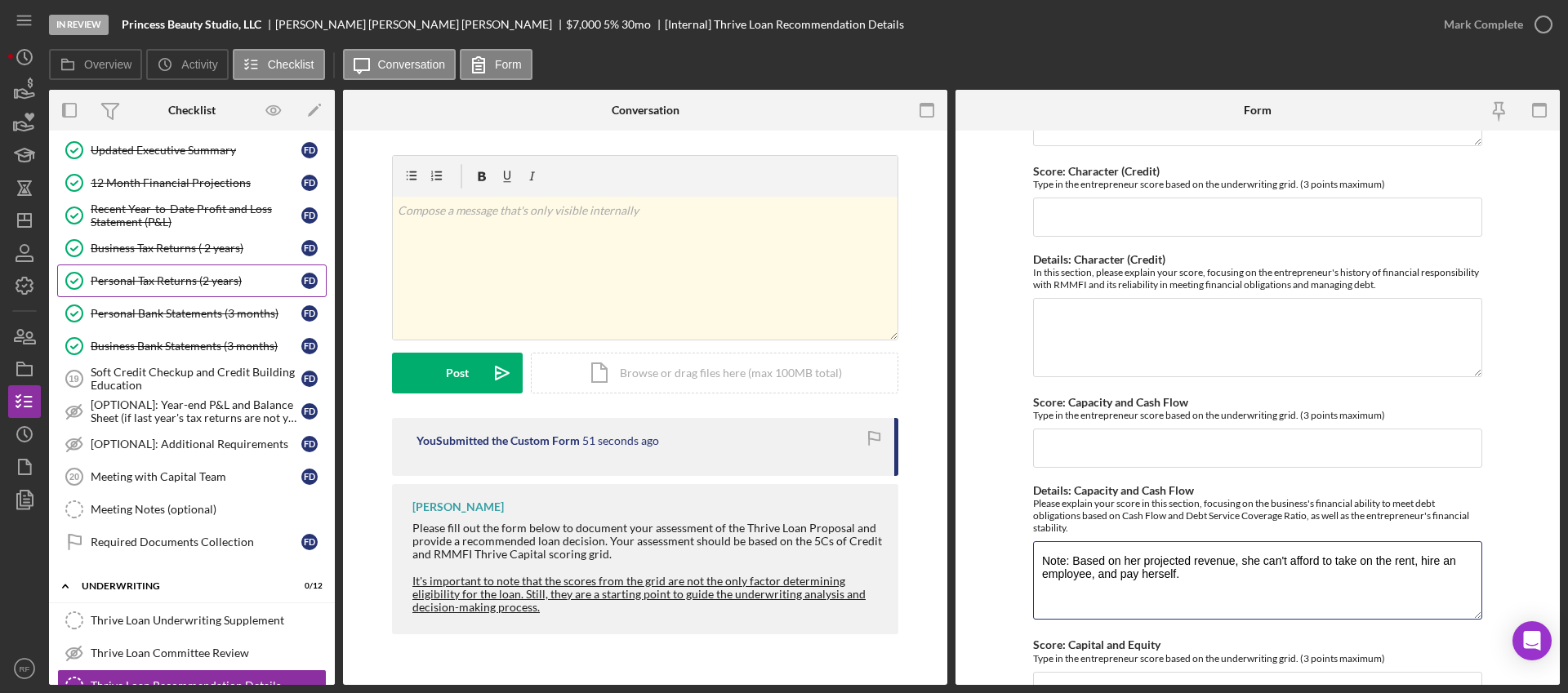
scroll to position [263, 0]
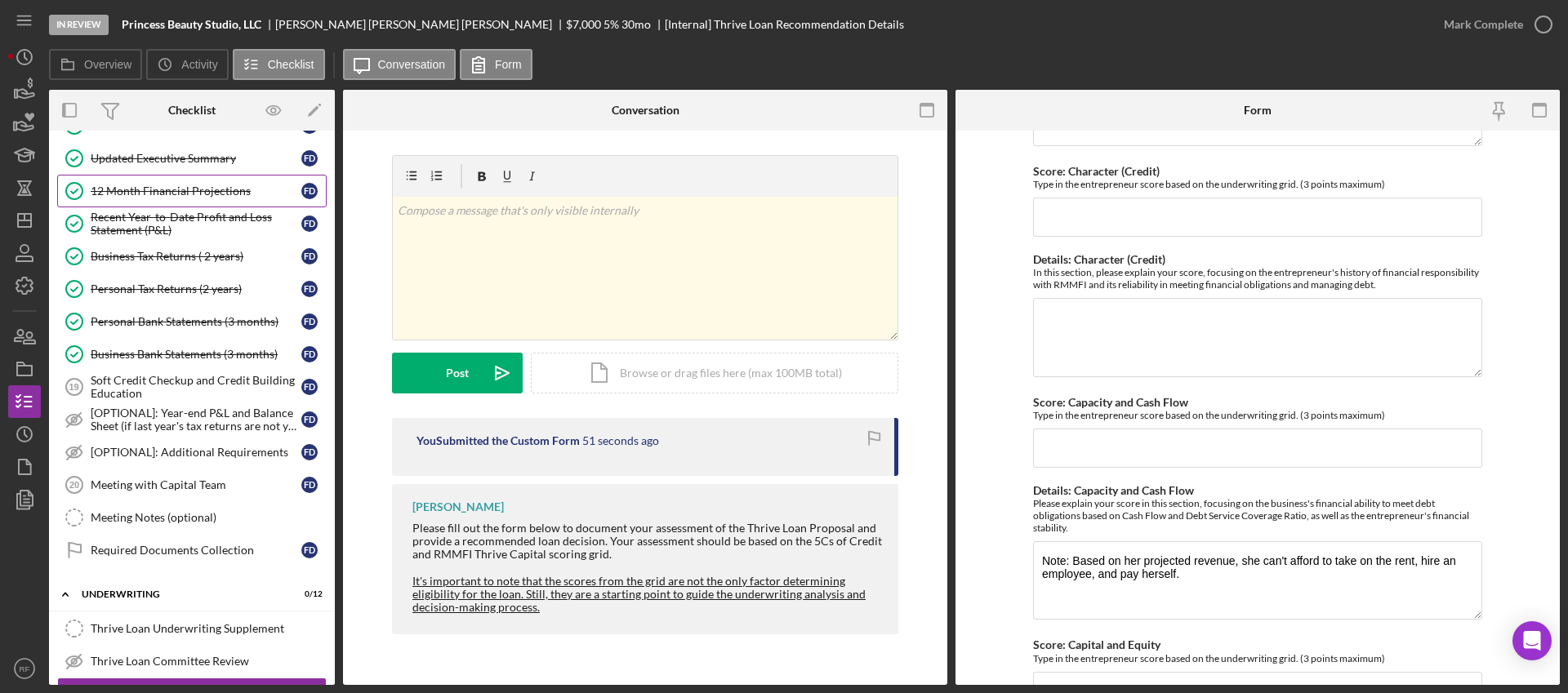
click at [153, 199] on link "12 Month Financial Projections 12 Month Financial Projections F D" at bounding box center [192, 191] width 269 height 33
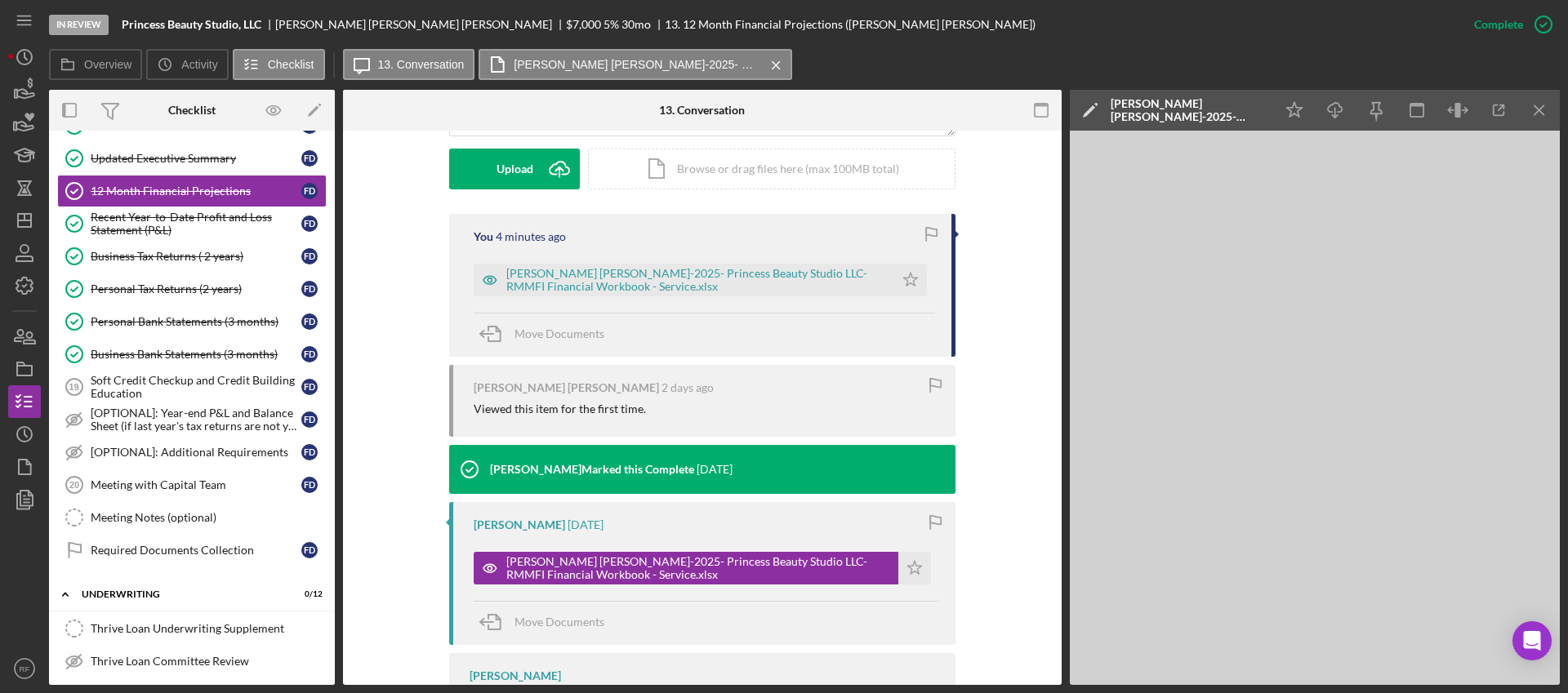
scroll to position [143, 0]
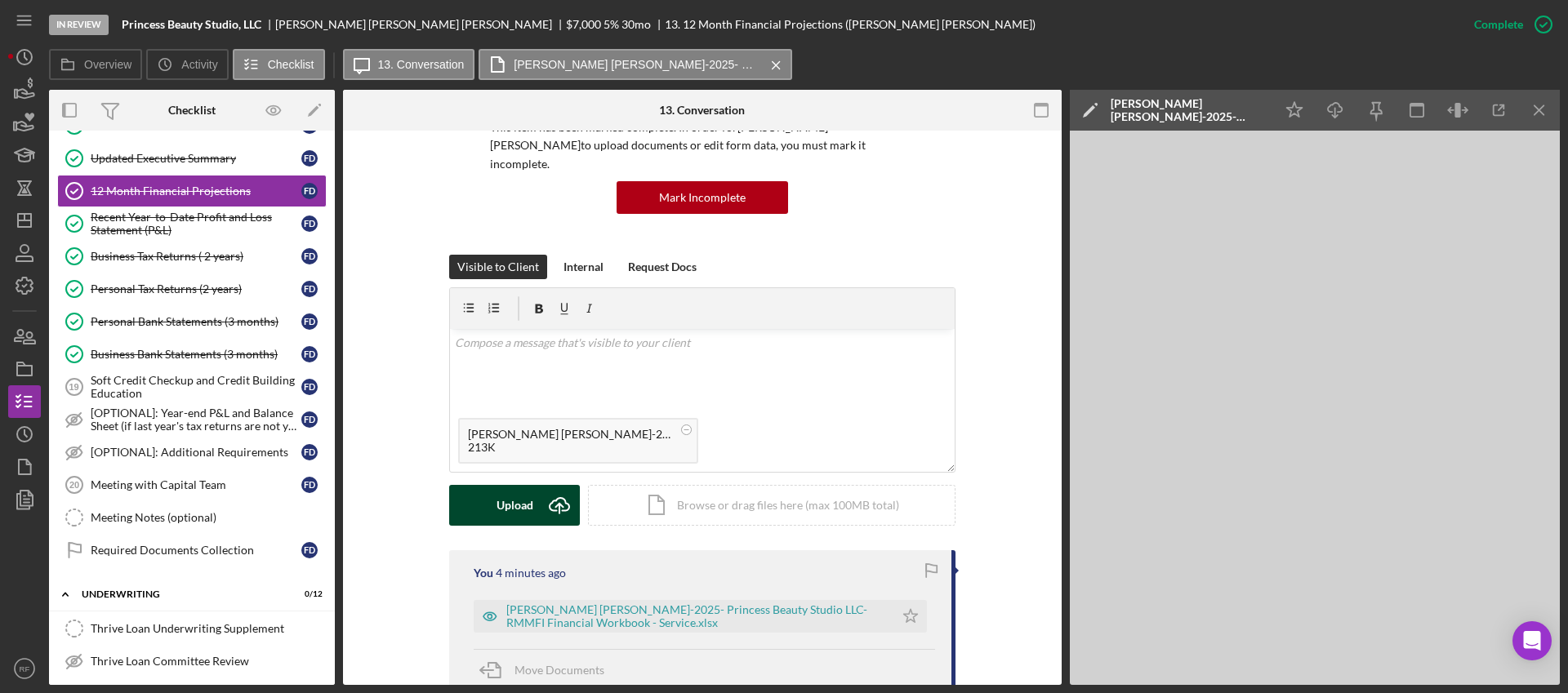
click at [504, 488] on div "Upload" at bounding box center [515, 505] width 37 height 41
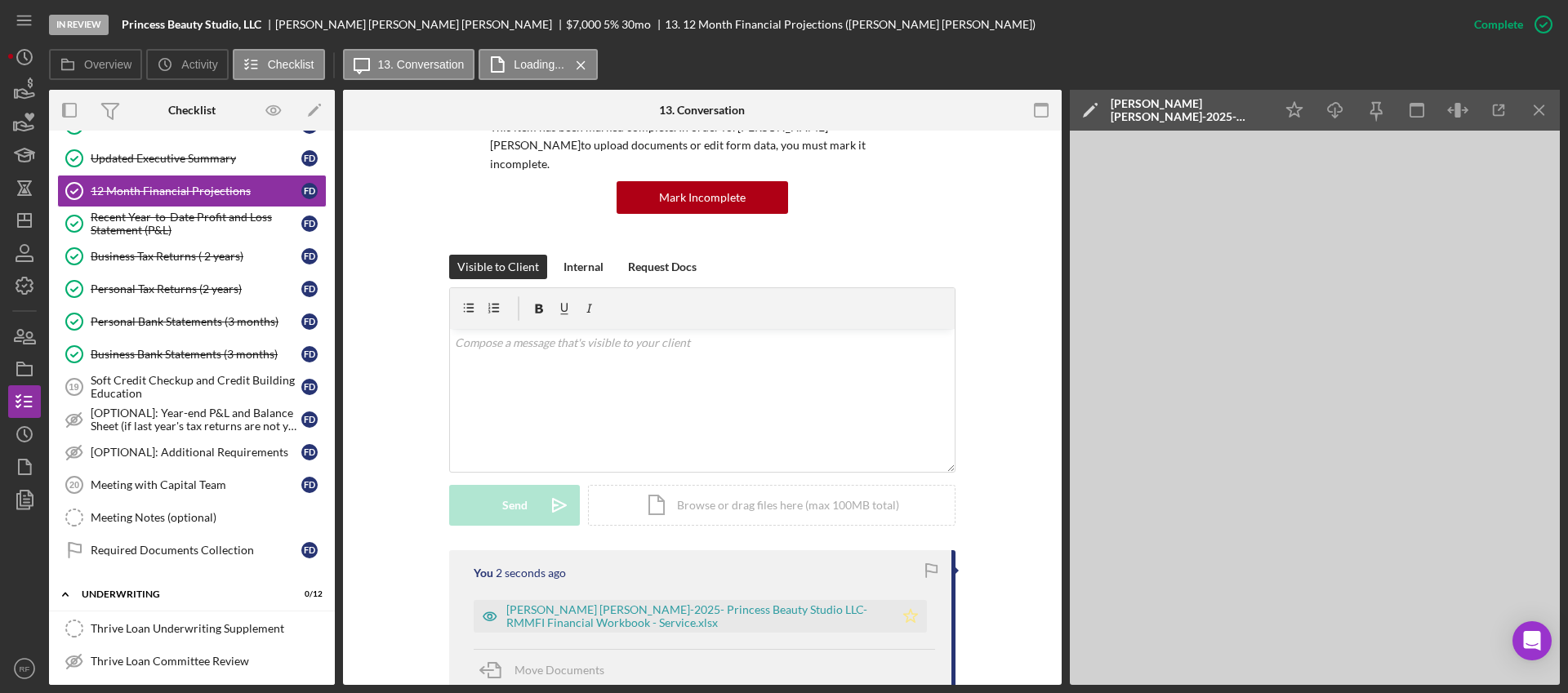
click at [910, 601] on icon "Icon/Star" at bounding box center [911, 617] width 33 height 33
drag, startPoint x: 998, startPoint y: 586, endPoint x: 367, endPoint y: 558, distance: 631.6
click at [26, 219] on icon "Icon/Dashboard" at bounding box center [24, 221] width 41 height 41
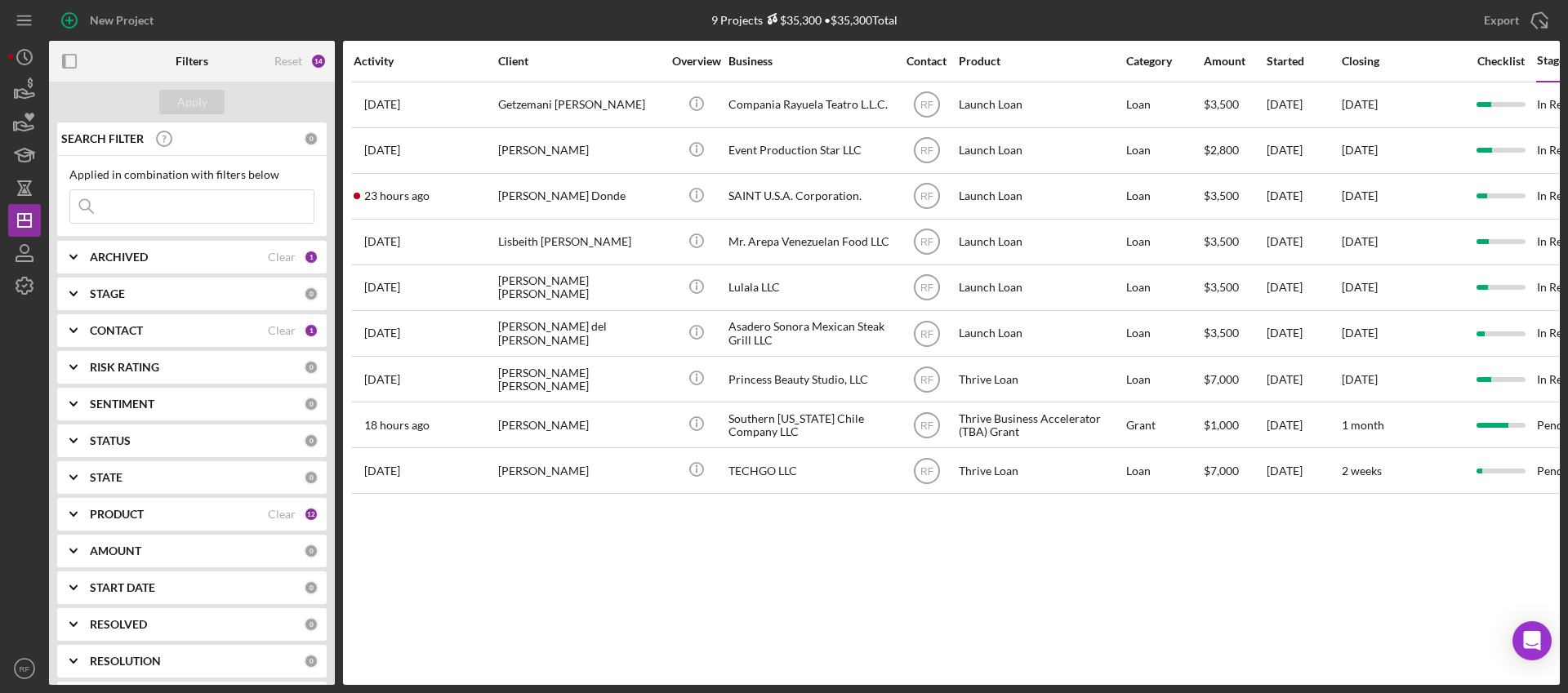
click at [161, 207] on input at bounding box center [192, 207] width 243 height 33
